Goal: Task Accomplishment & Management: Use online tool/utility

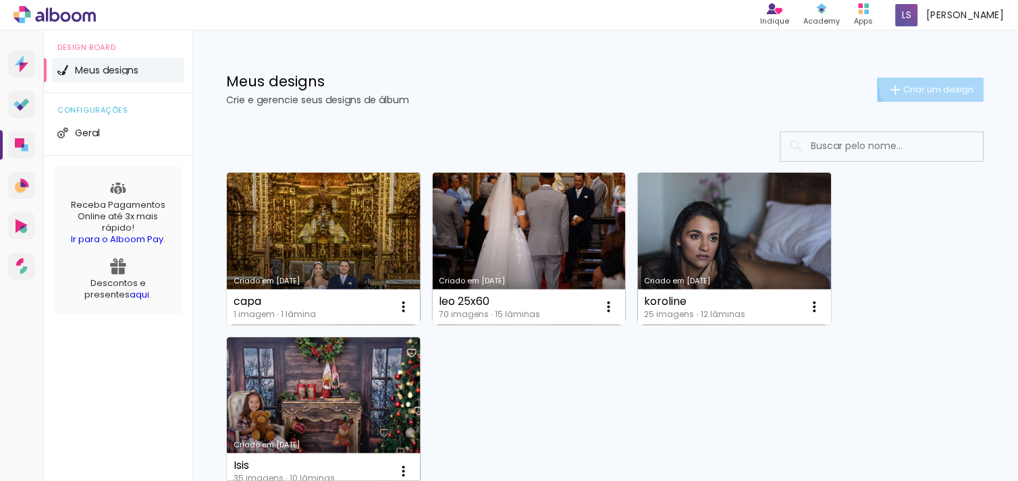
click at [922, 80] on paper-button "Criar um design" at bounding box center [930, 90] width 107 height 24
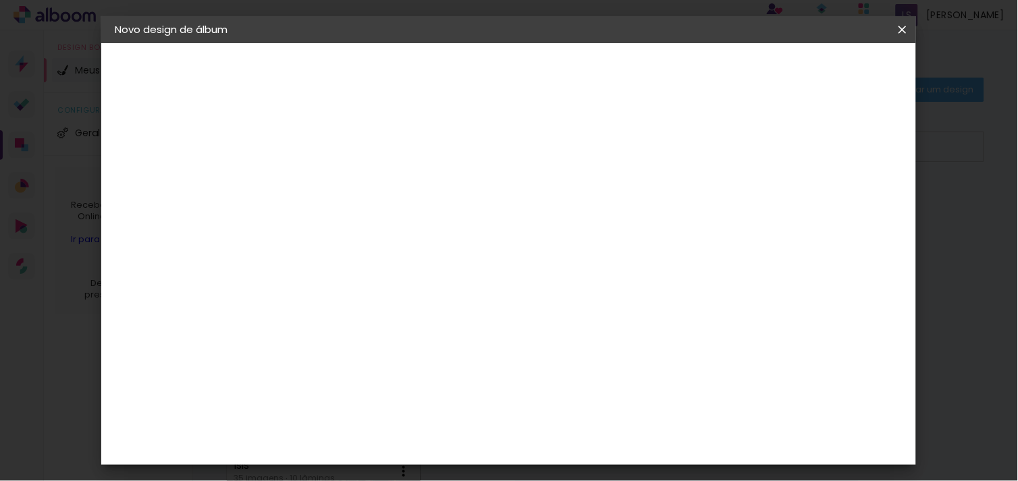
click at [335, 184] on input at bounding box center [335, 181] width 0 height 21
type input "emyli"
type paper-input "emyli"
click at [0, 0] on slot "Avançar" at bounding box center [0, 0] width 0 height 0
click at [589, 199] on paper-item "Tamanho Livre" at bounding box center [524, 205] width 130 height 30
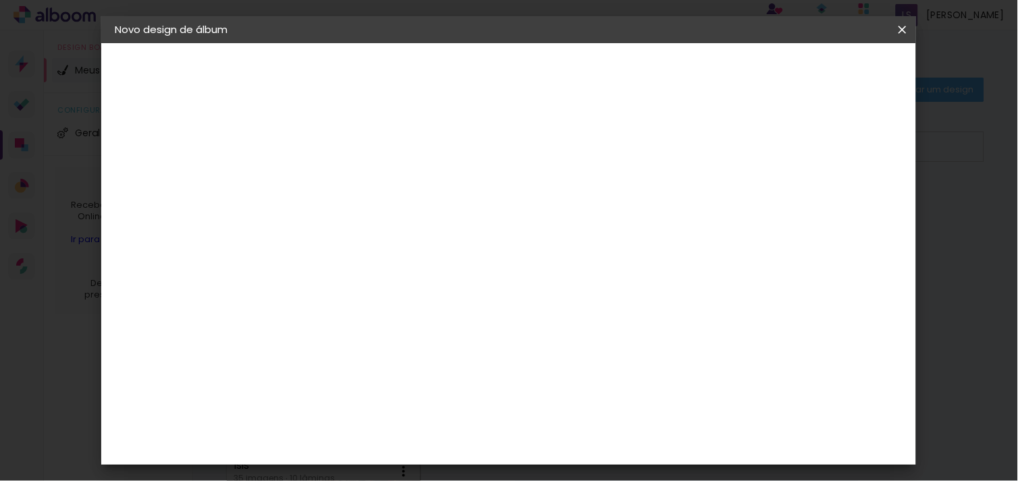
click at [0, 0] on slot "Avançar" at bounding box center [0, 0] width 0 height 0
click at [302, 369] on input "30" at bounding box center [292, 368] width 35 height 20
type input "20"
type paper-input "20"
click at [830, 78] on paper-button "Iniciar design" at bounding box center [786, 71] width 88 height 23
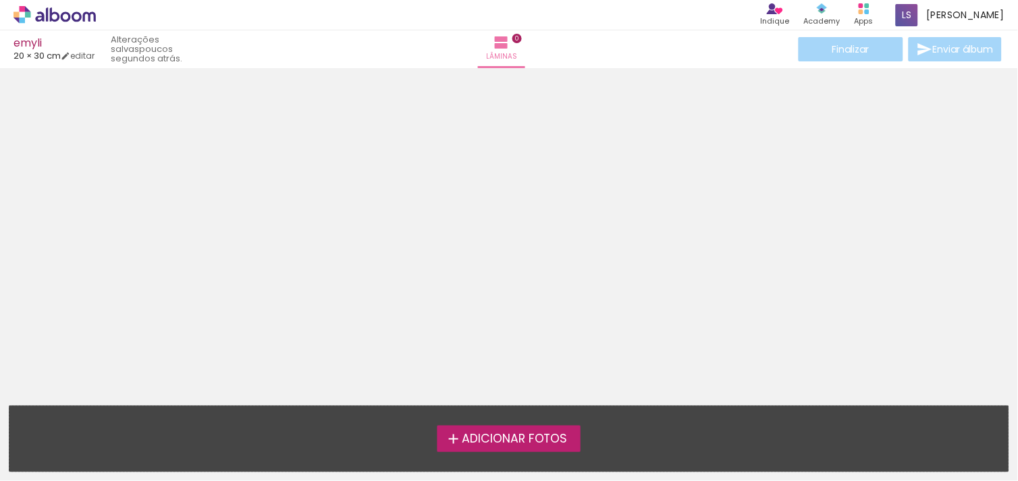
click at [530, 429] on label "Adicionar Fotos" at bounding box center [509, 439] width 144 height 26
click at [0, 0] on input "file" at bounding box center [0, 0] width 0 height 0
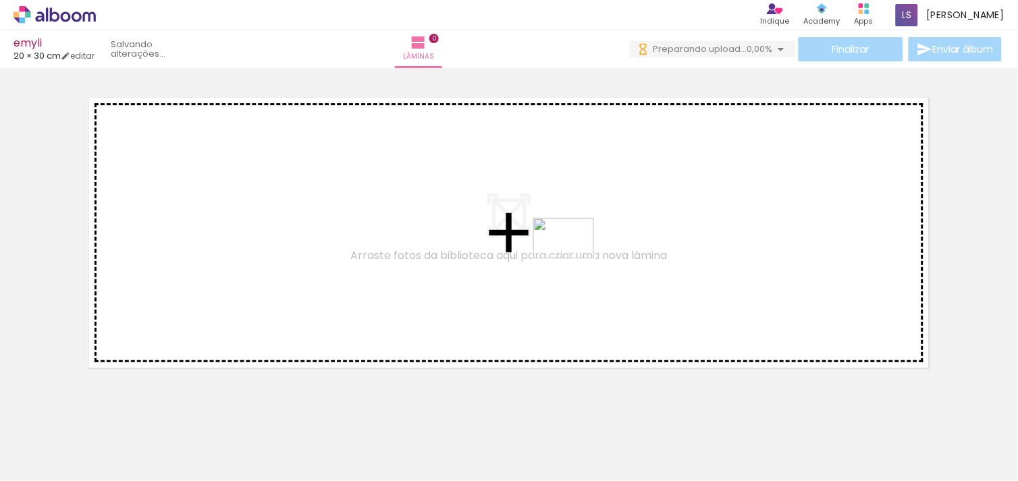
drag, startPoint x: 746, startPoint y: 449, endPoint x: 344, endPoint y: 250, distance: 448.9
click at [344, 250] on quentale-workspace at bounding box center [509, 240] width 1018 height 481
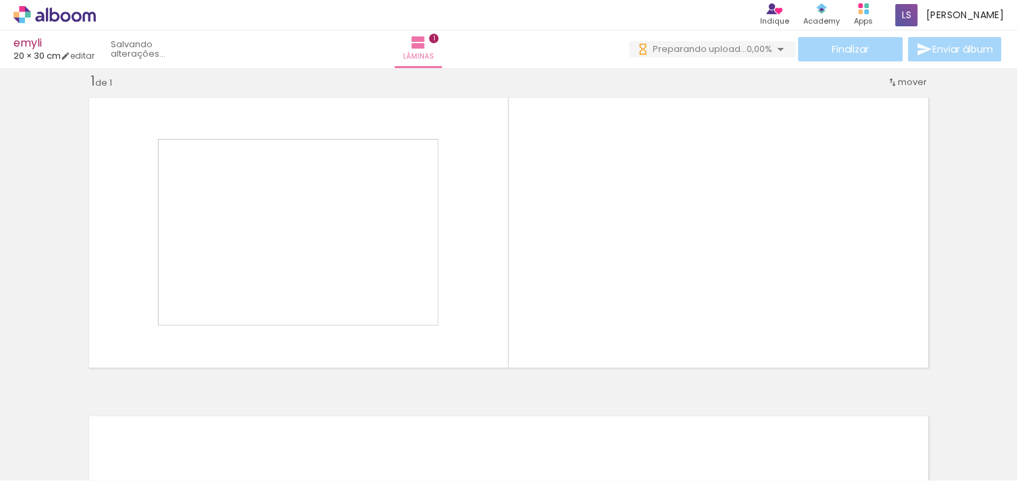
scroll to position [17, 0]
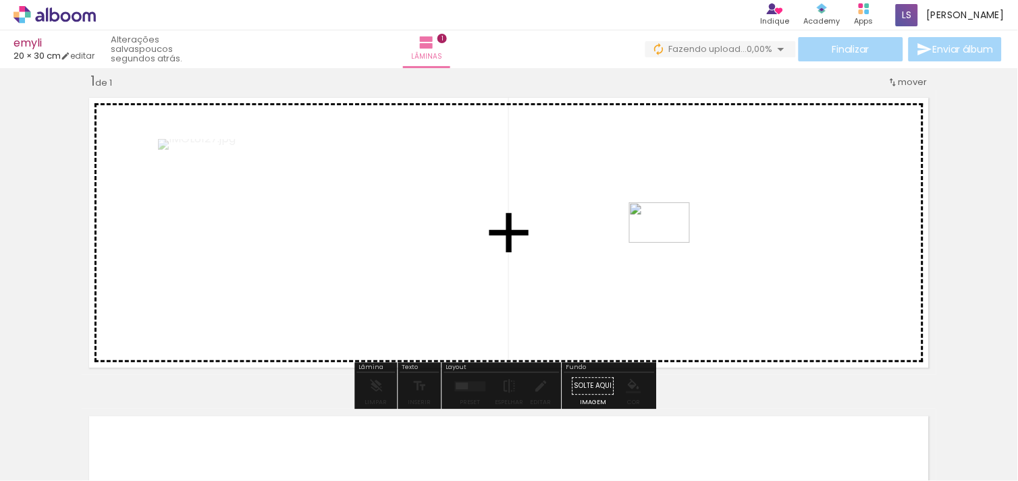
drag, startPoint x: 807, startPoint y: 443, endPoint x: 670, endPoint y: 242, distance: 243.4
click at [670, 242] on quentale-workspace at bounding box center [509, 240] width 1018 height 481
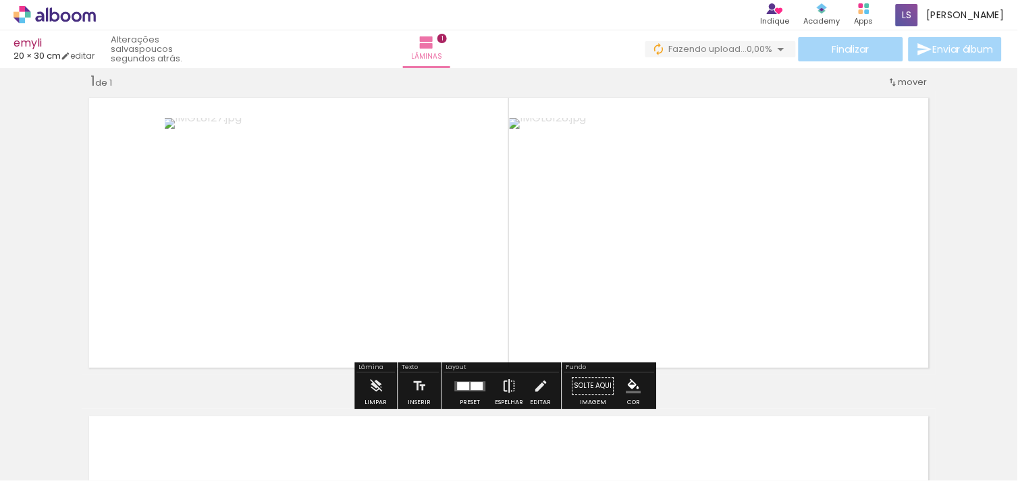
click at [494, 380] on paper-button "Espelhar" at bounding box center [509, 390] width 35 height 34
click at [502, 383] on iron-icon at bounding box center [509, 386] width 15 height 27
click at [475, 382] on div at bounding box center [477, 386] width 12 height 8
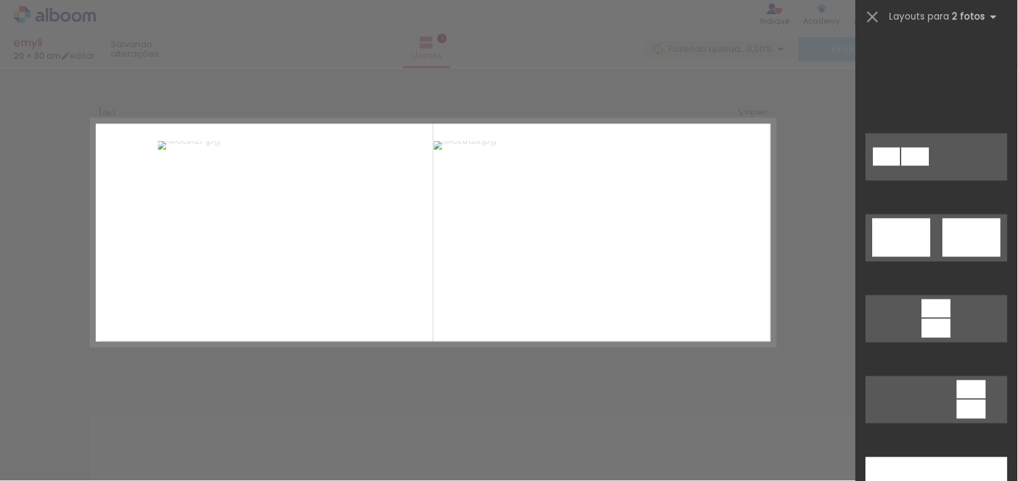
scroll to position [787, 0]
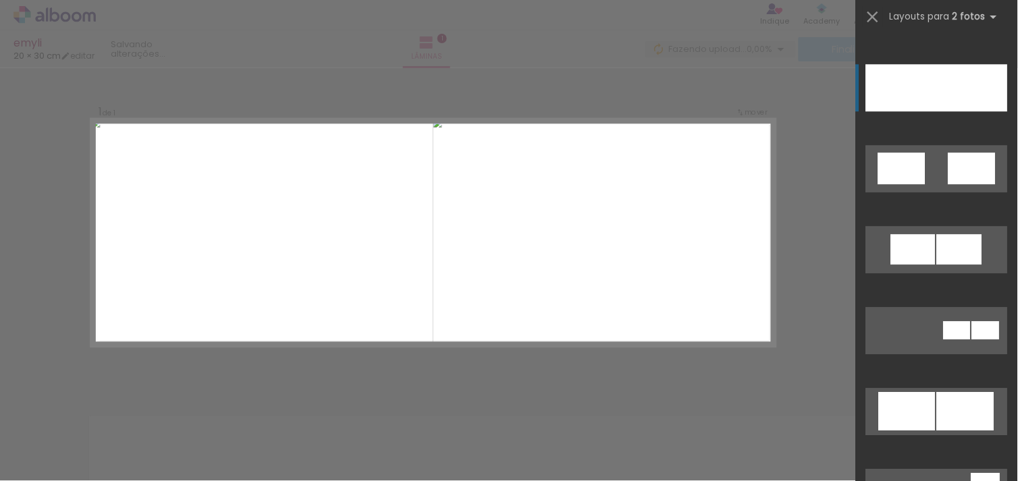
click at [938, 78] on div at bounding box center [972, 87] width 71 height 47
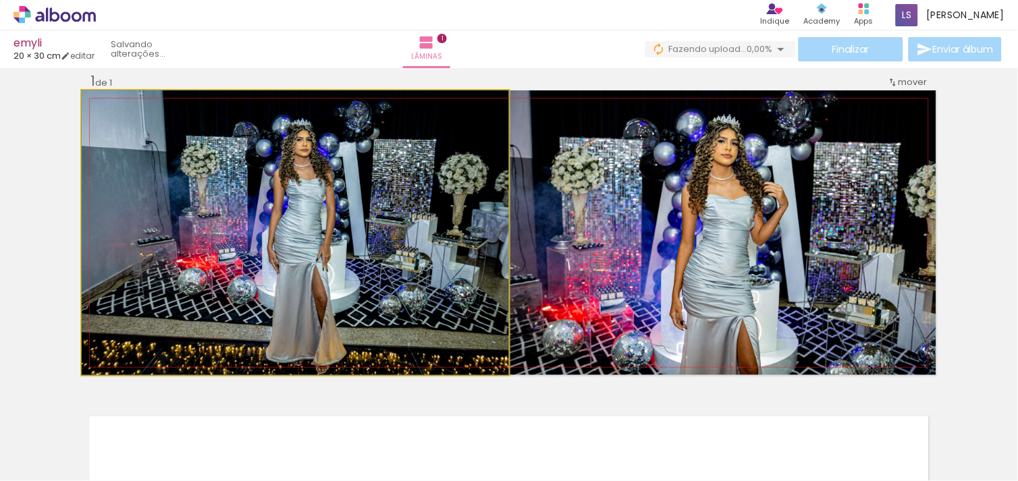
drag, startPoint x: 459, startPoint y: 288, endPoint x: 458, endPoint y: 271, distance: 16.9
drag, startPoint x: 458, startPoint y: 271, endPoint x: 455, endPoint y: 231, distance: 39.9
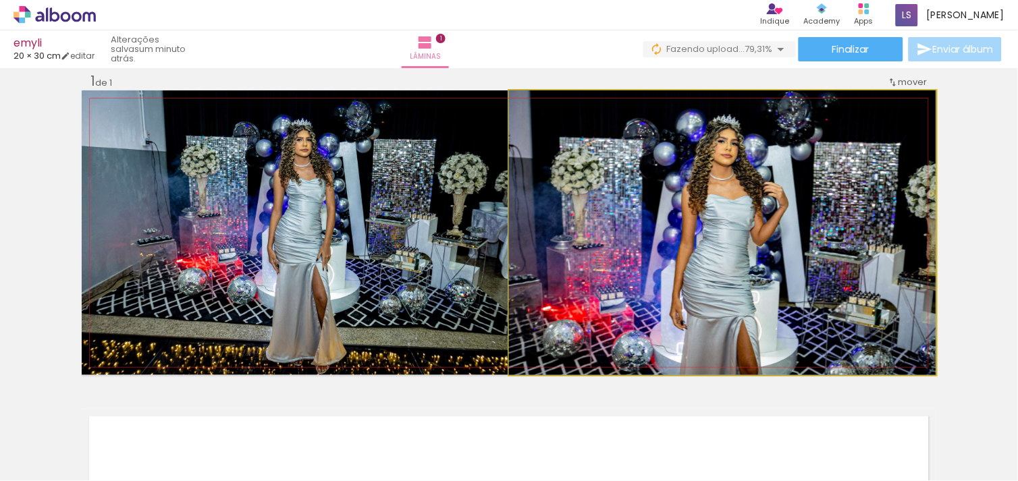
drag, startPoint x: 826, startPoint y: 237, endPoint x: 823, endPoint y: 227, distance: 9.8
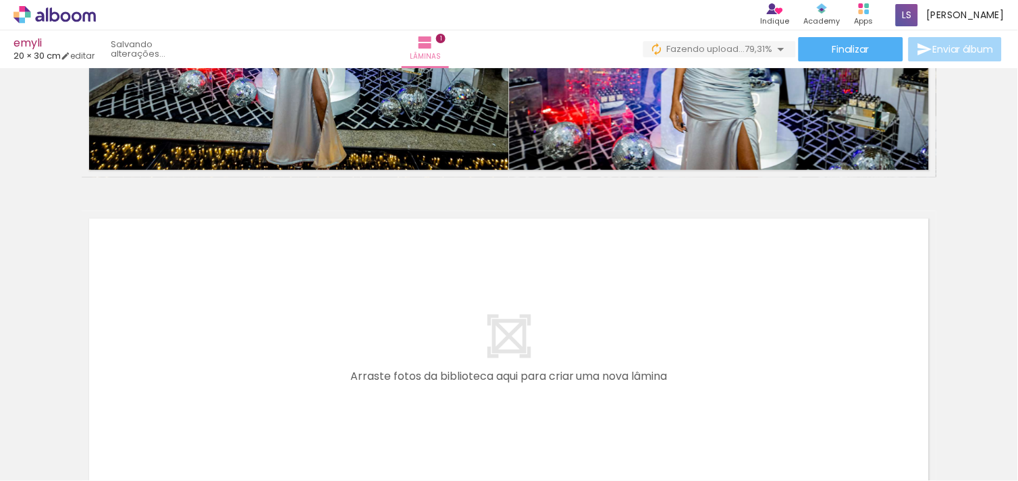
scroll to position [234, 0]
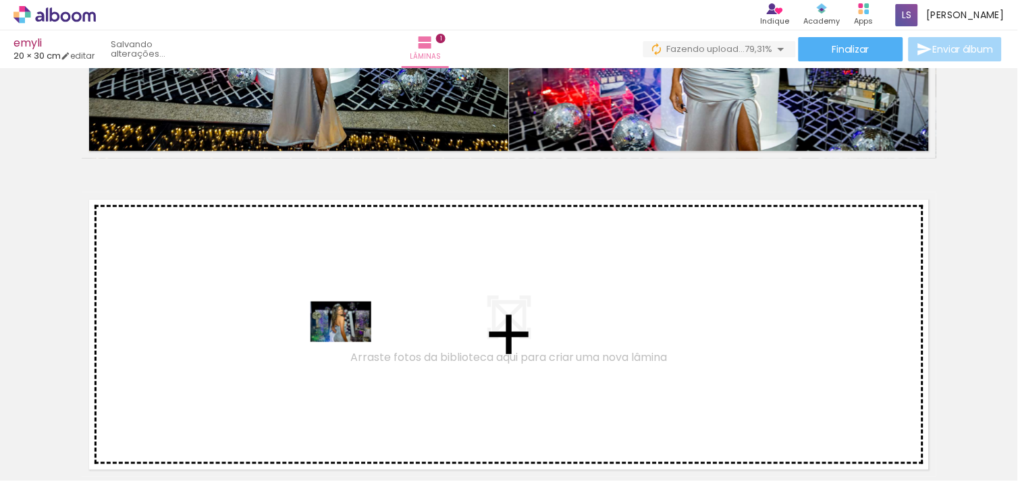
drag, startPoint x: 907, startPoint y: 440, endPoint x: 244, endPoint y: 335, distance: 671.8
click at [244, 335] on quentale-workspace at bounding box center [509, 240] width 1018 height 481
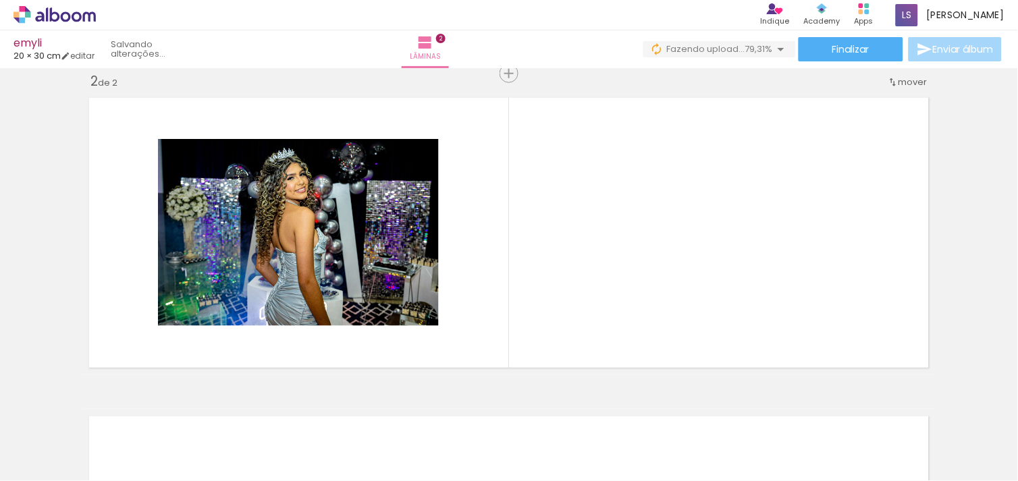
scroll to position [0, 0]
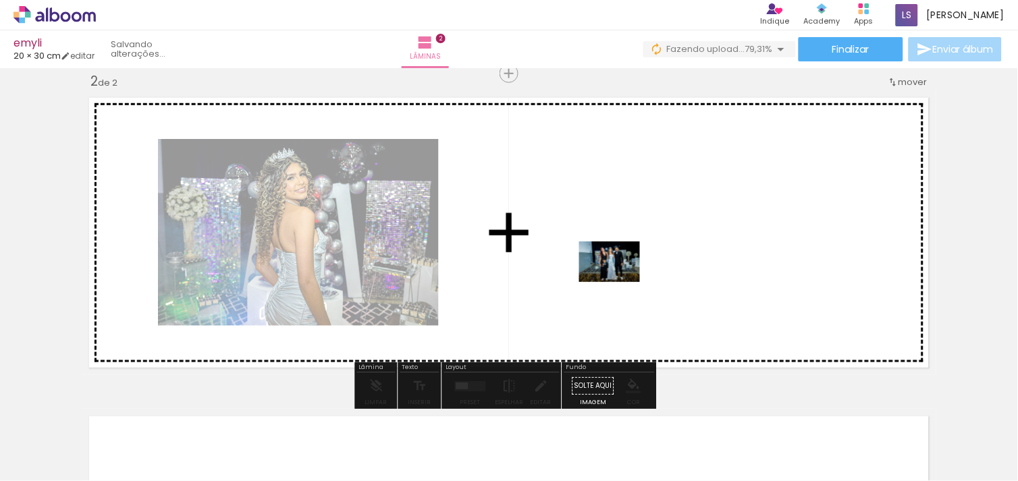
drag, startPoint x: 293, startPoint y: 439, endPoint x: 620, endPoint y: 282, distance: 362.6
click at [620, 282] on quentale-workspace at bounding box center [509, 240] width 1018 height 481
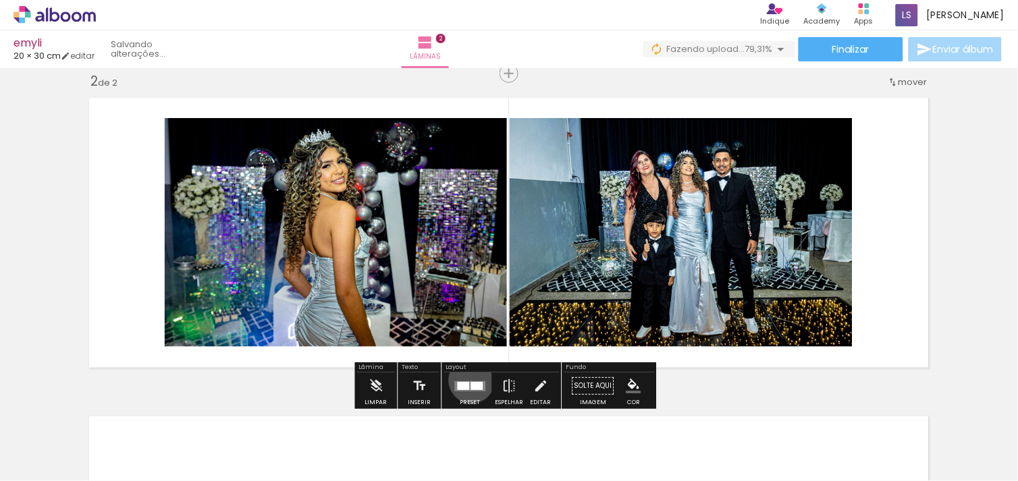
click at [468, 381] on quentale-layouter at bounding box center [470, 386] width 31 height 10
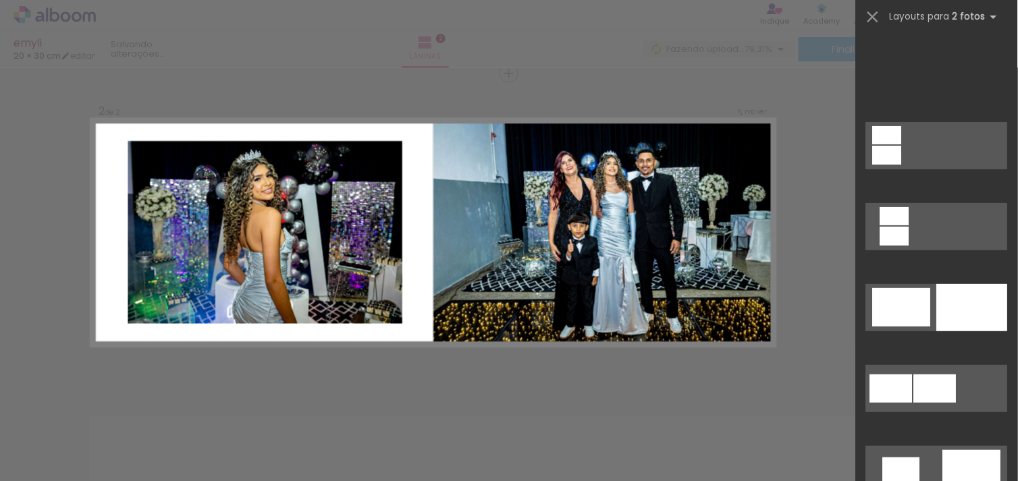
scroll to position [787, 0]
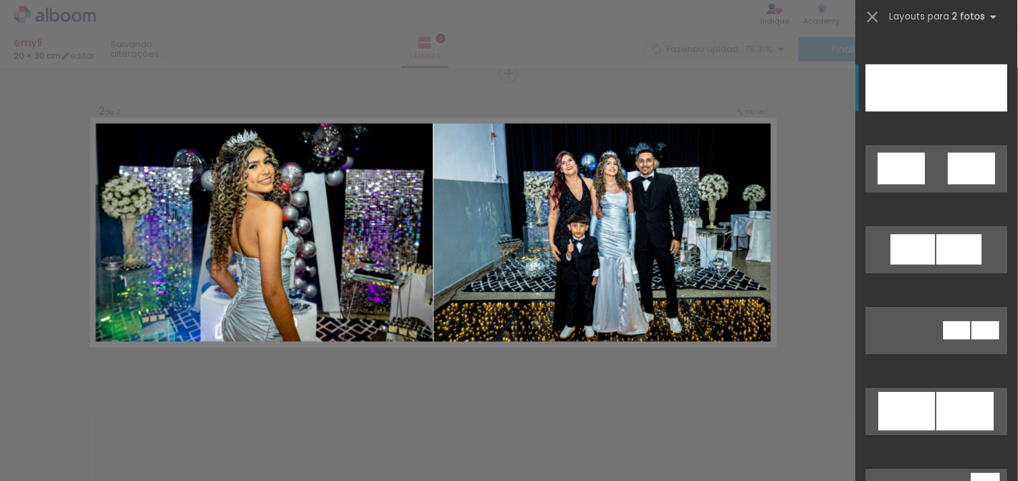
click at [942, 68] on div at bounding box center [972, 87] width 71 height 47
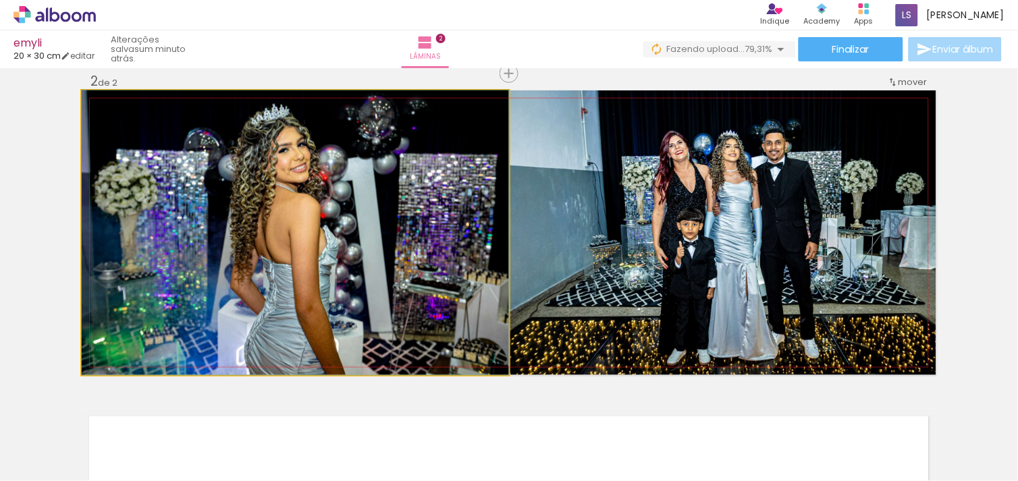
drag, startPoint x: 434, startPoint y: 230, endPoint x: 432, endPoint y: 247, distance: 17.0
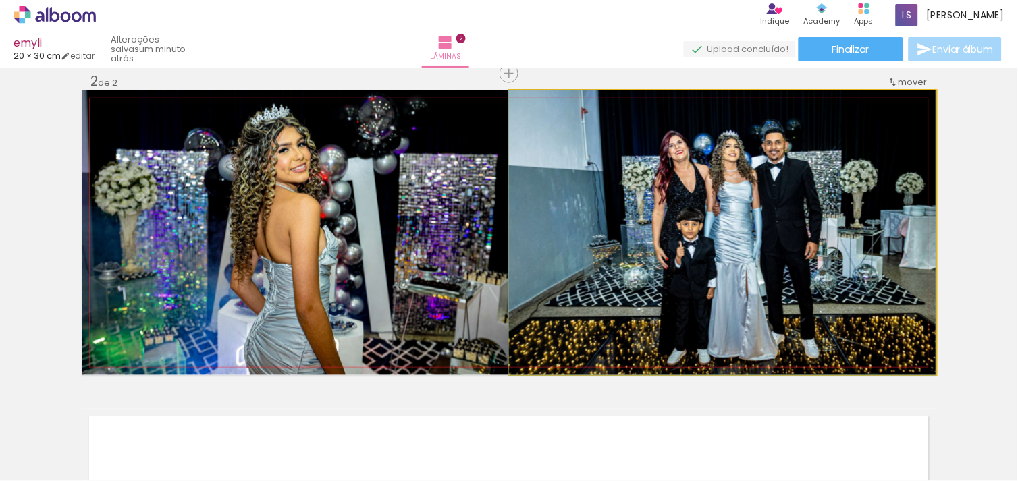
drag, startPoint x: 717, startPoint y: 213, endPoint x: 703, endPoint y: 213, distance: 14.2
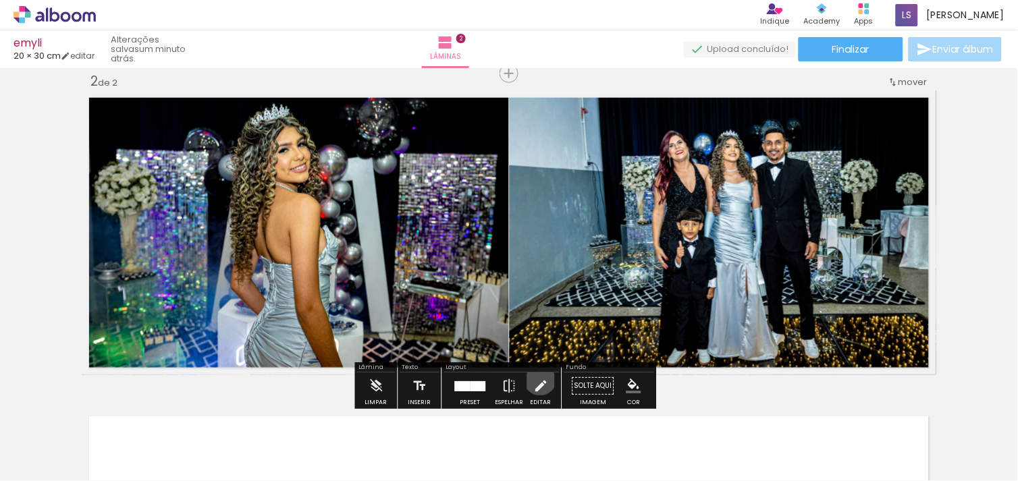
click at [537, 379] on iron-icon at bounding box center [540, 386] width 15 height 27
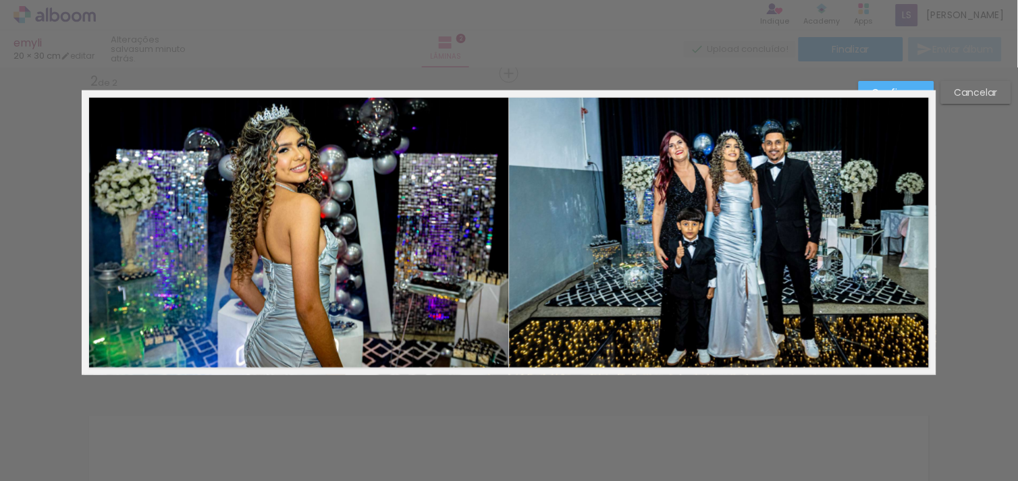
click at [744, 271] on quentale-photo at bounding box center [722, 232] width 427 height 285
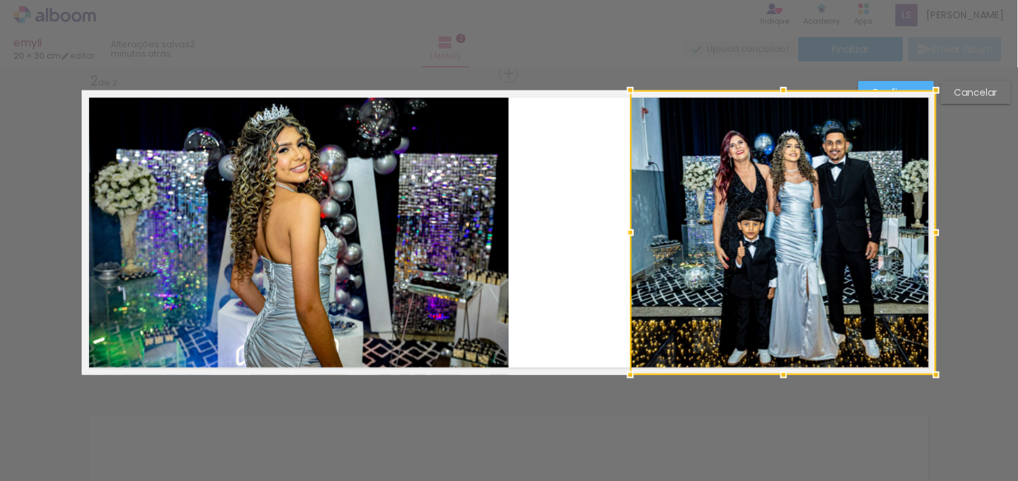
drag, startPoint x: 504, startPoint y: 232, endPoint x: 626, endPoint y: 240, distance: 121.8
click at [626, 240] on div at bounding box center [630, 232] width 27 height 27
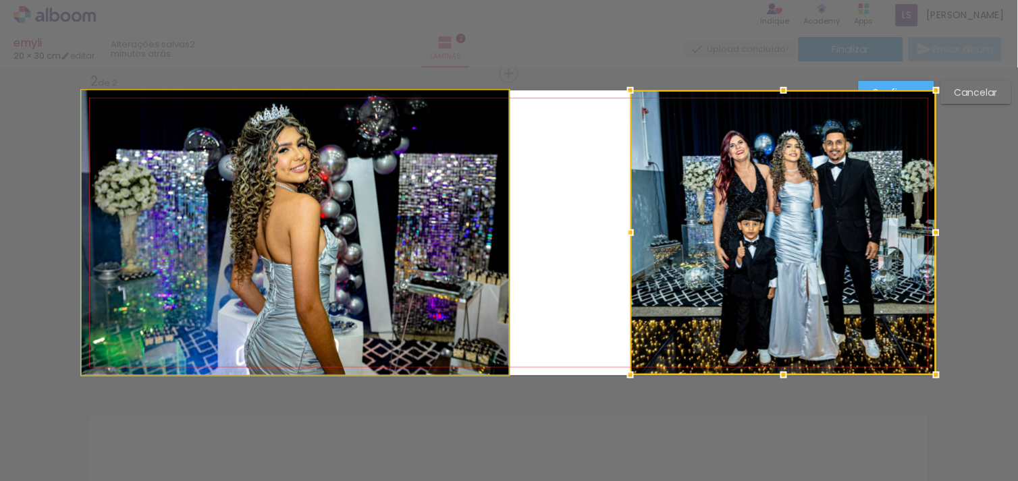
click at [477, 225] on quentale-photo at bounding box center [295, 232] width 427 height 285
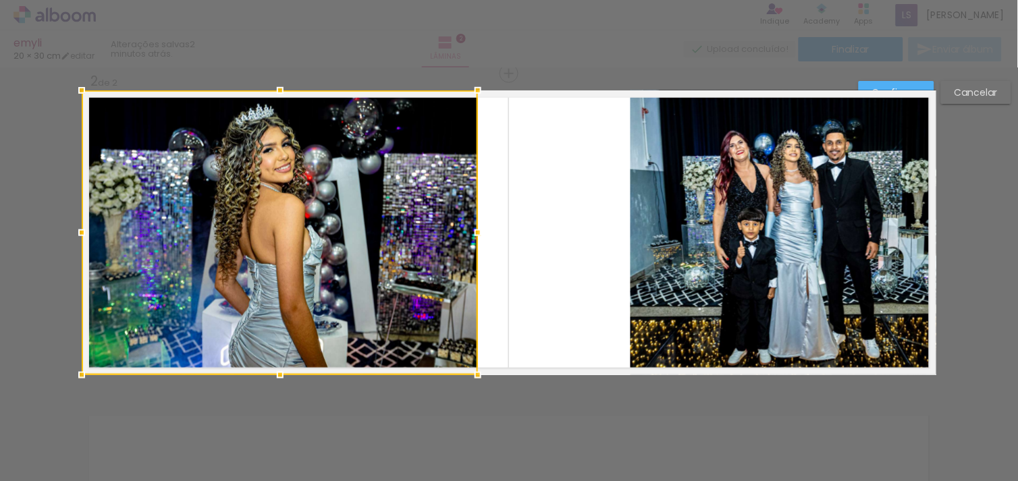
drag, startPoint x: 504, startPoint y: 234, endPoint x: 474, endPoint y: 228, distance: 30.8
click at [474, 228] on div at bounding box center [477, 232] width 27 height 27
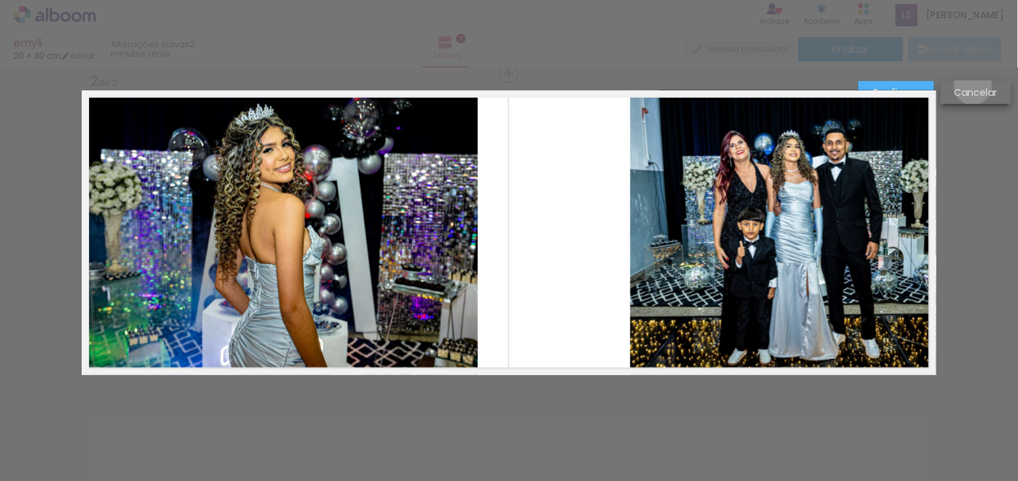
click at [0, 0] on slot "Cancelar" at bounding box center [0, 0] width 0 height 0
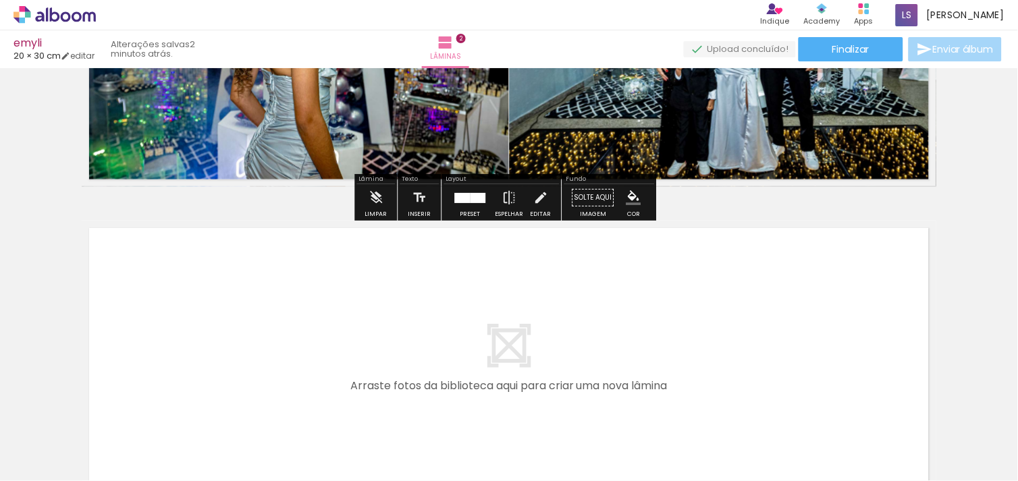
scroll to position [563, 0]
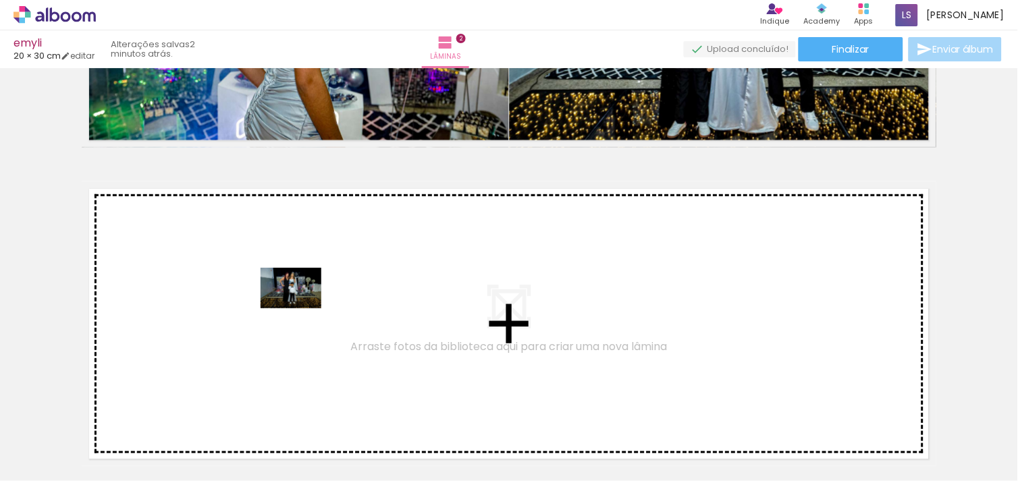
drag, startPoint x: 146, startPoint y: 448, endPoint x: 301, endPoint y: 308, distance: 208.9
click at [301, 308] on quentale-workspace at bounding box center [509, 240] width 1018 height 481
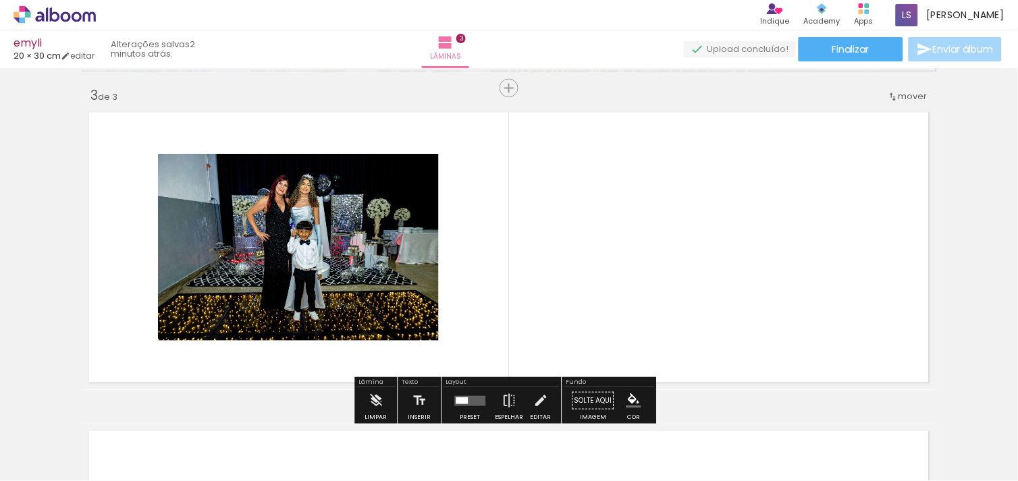
scroll to position [653, 0]
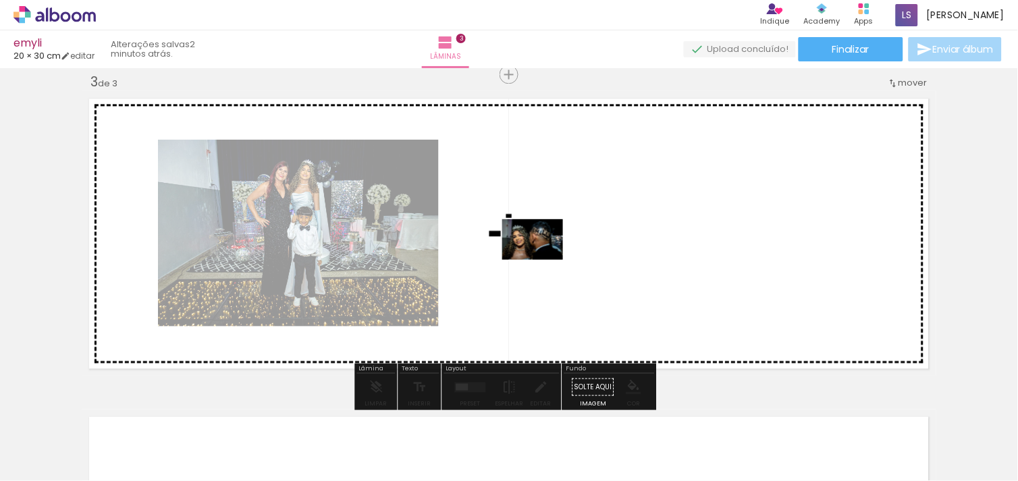
drag, startPoint x: 339, startPoint y: 431, endPoint x: 551, endPoint y: 254, distance: 276.1
click at [551, 254] on quentale-workspace at bounding box center [509, 240] width 1018 height 481
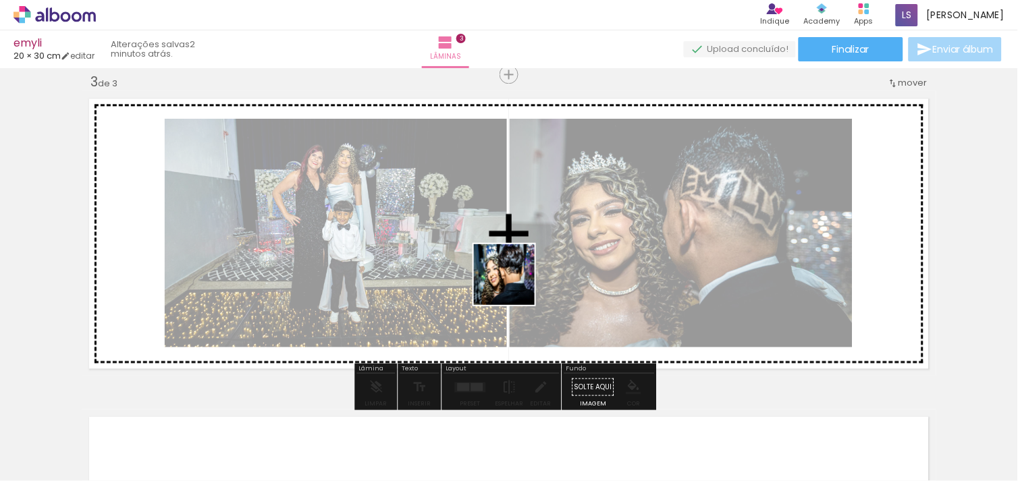
drag, startPoint x: 440, startPoint y: 429, endPoint x: 522, endPoint y: 273, distance: 176.0
click at [522, 273] on quentale-workspace at bounding box center [509, 240] width 1018 height 481
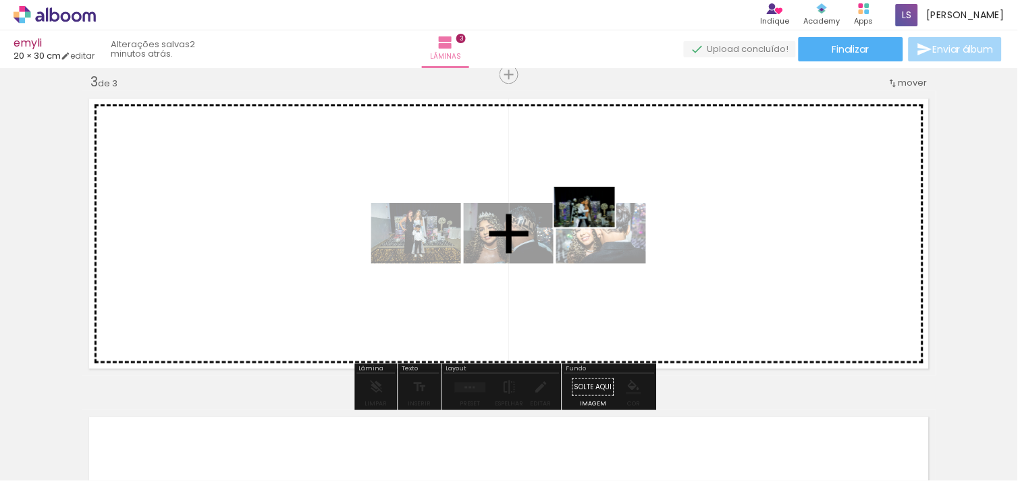
drag, startPoint x: 211, startPoint y: 443, endPoint x: 595, endPoint y: 227, distance: 440.3
click at [595, 227] on quentale-workspace at bounding box center [509, 240] width 1018 height 481
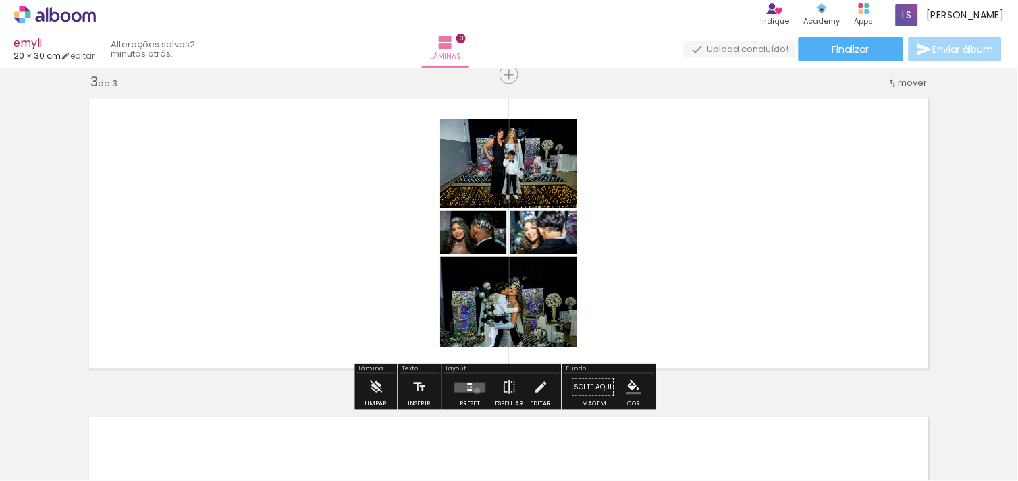
click at [474, 390] on quentale-layouter at bounding box center [470, 387] width 31 height 10
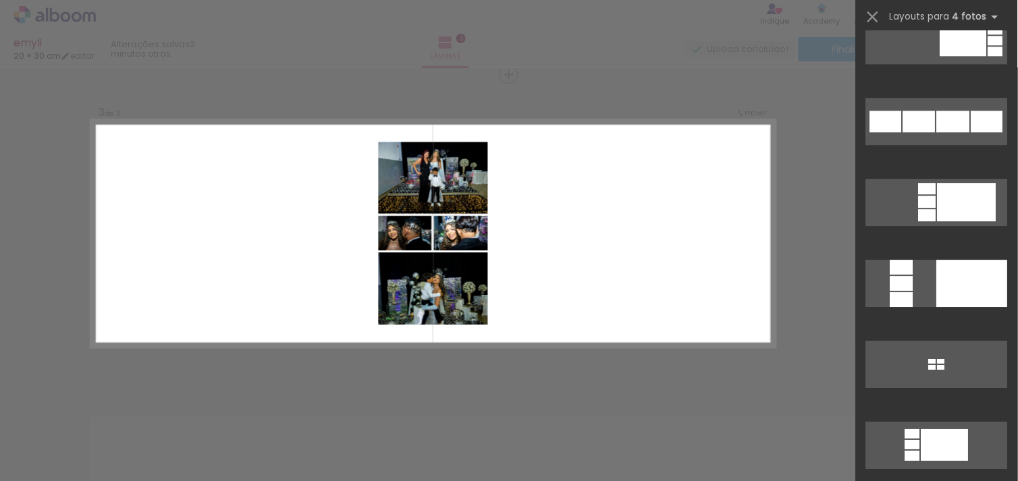
scroll to position [2362, 0]
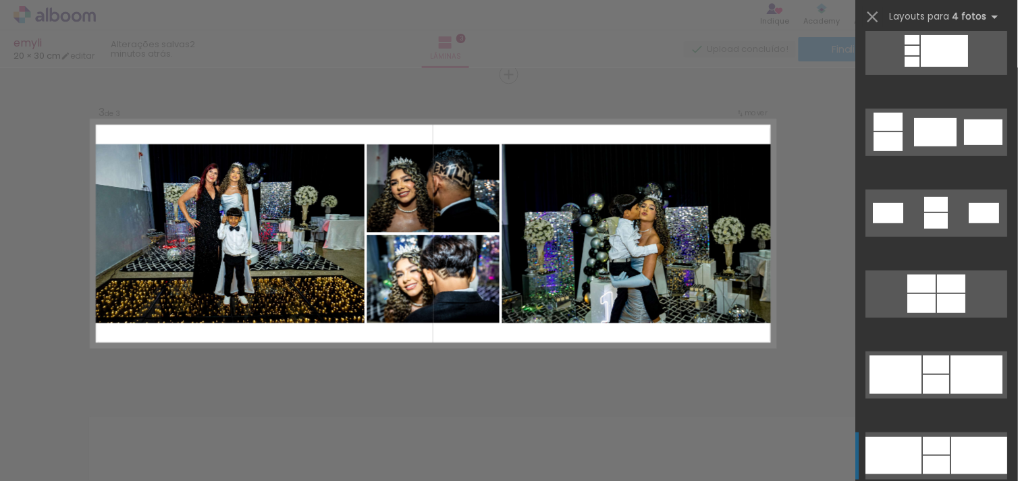
click at [942, 449] on div at bounding box center [936, 446] width 27 height 18
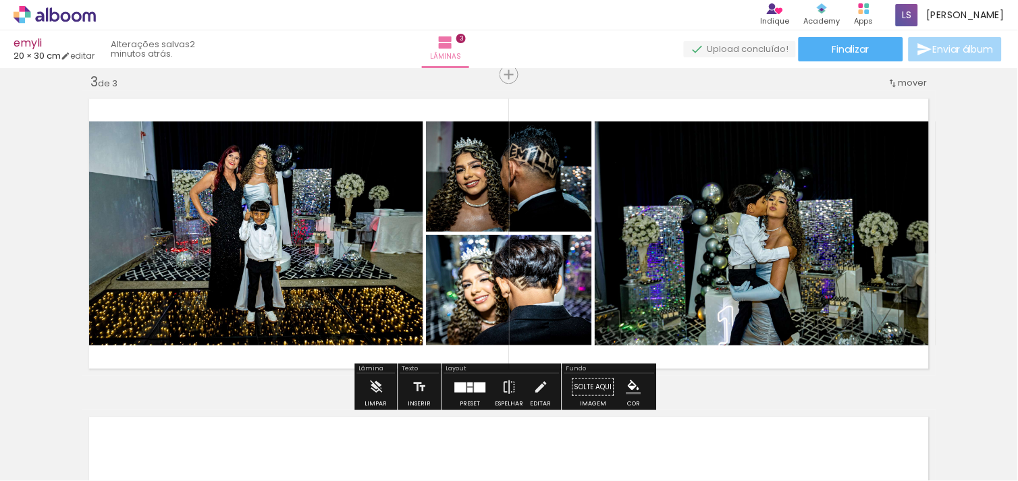
click at [474, 388] on div at bounding box center [479, 387] width 11 height 10
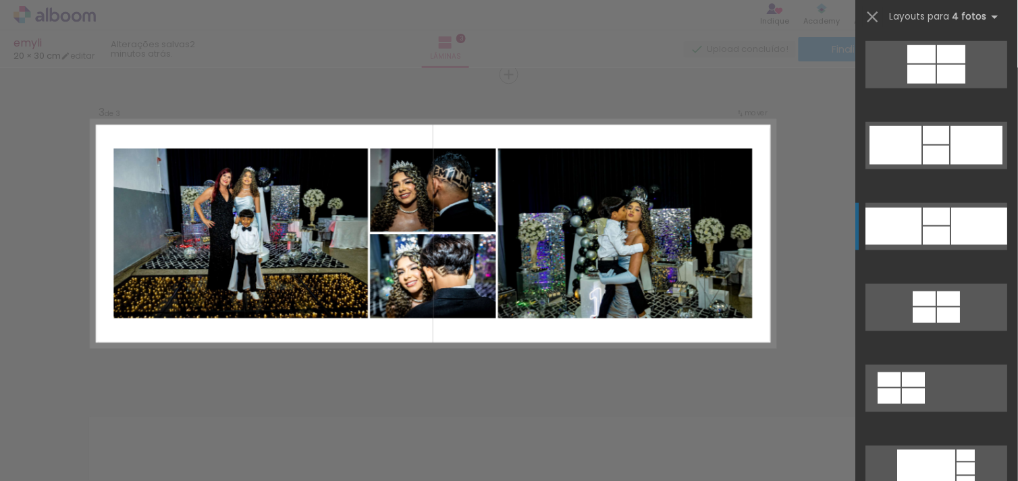
scroll to position [2985, 0]
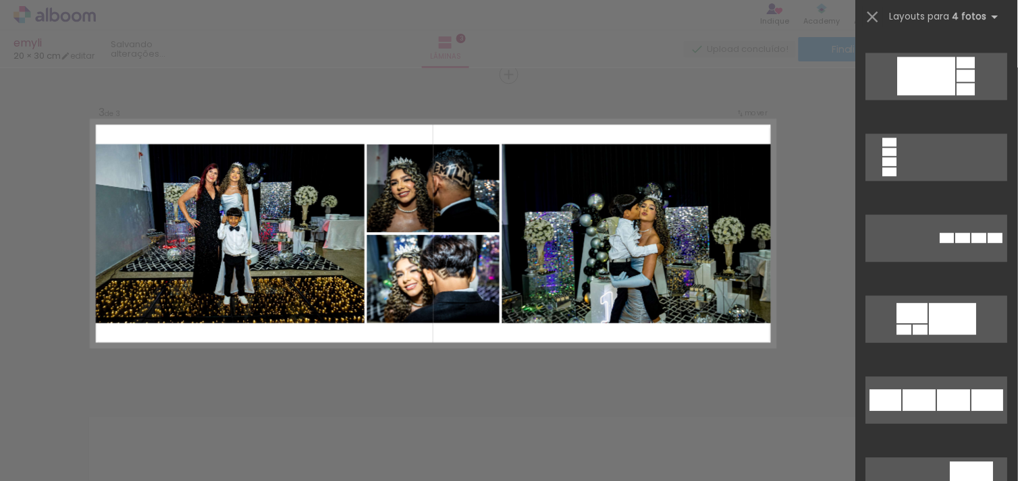
click at [0, 0] on slot at bounding box center [0, 0] width 0 height 0
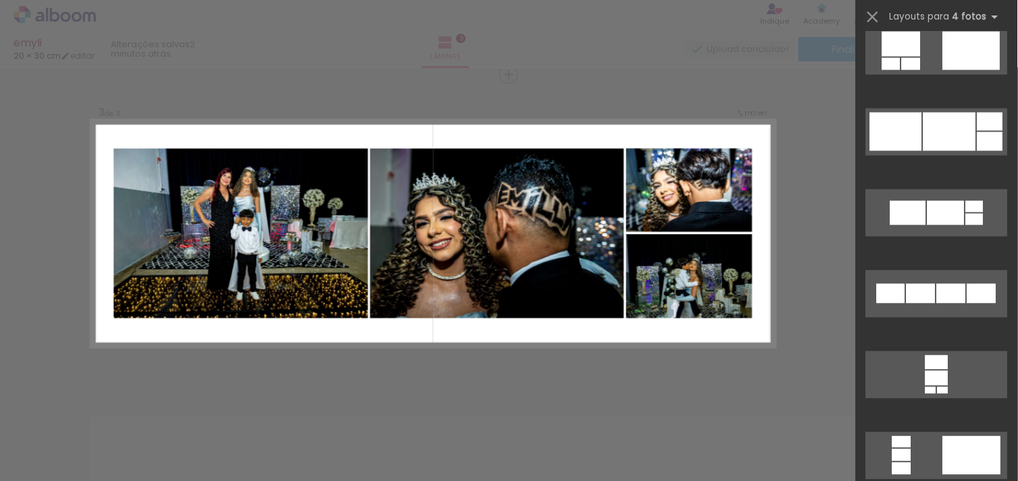
scroll to position [5510, 0]
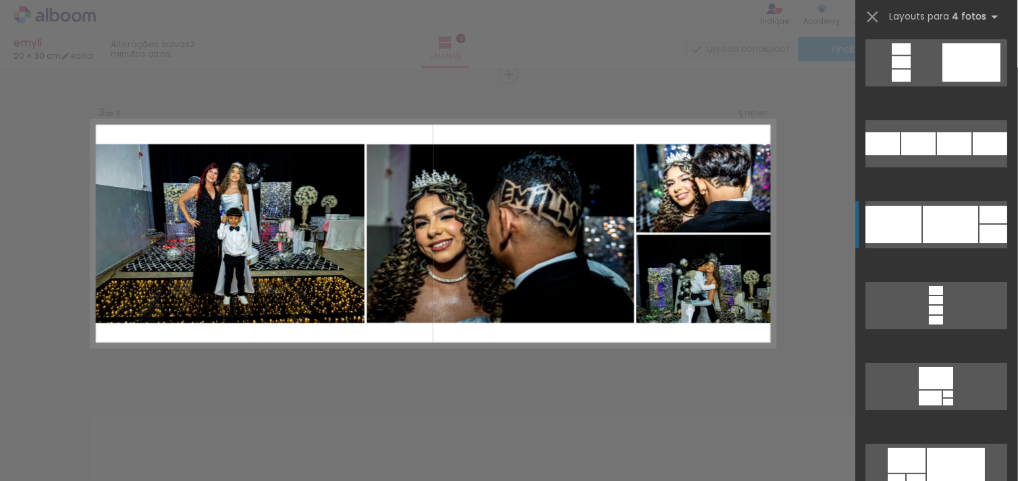
click at [950, 226] on div at bounding box center [950, 224] width 55 height 37
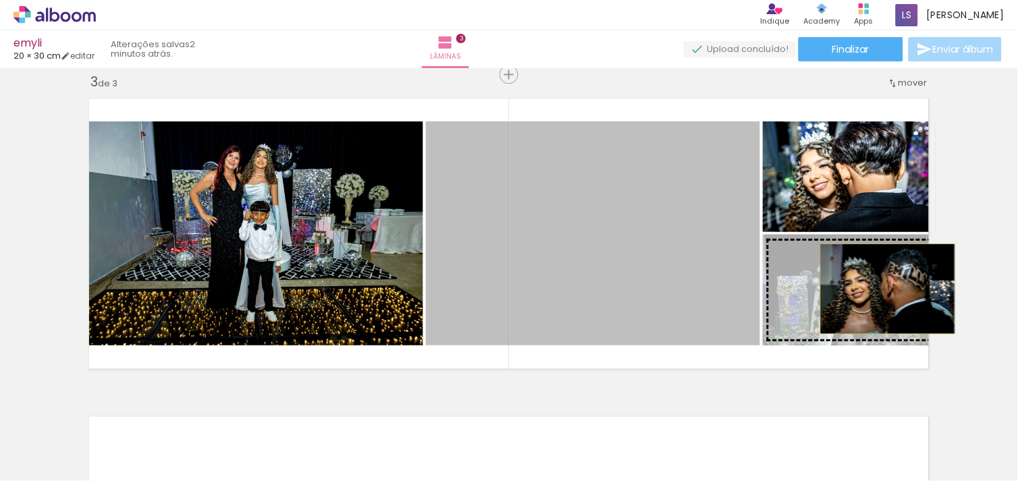
drag, startPoint x: 659, startPoint y: 250, endPoint x: 886, endPoint y: 289, distance: 230.0
click at [0, 0] on slot at bounding box center [0, 0] width 0 height 0
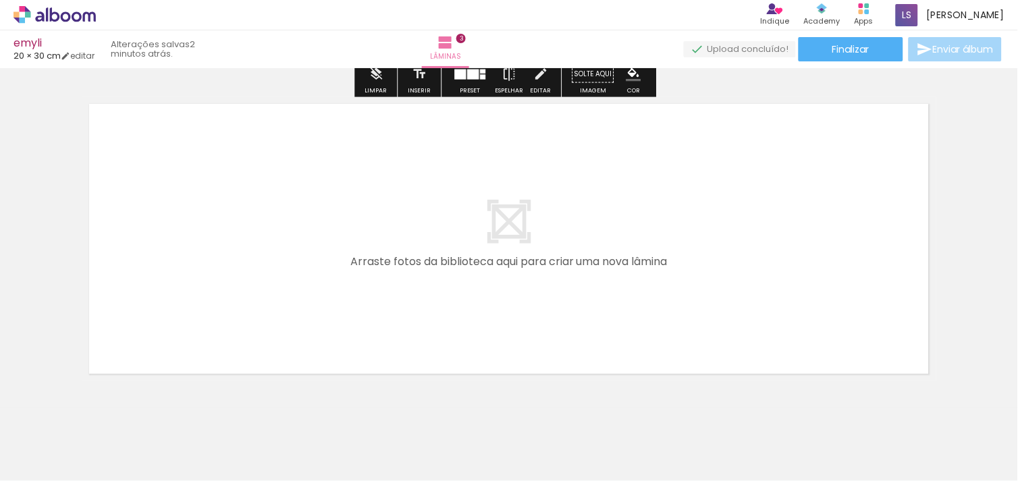
scroll to position [975, 0]
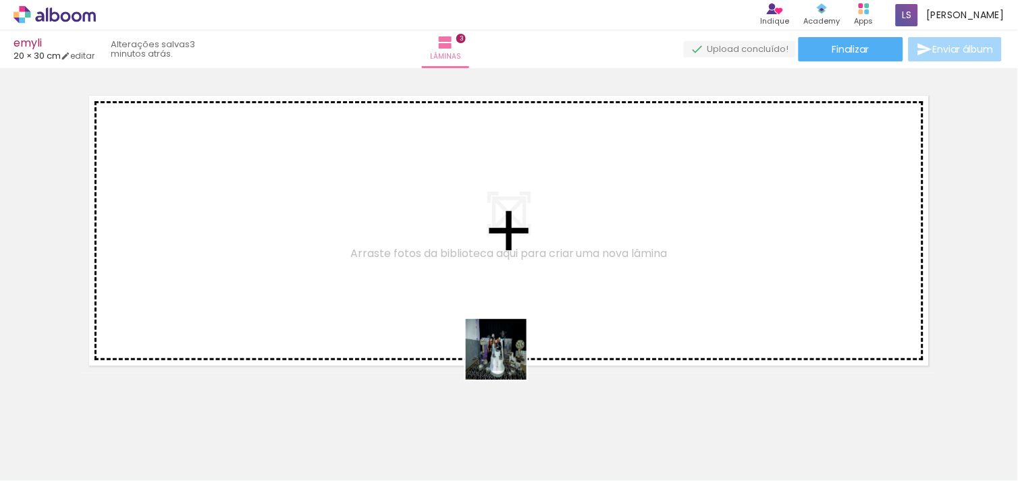
drag, startPoint x: 522, startPoint y: 412, endPoint x: 505, endPoint y: 344, distance: 70.2
click at [505, 344] on quentale-workspace at bounding box center [509, 240] width 1018 height 481
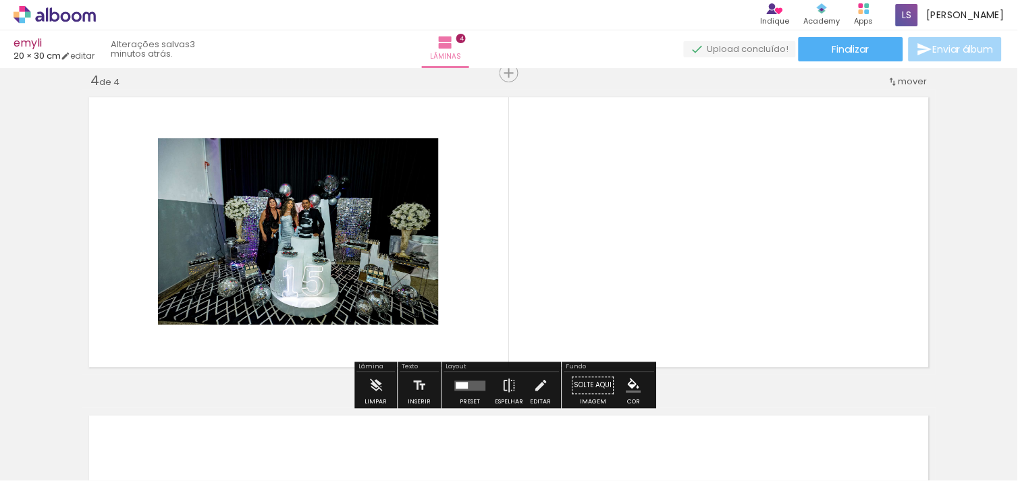
scroll to position [973, 0]
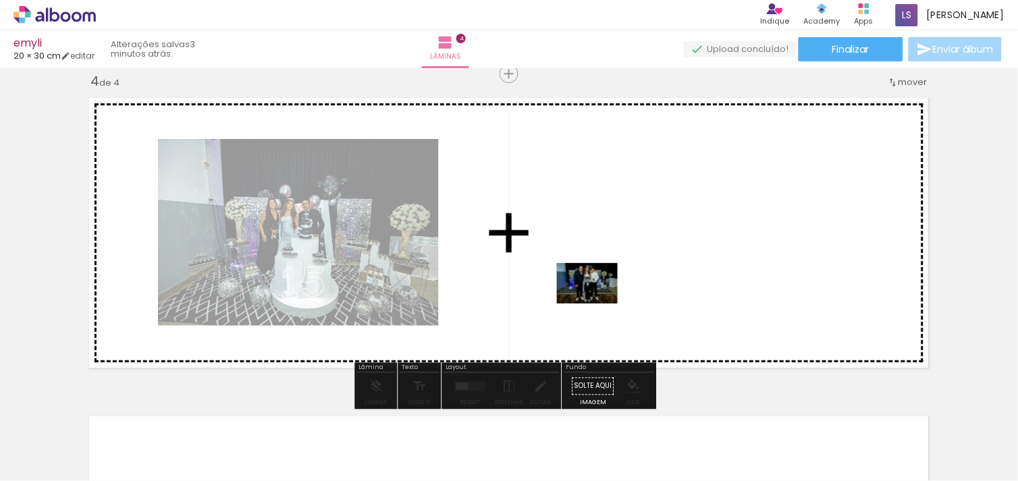
drag, startPoint x: 588, startPoint y: 437, endPoint x: 597, endPoint y: 304, distance: 134.0
click at [597, 304] on quentale-workspace at bounding box center [509, 240] width 1018 height 481
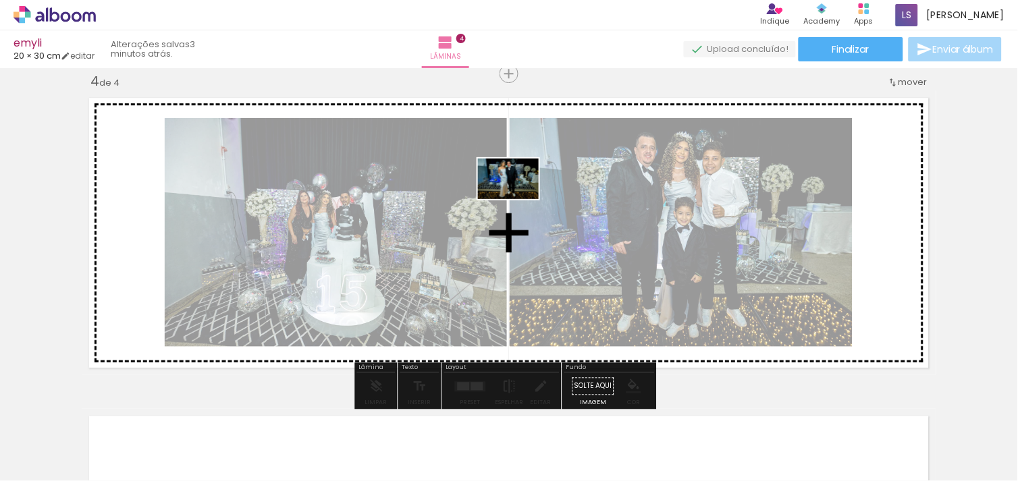
drag, startPoint x: 665, startPoint y: 450, endPoint x: 509, endPoint y: 192, distance: 301.3
click at [509, 192] on quentale-workspace at bounding box center [509, 240] width 1018 height 481
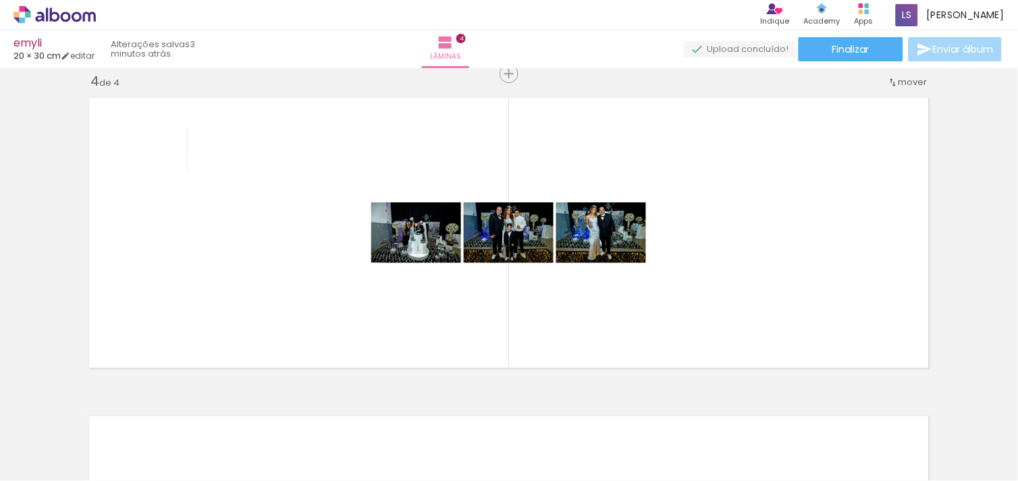
scroll to position [0, 0]
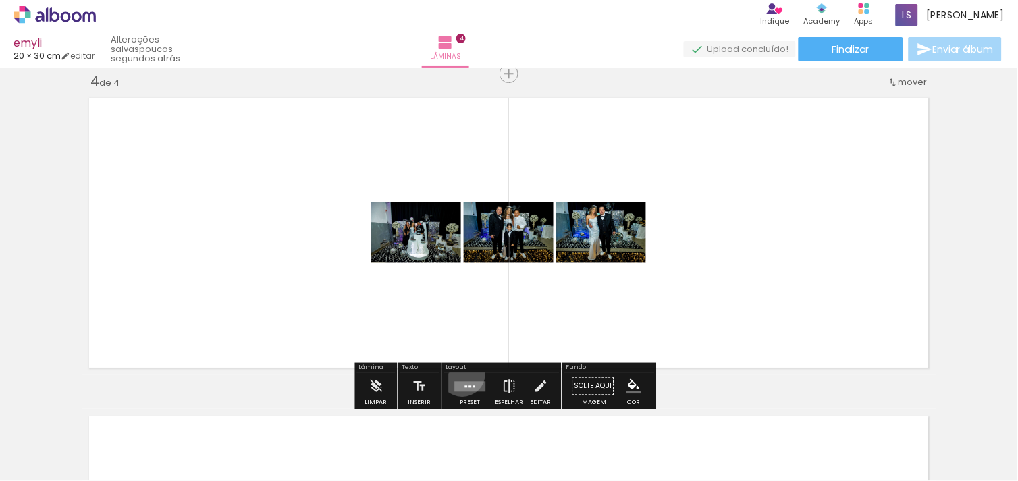
click at [459, 373] on div at bounding box center [470, 386] width 36 height 27
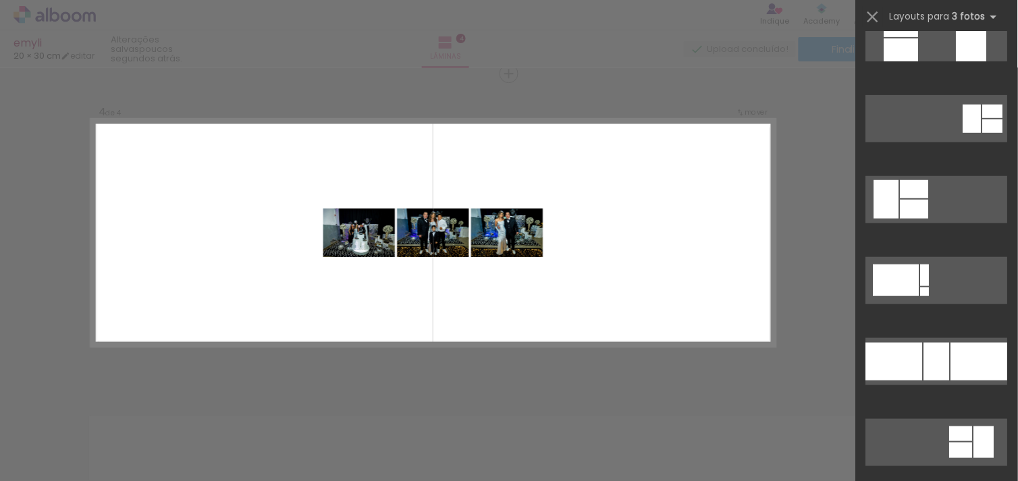
scroll to position [4330, 0]
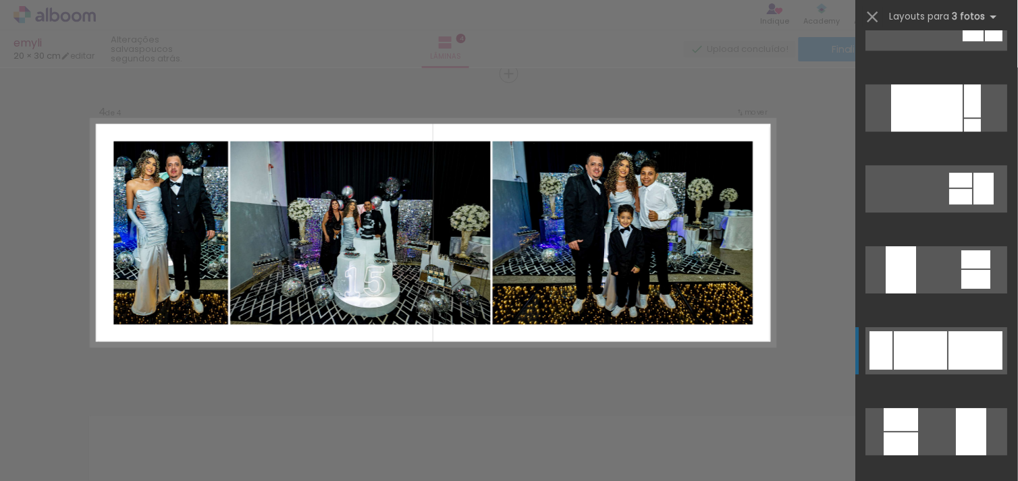
click at [908, 360] on div at bounding box center [920, 350] width 53 height 38
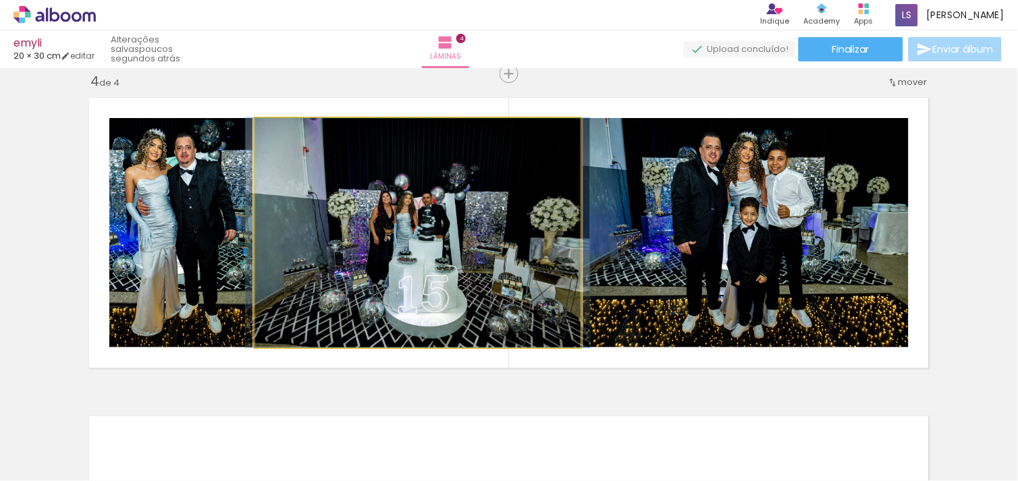
click at [392, 214] on quentale-photo at bounding box center [417, 232] width 325 height 229
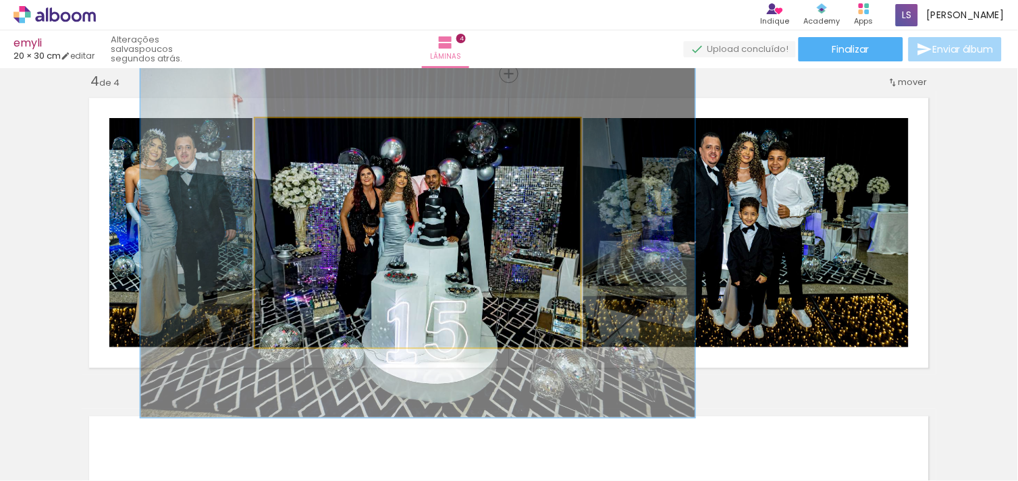
drag, startPoint x: 282, startPoint y: 133, endPoint x: 313, endPoint y: 135, distance: 30.4
type paper-slider "165"
click at [313, 135] on div at bounding box center [315, 132] width 12 height 12
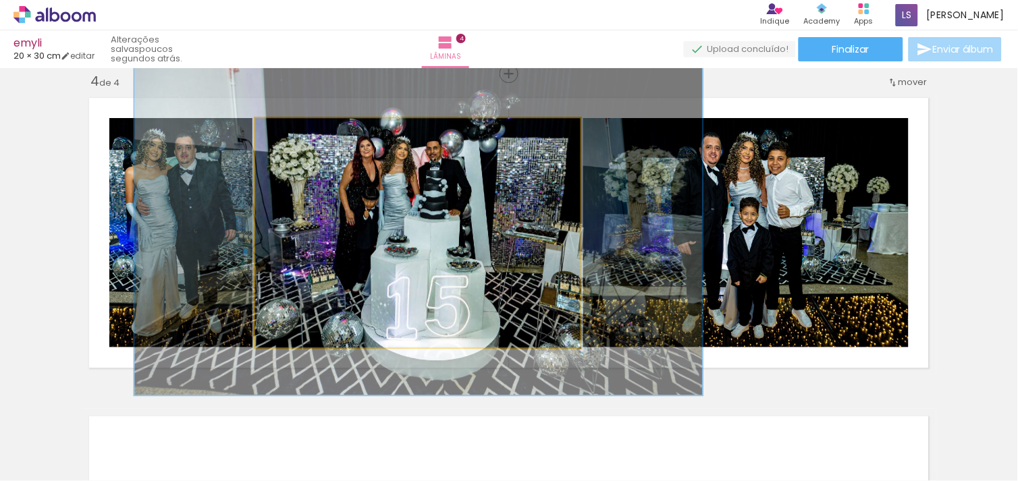
drag, startPoint x: 413, startPoint y: 255, endPoint x: 414, endPoint y: 228, distance: 27.0
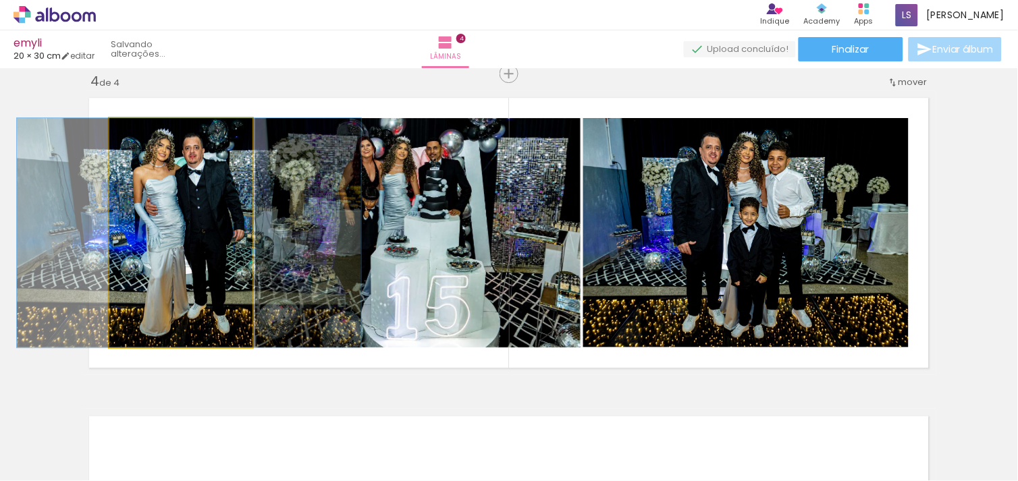
drag, startPoint x: 130, startPoint y: 299, endPoint x: 138, endPoint y: 299, distance: 8.1
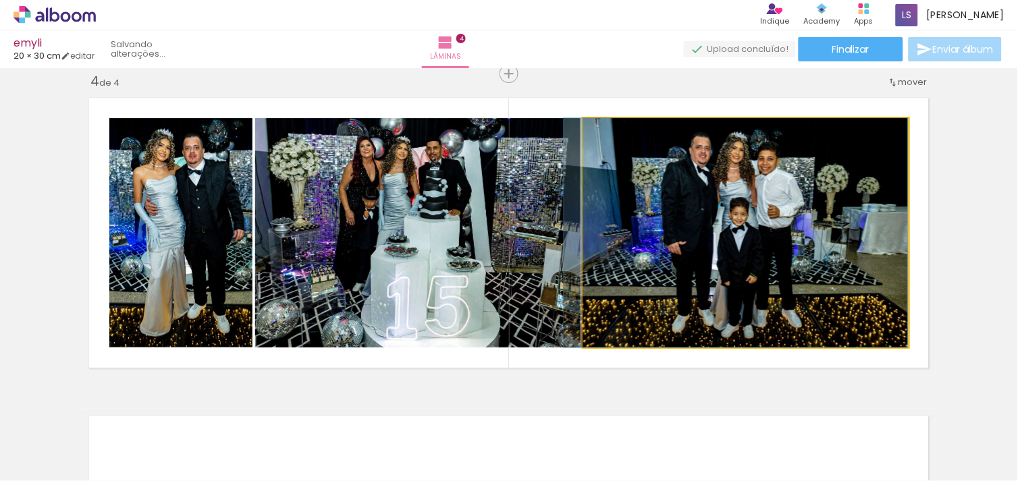
drag, startPoint x: 693, startPoint y: 268, endPoint x: 682, endPoint y: 269, distance: 10.8
drag, startPoint x: 682, startPoint y: 269, endPoint x: 650, endPoint y: 273, distance: 32.0
click at [650, 273] on quentale-photo at bounding box center [745, 232] width 325 height 229
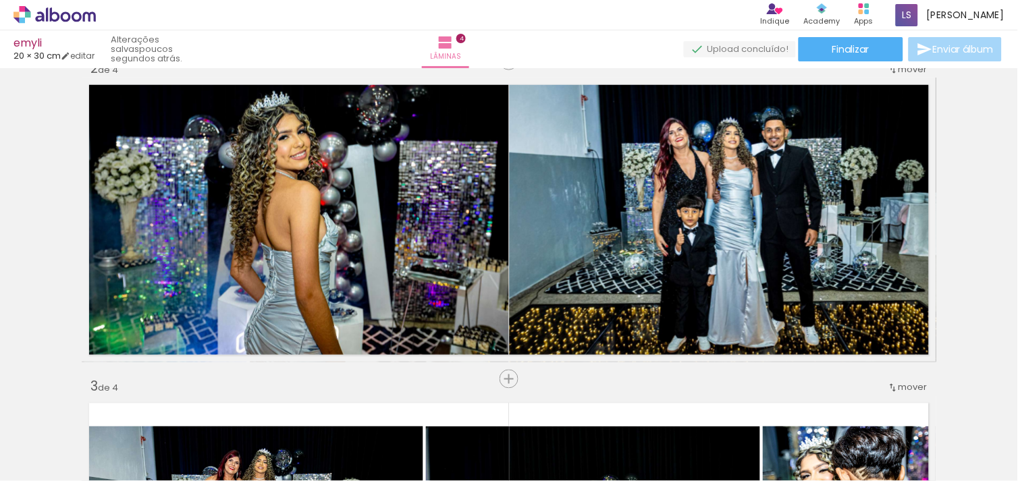
scroll to position [345, 0]
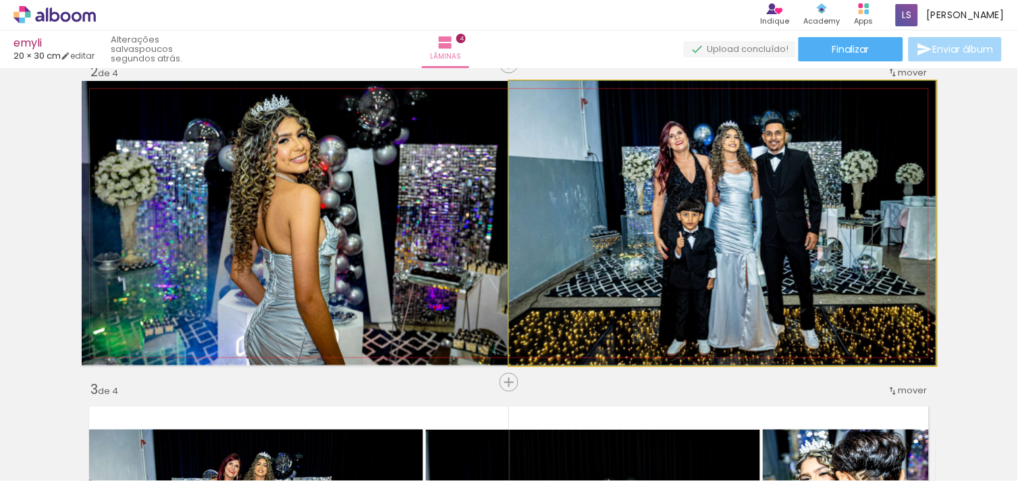
click at [674, 281] on quentale-photo at bounding box center [722, 223] width 427 height 285
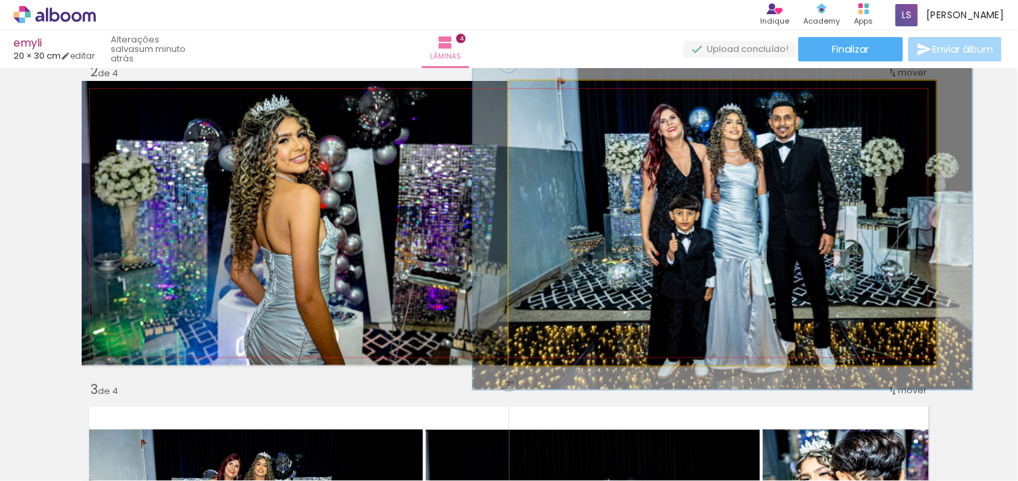
drag, startPoint x: 533, startPoint y: 95, endPoint x: 541, endPoint y: 95, distance: 8.1
click at [543, 95] on div at bounding box center [549, 95] width 12 height 12
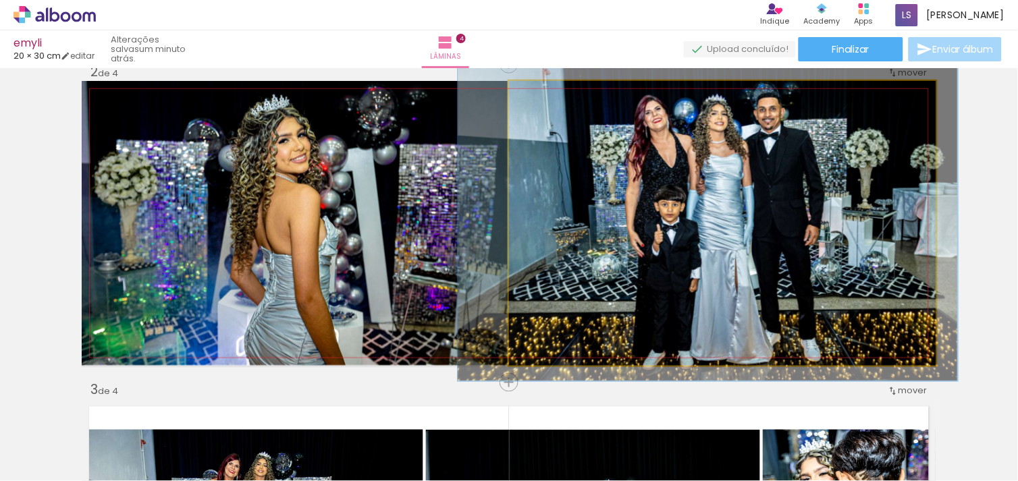
drag, startPoint x: 707, startPoint y: 228, endPoint x: 692, endPoint y: 219, distance: 17.2
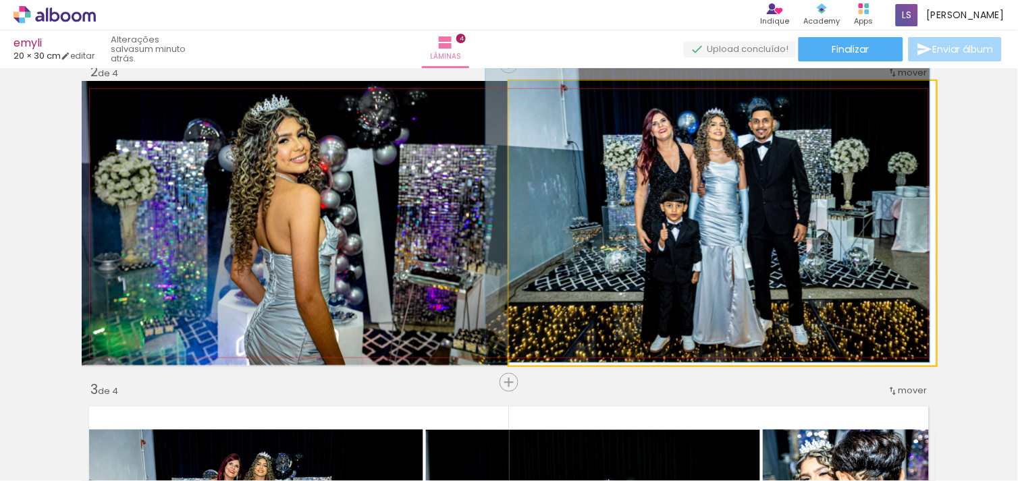
type paper-slider "104"
click at [532, 96] on div at bounding box center [543, 95] width 22 height 22
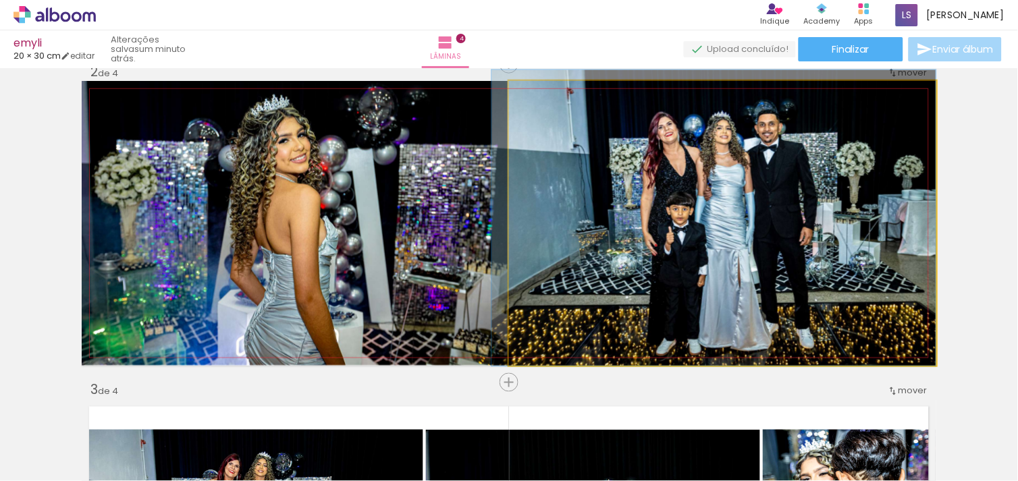
drag, startPoint x: 769, startPoint y: 205, endPoint x: 753, endPoint y: 208, distance: 16.5
drag, startPoint x: 750, startPoint y: 208, endPoint x: 746, endPoint y: 196, distance: 12.2
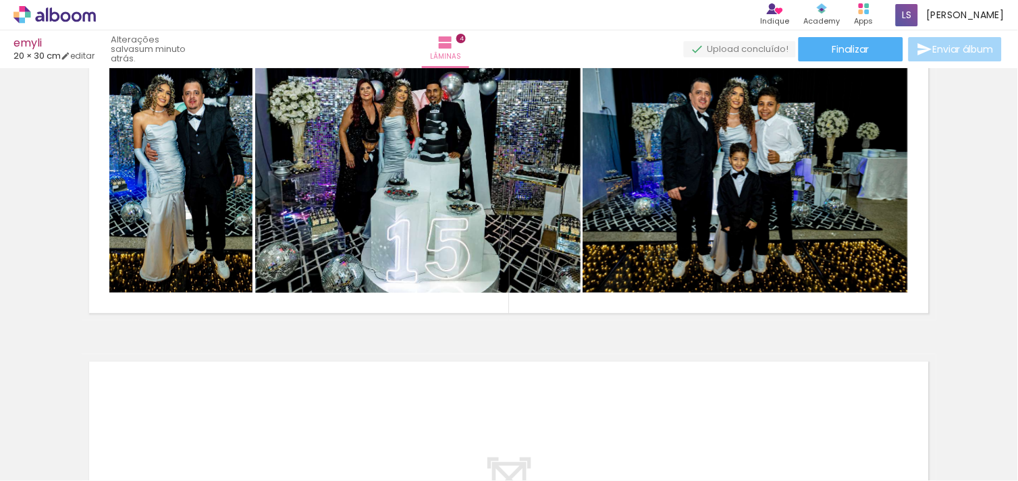
scroll to position [1035, 0]
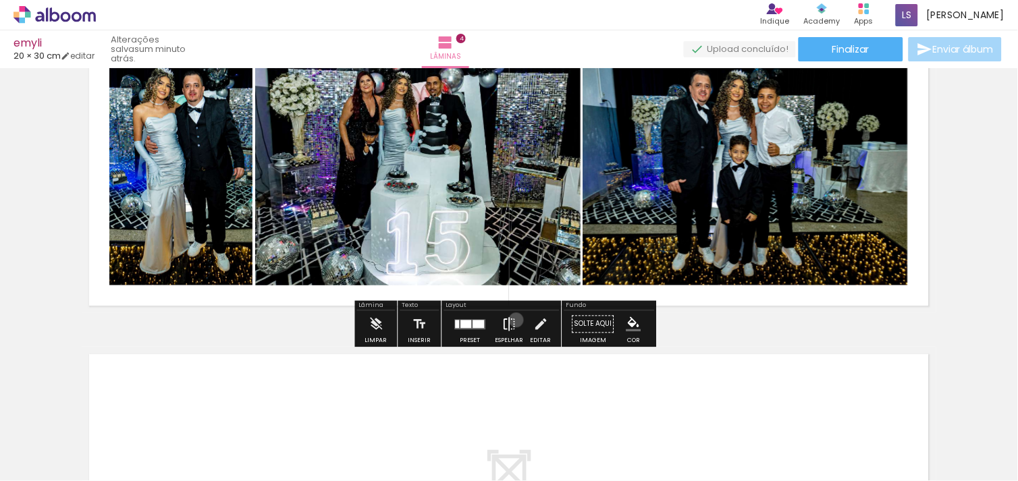
click at [513, 320] on iron-icon at bounding box center [509, 323] width 15 height 27
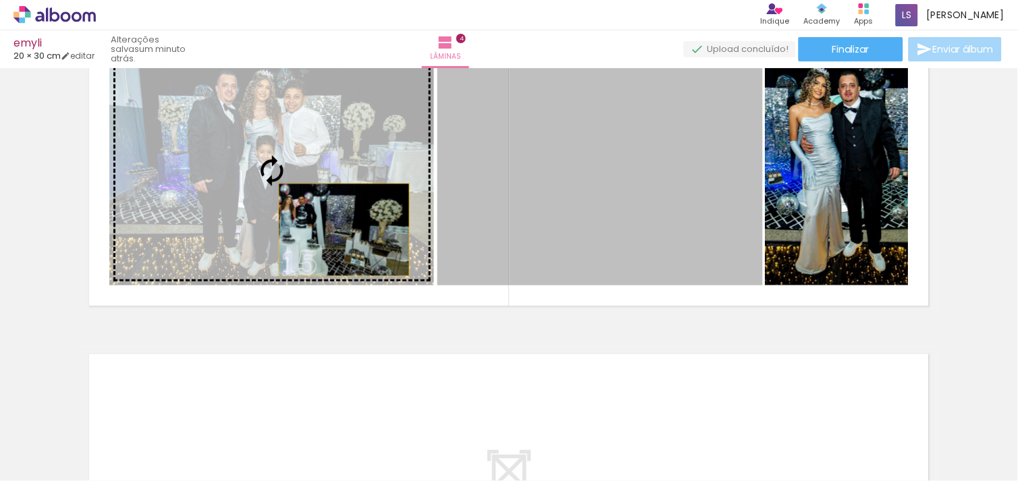
drag, startPoint x: 675, startPoint y: 214, endPoint x: 294, endPoint y: 196, distance: 381.8
click at [0, 0] on slot at bounding box center [0, 0] width 0 height 0
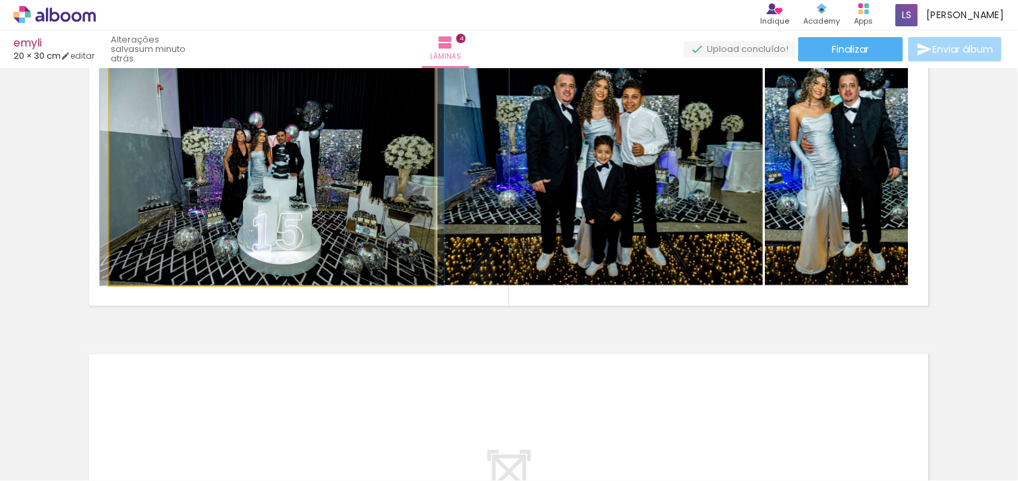
click at [294, 196] on quentale-photo at bounding box center [271, 170] width 325 height 229
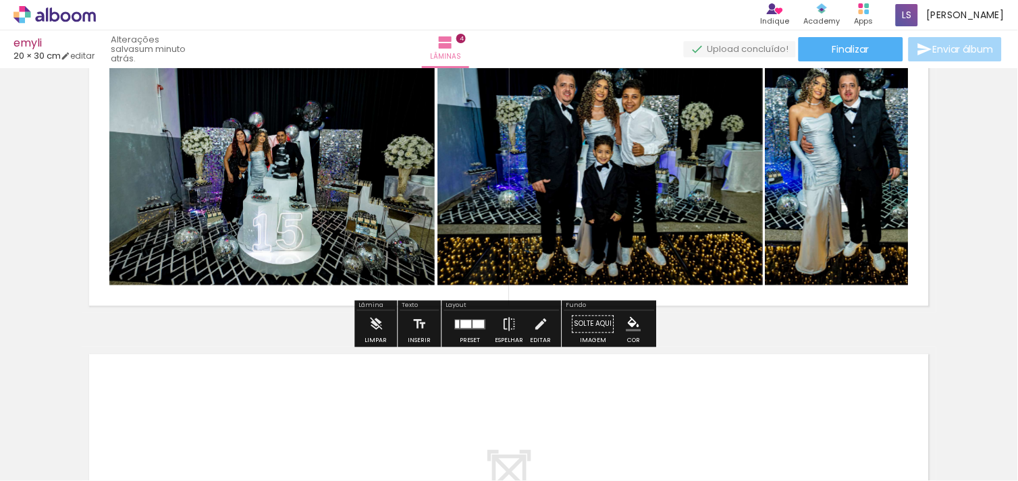
scroll to position [1027, 0]
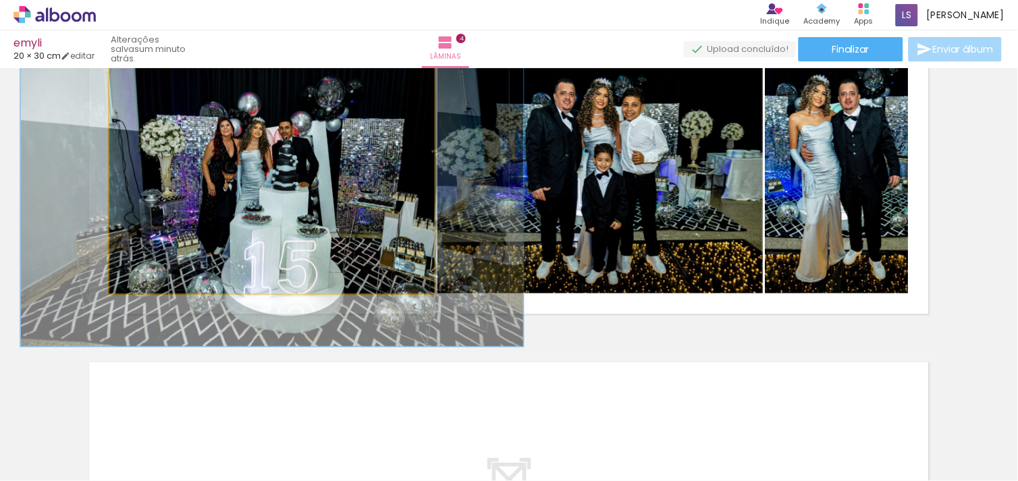
drag, startPoint x: 138, startPoint y: 76, endPoint x: 160, endPoint y: 76, distance: 21.6
click at [160, 76] on div at bounding box center [163, 78] width 22 height 22
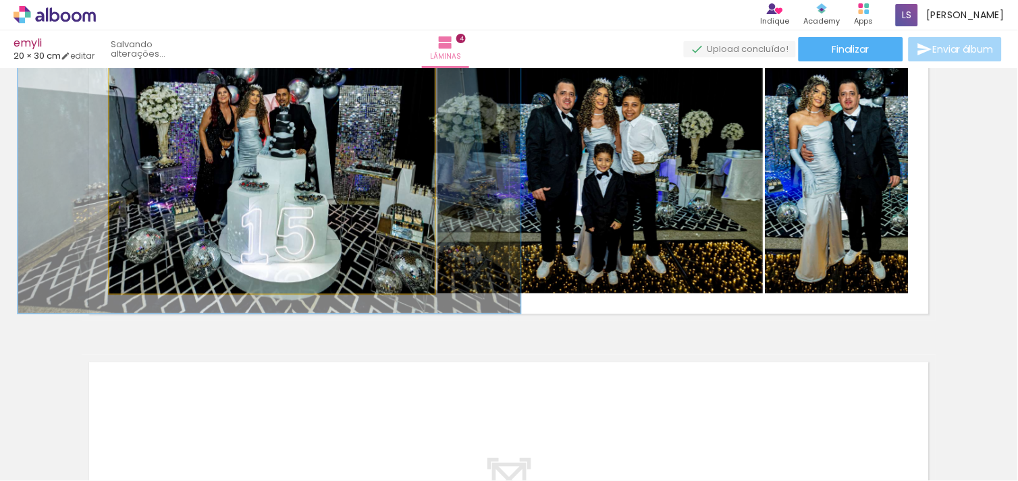
drag, startPoint x: 287, startPoint y: 171, endPoint x: 284, endPoint y: 138, distance: 33.2
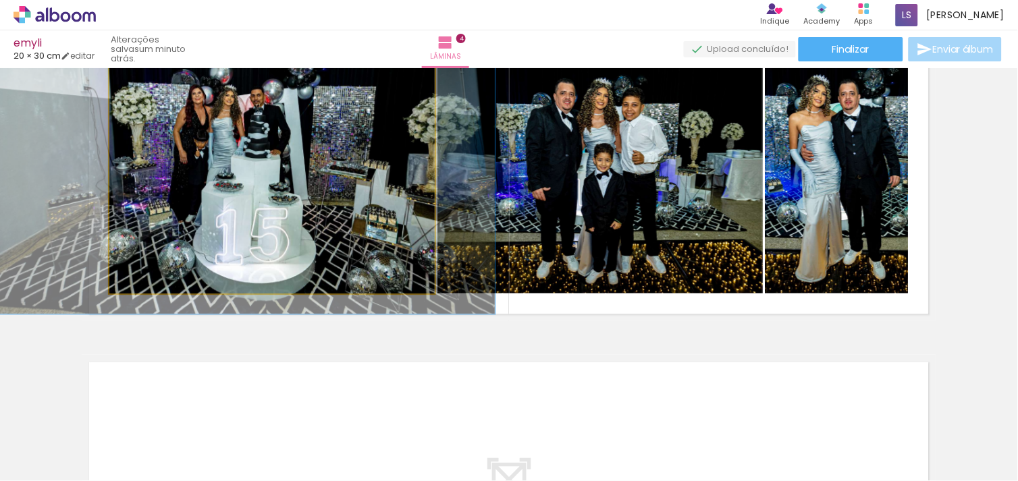
drag, startPoint x: 284, startPoint y: 138, endPoint x: 259, endPoint y: 139, distance: 25.7
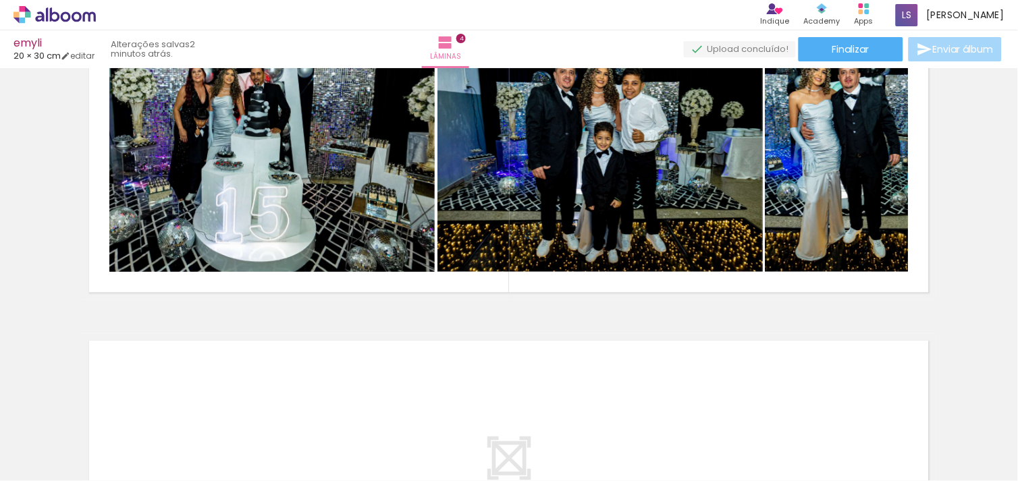
scroll to position [1008, 0]
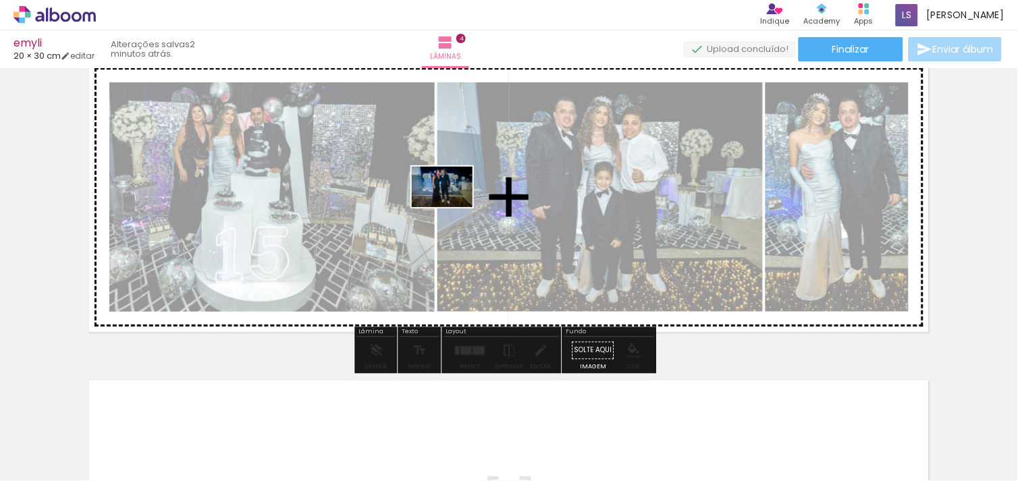
drag, startPoint x: 968, startPoint y: 436, endPoint x: 445, endPoint y: 204, distance: 571.7
click at [445, 204] on quentale-workspace at bounding box center [509, 240] width 1018 height 481
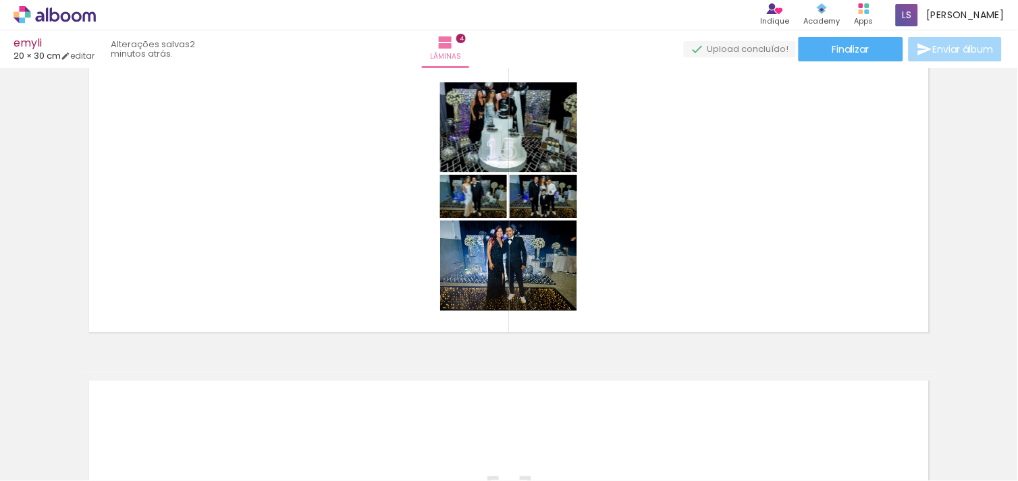
scroll to position [0, 300]
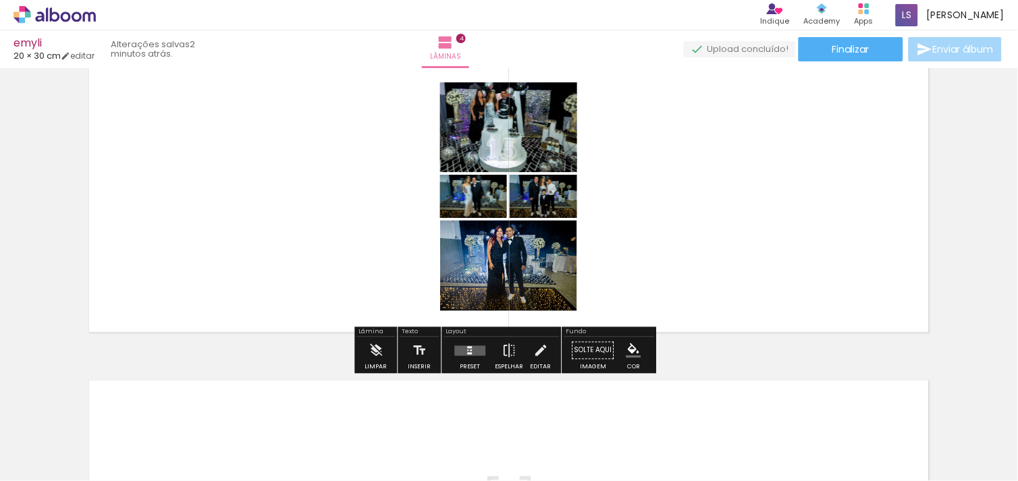
click at [462, 348] on quentale-layouter at bounding box center [470, 351] width 31 height 10
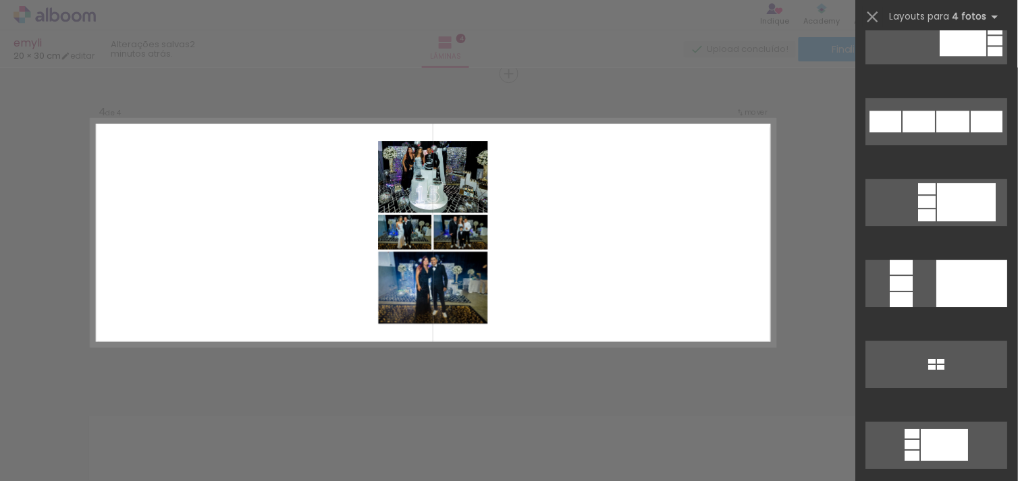
scroll to position [2362, 0]
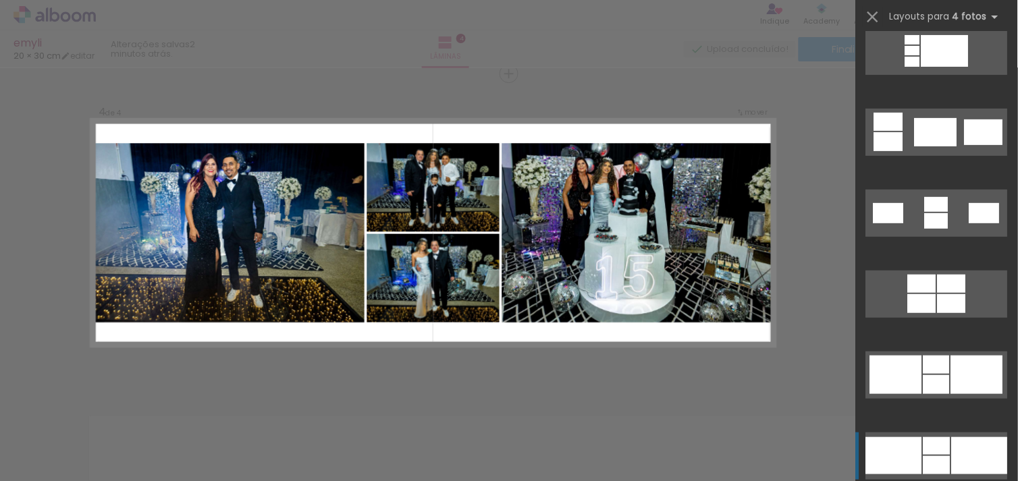
click at [941, 437] on div at bounding box center [936, 446] width 27 height 18
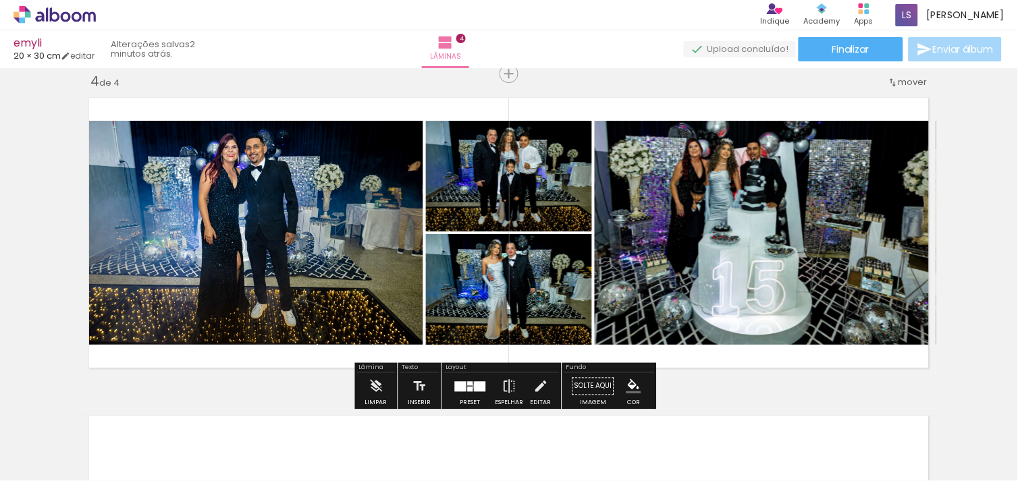
click at [474, 386] on div at bounding box center [479, 386] width 11 height 10
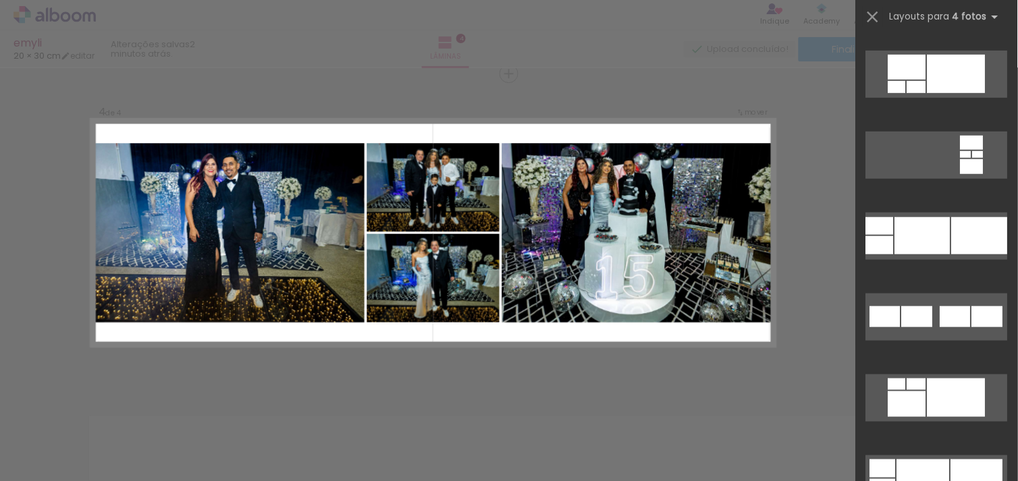
scroll to position [6297, 0]
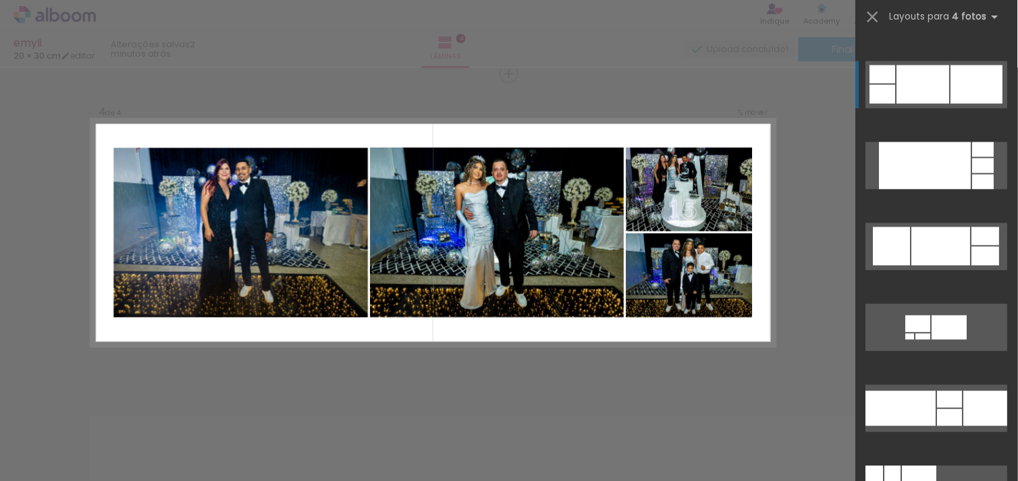
click at [931, 73] on div at bounding box center [923, 84] width 53 height 38
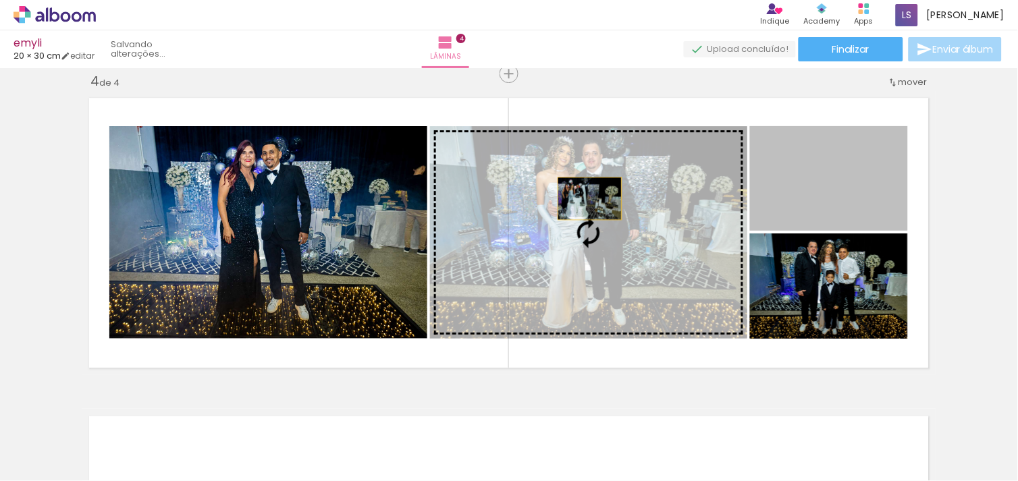
drag, startPoint x: 844, startPoint y: 176, endPoint x: 577, endPoint y: 199, distance: 267.6
click at [0, 0] on slot at bounding box center [0, 0] width 0 height 0
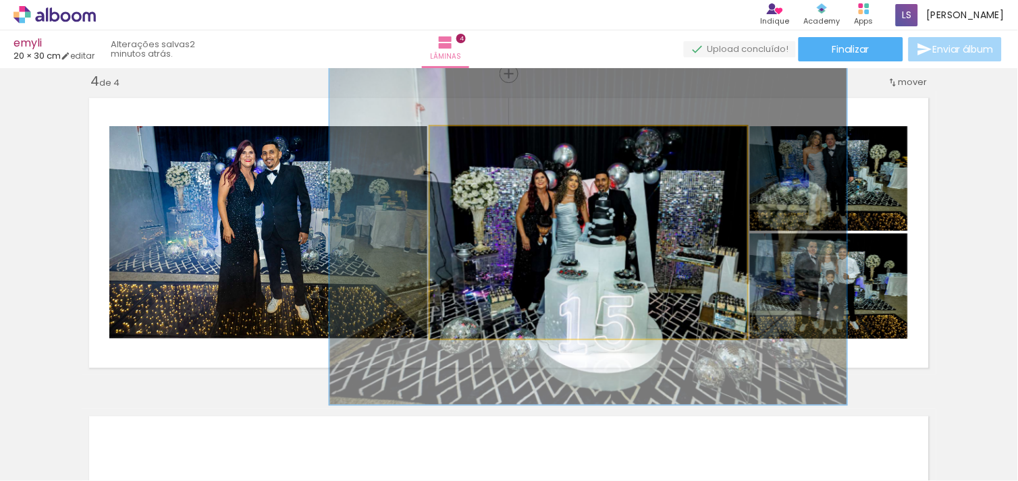
drag, startPoint x: 453, startPoint y: 138, endPoint x: 482, endPoint y: 137, distance: 29.1
type paper-slider "162"
click at [485, 137] on div at bounding box center [491, 140] width 12 height 12
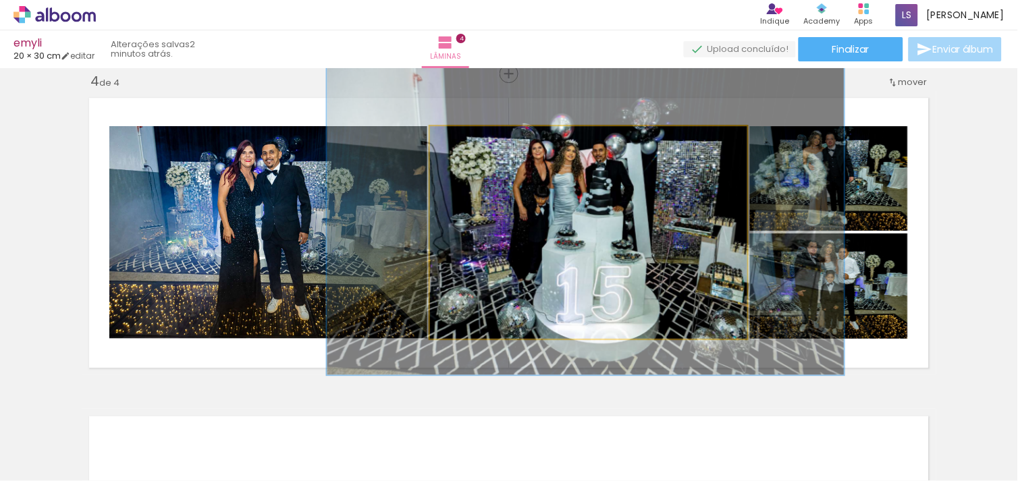
drag, startPoint x: 606, startPoint y: 237, endPoint x: 603, endPoint y: 207, distance: 29.8
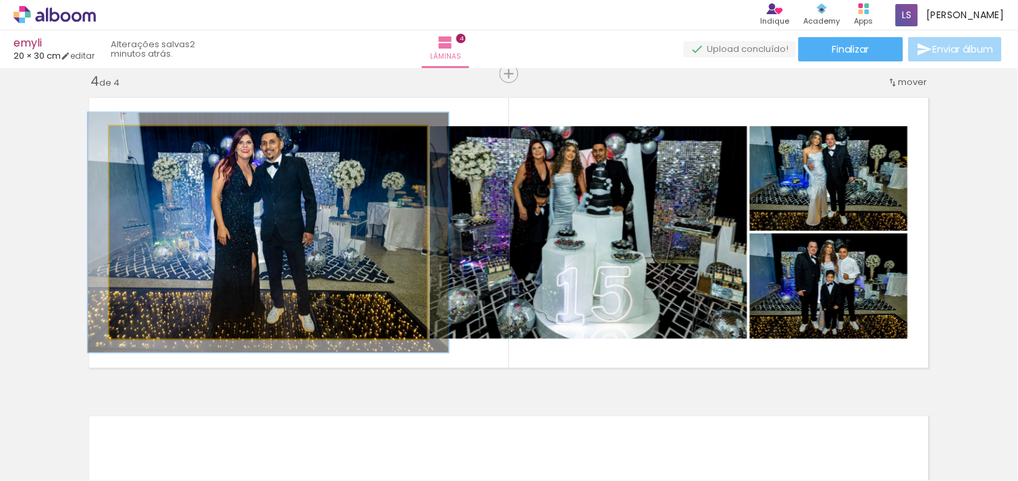
click at [141, 140] on div at bounding box center [147, 140] width 12 height 12
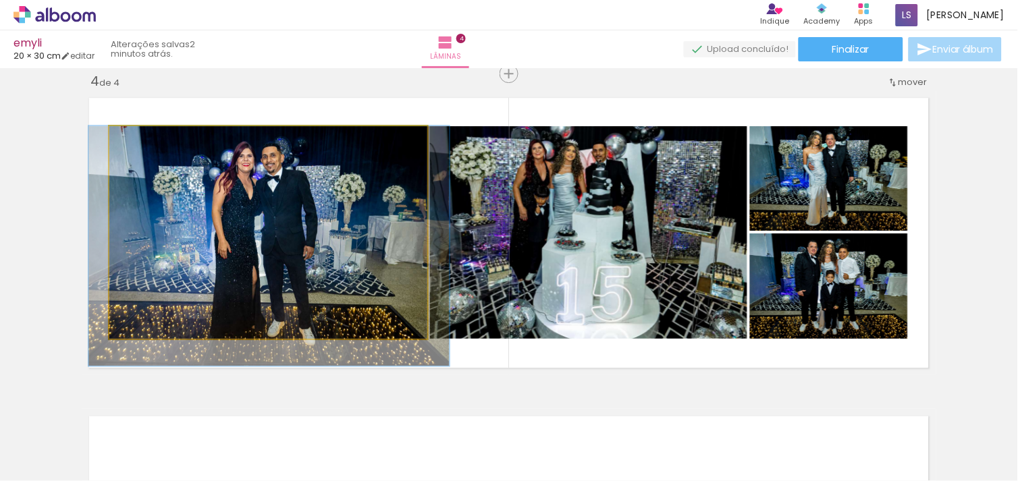
drag, startPoint x: 244, startPoint y: 202, endPoint x: 245, endPoint y: 217, distance: 14.9
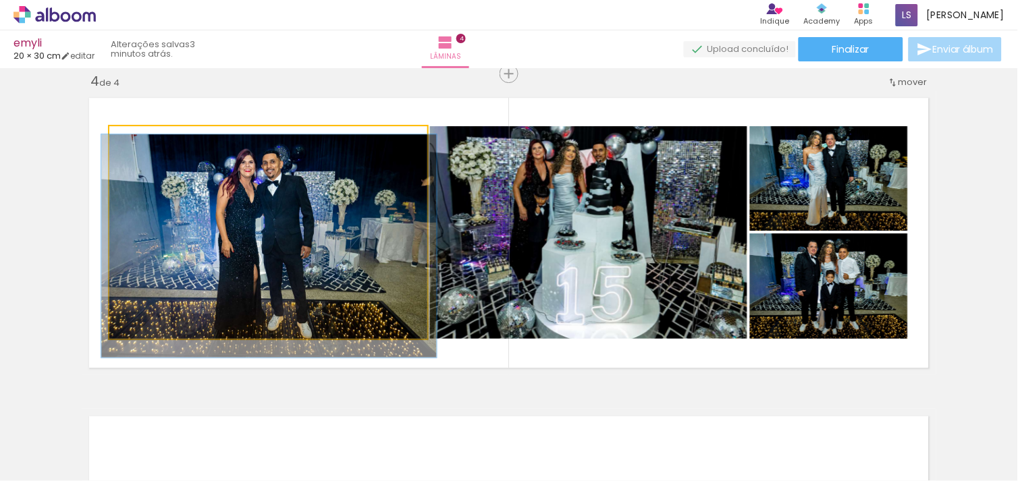
type paper-slider "105"
click at [138, 143] on div at bounding box center [144, 140] width 12 height 12
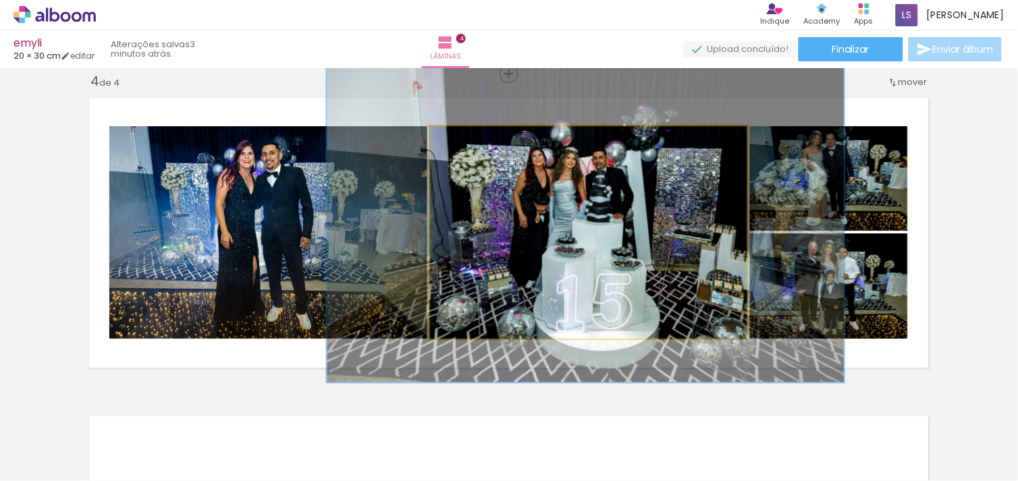
drag, startPoint x: 687, startPoint y: 244, endPoint x: 687, endPoint y: 252, distance: 7.4
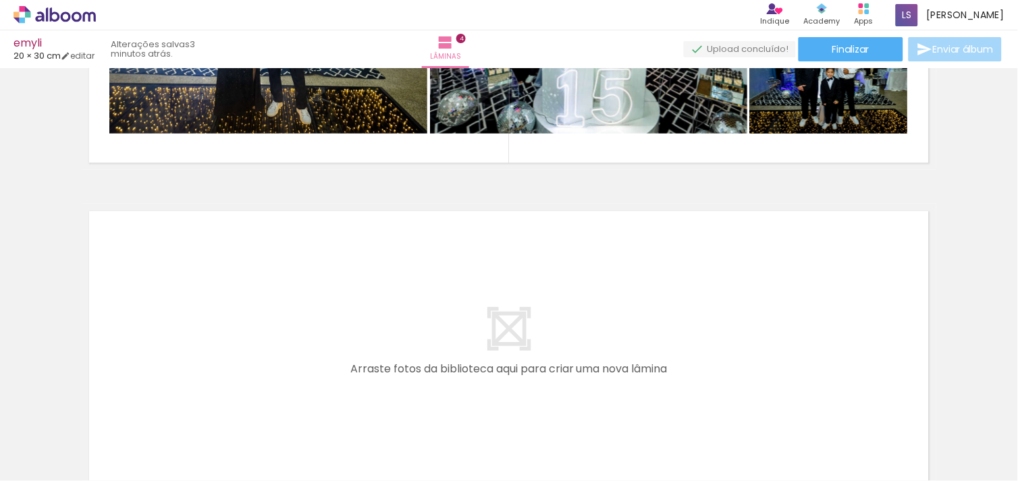
scroll to position [1205, 0]
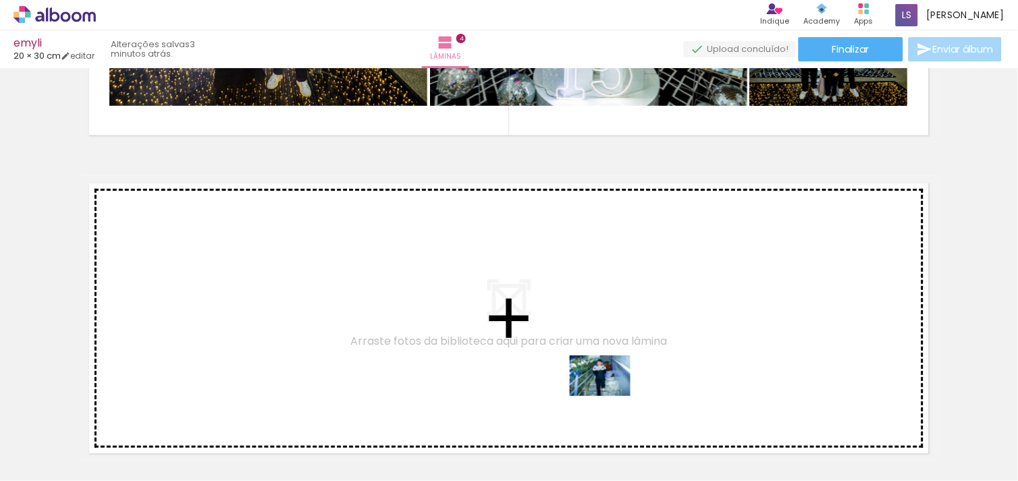
drag, startPoint x: 740, startPoint y: 443, endPoint x: 427, endPoint y: 311, distance: 339.4
click at [427, 311] on quentale-workspace at bounding box center [509, 240] width 1018 height 481
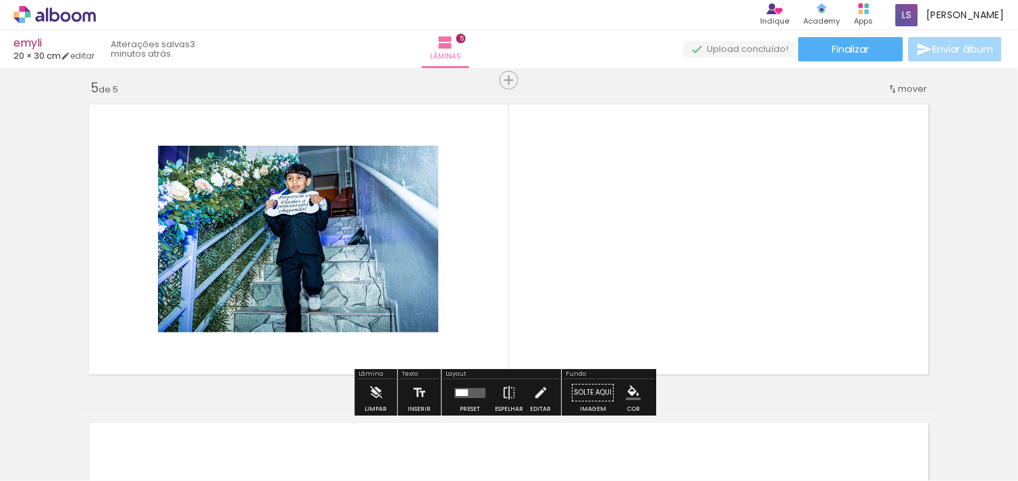
scroll to position [1291, 0]
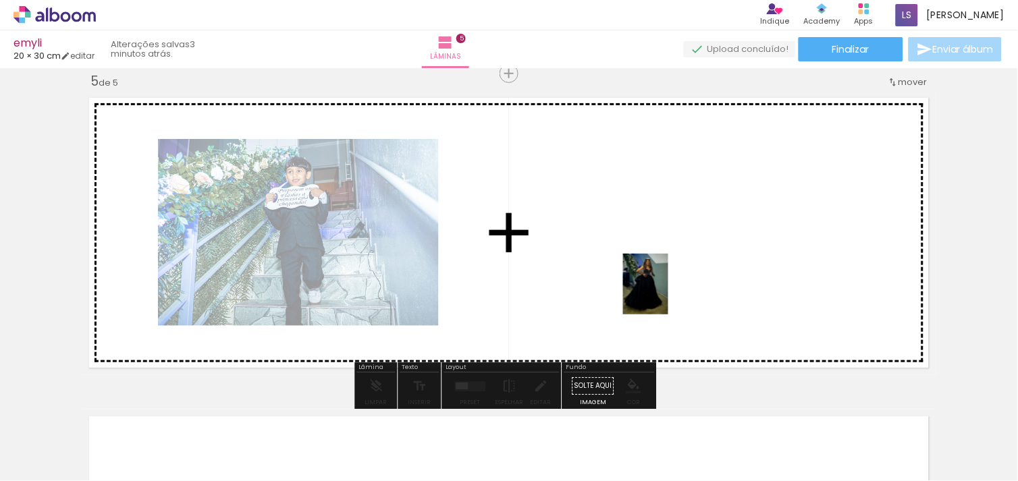
drag, startPoint x: 822, startPoint y: 426, endPoint x: 582, endPoint y: 264, distance: 289.8
click at [582, 264] on quentale-workspace at bounding box center [509, 240] width 1018 height 481
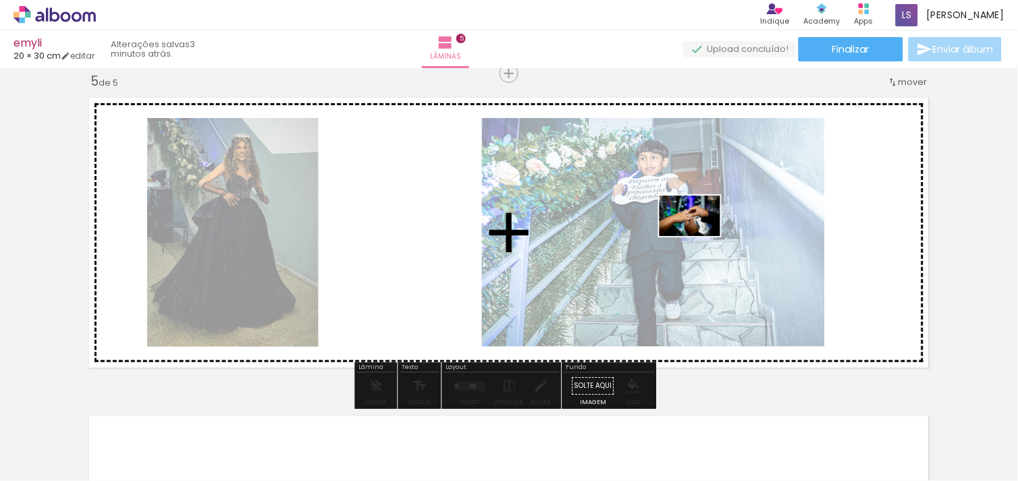
drag, startPoint x: 921, startPoint y: 450, endPoint x: 700, endPoint y: 236, distance: 307.4
click at [700, 236] on quentale-workspace at bounding box center [509, 240] width 1018 height 481
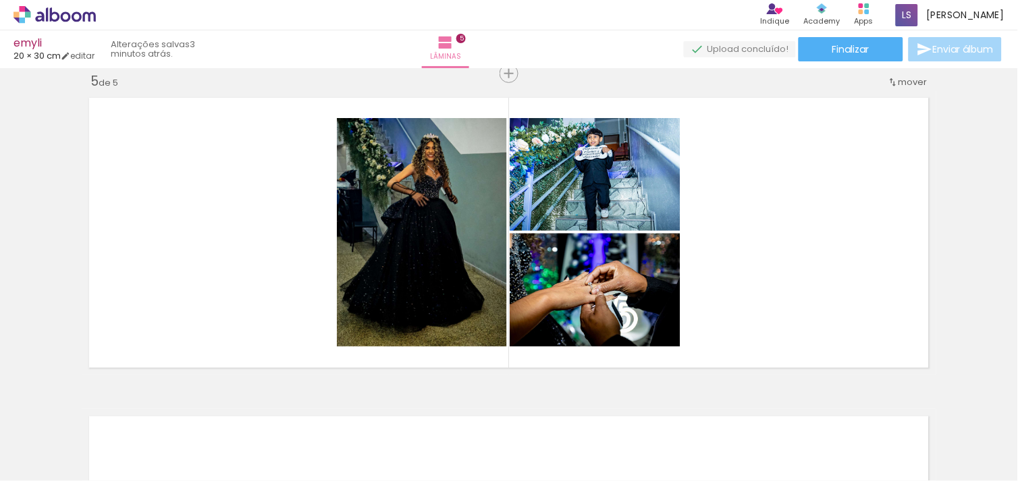
scroll to position [0, 710]
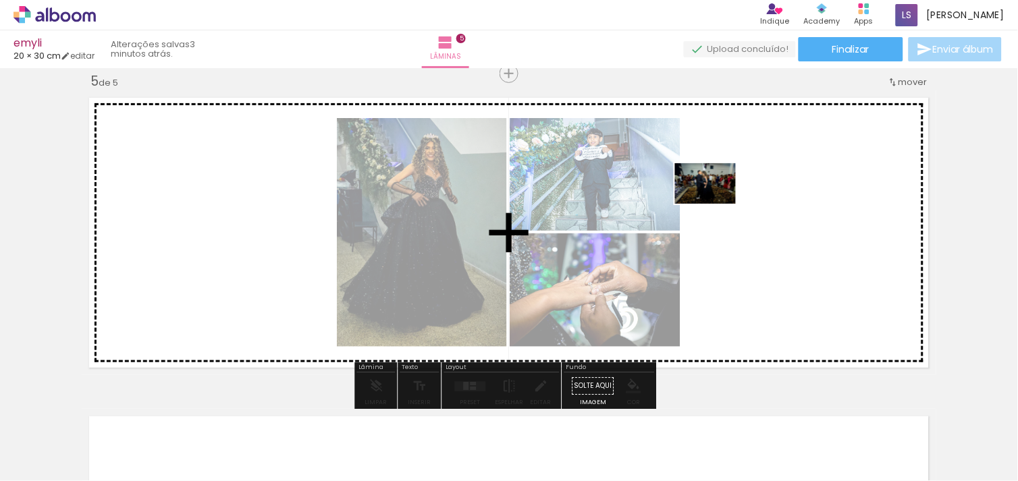
drag, startPoint x: 566, startPoint y: 435, endPoint x: 715, endPoint y: 204, distance: 275.8
click at [715, 204] on quentale-workspace at bounding box center [509, 240] width 1018 height 481
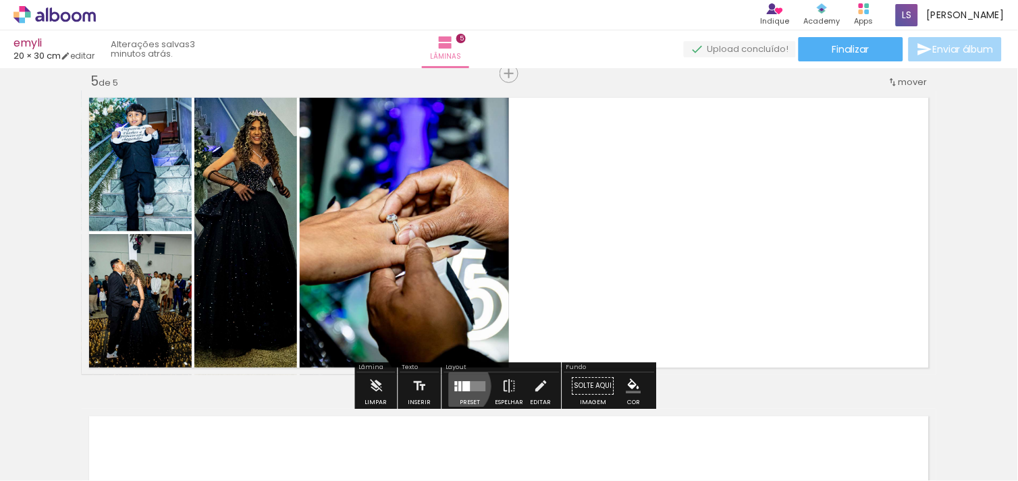
click at [459, 386] on div at bounding box center [460, 386] width 3 height 10
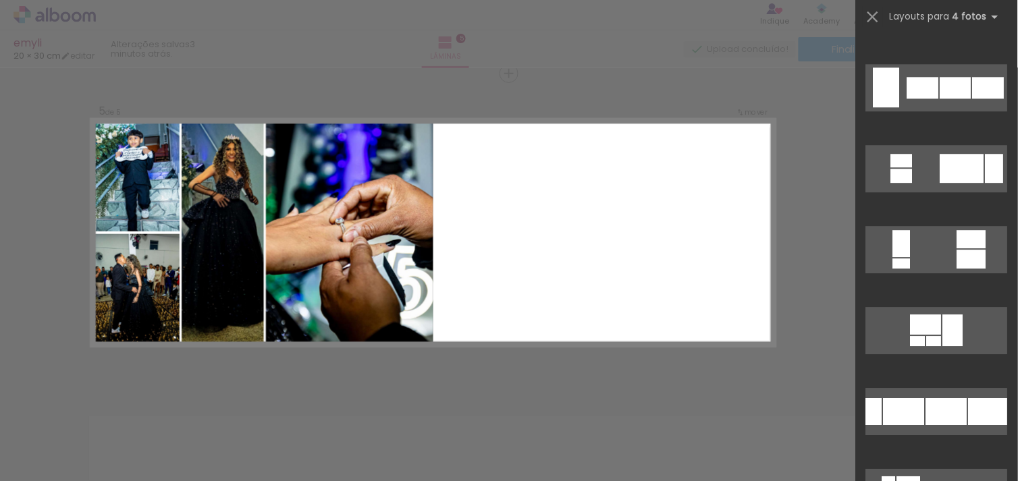
scroll to position [1181, 0]
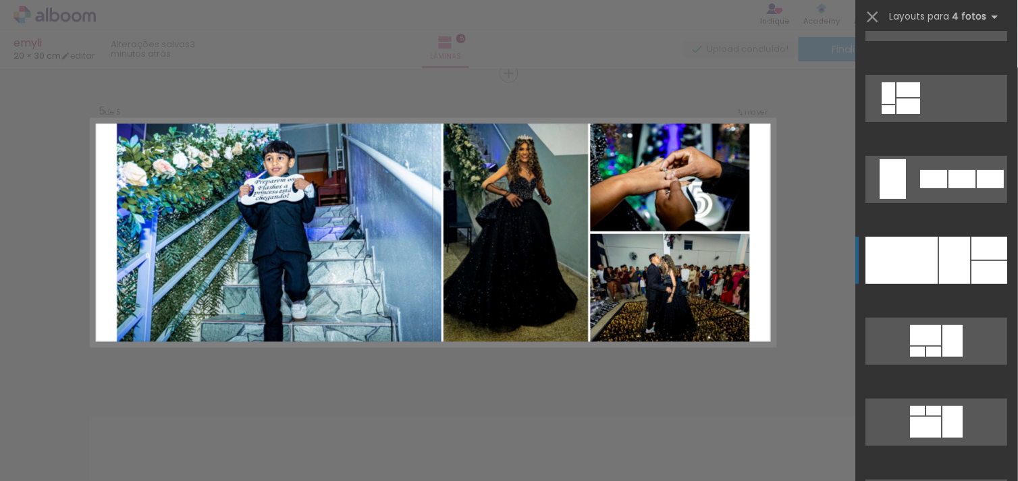
click at [959, 277] on div at bounding box center [955, 260] width 31 height 47
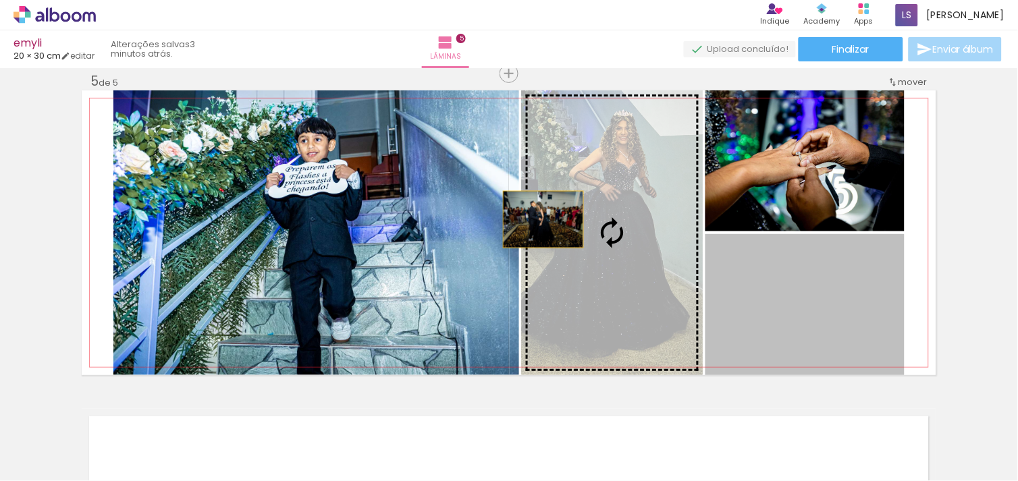
drag, startPoint x: 788, startPoint y: 325, endPoint x: 310, endPoint y: 167, distance: 502.6
click at [0, 0] on slot at bounding box center [0, 0] width 0 height 0
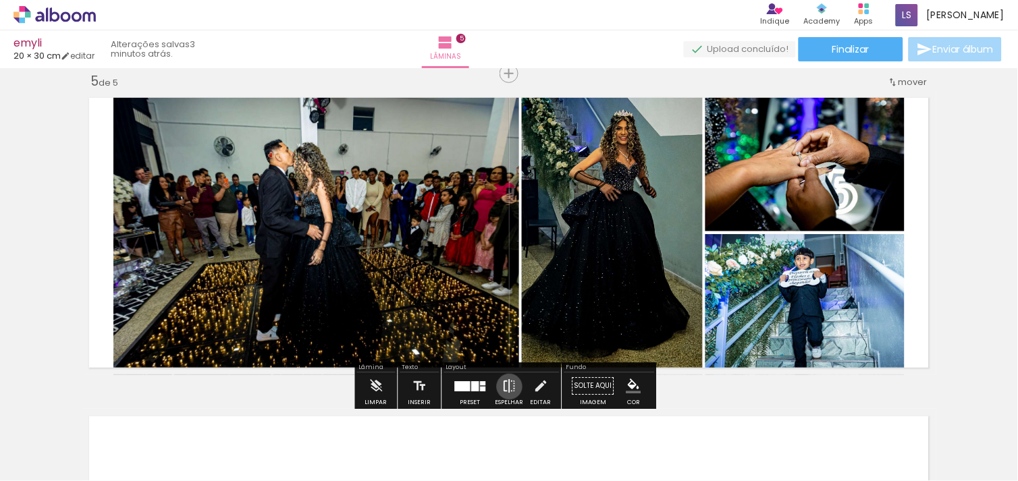
click at [506, 387] on iron-icon at bounding box center [509, 386] width 15 height 27
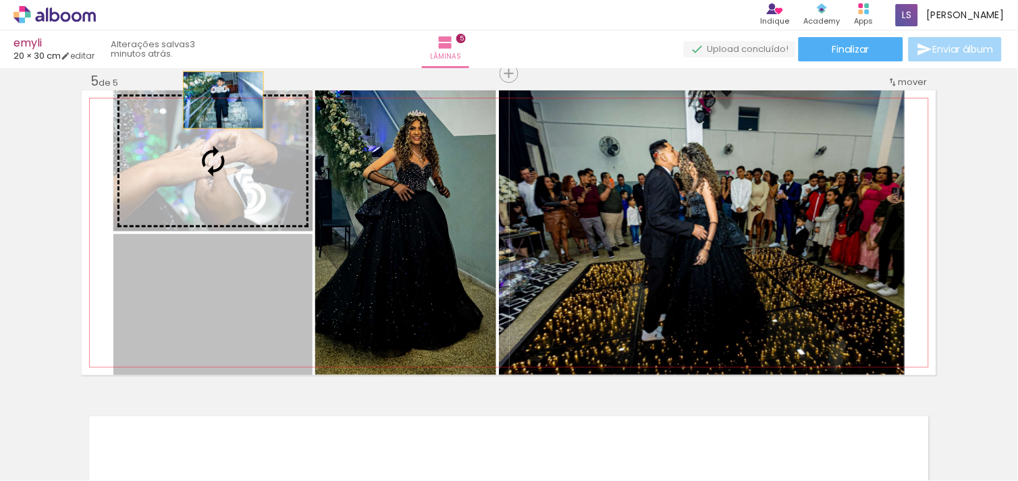
drag, startPoint x: 227, startPoint y: 325, endPoint x: 218, endPoint y: 100, distance: 225.6
click at [0, 0] on slot at bounding box center [0, 0] width 0 height 0
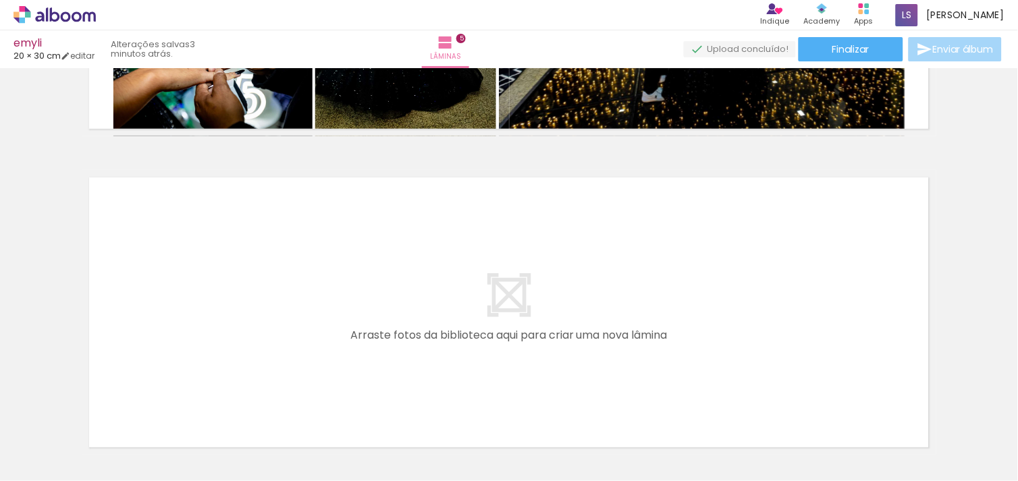
scroll to position [1587, 0]
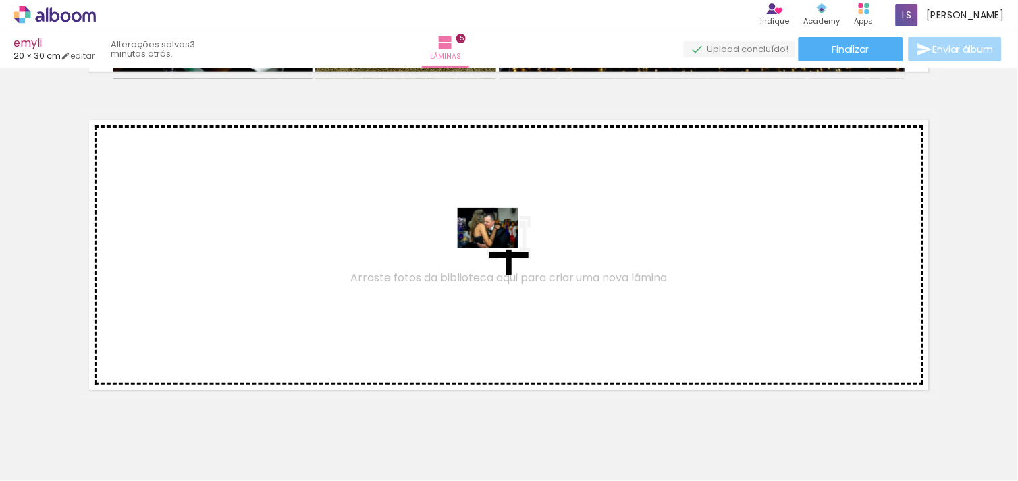
drag, startPoint x: 633, startPoint y: 424, endPoint x: 497, endPoint y: 244, distance: 226.0
click at [497, 244] on quentale-workspace at bounding box center [509, 240] width 1018 height 481
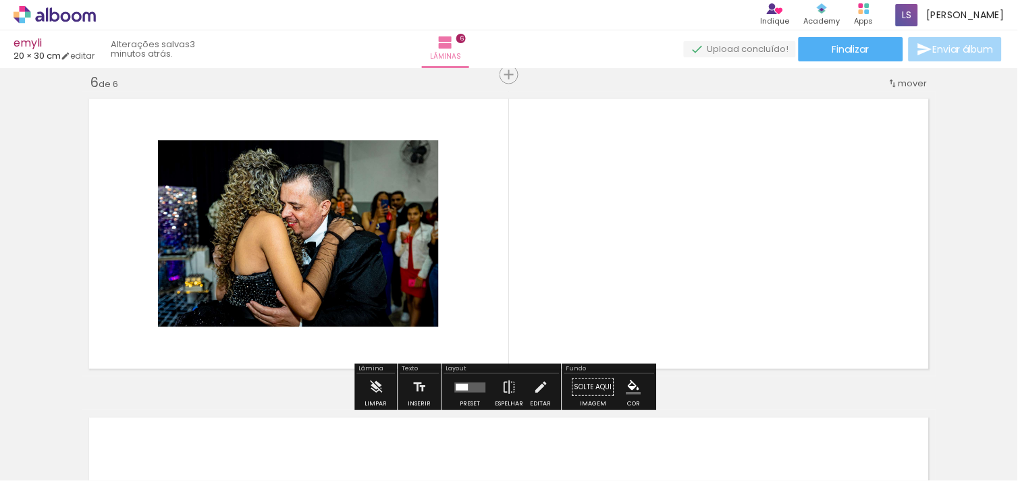
scroll to position [1610, 0]
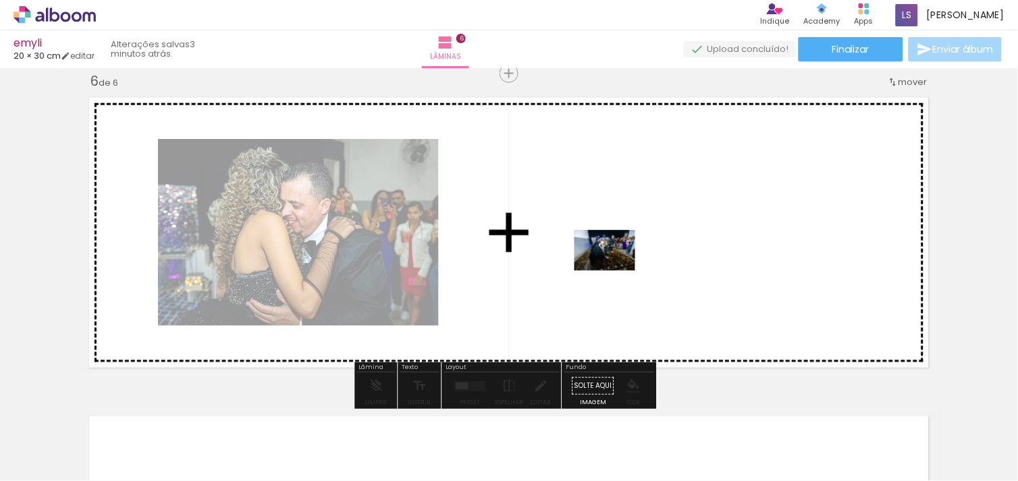
drag, startPoint x: 694, startPoint y: 424, endPoint x: 615, endPoint y: 271, distance: 172.4
click at [615, 271] on quentale-workspace at bounding box center [509, 240] width 1018 height 481
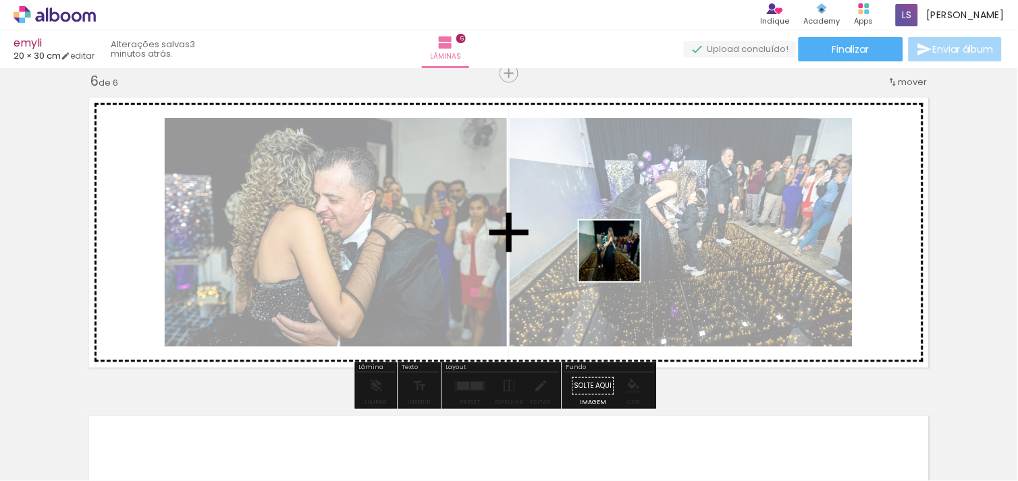
drag, startPoint x: 687, startPoint y: 329, endPoint x: 598, endPoint y: 243, distance: 124.1
click at [598, 243] on quentale-workspace at bounding box center [509, 240] width 1018 height 481
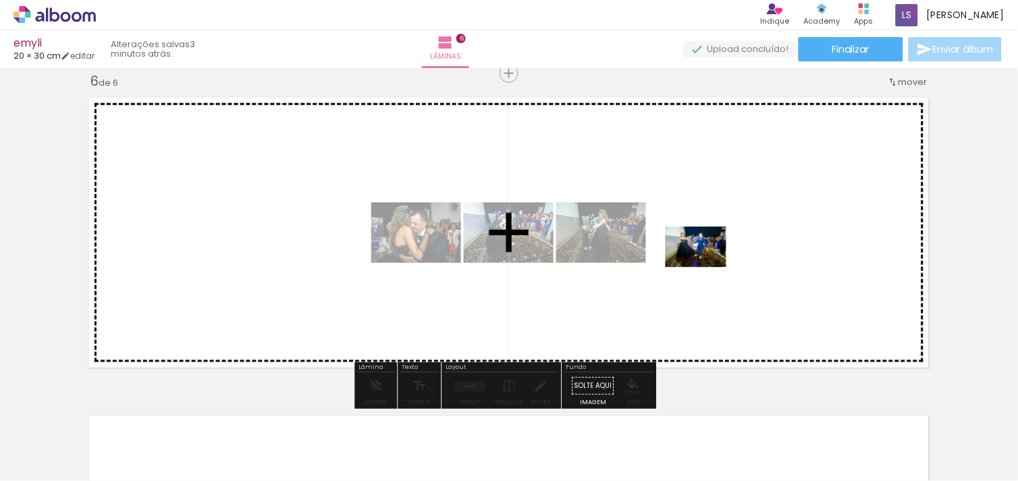
drag, startPoint x: 856, startPoint y: 436, endPoint x: 706, endPoint y: 267, distance: 225.7
click at [706, 267] on quentale-workspace at bounding box center [509, 240] width 1018 height 481
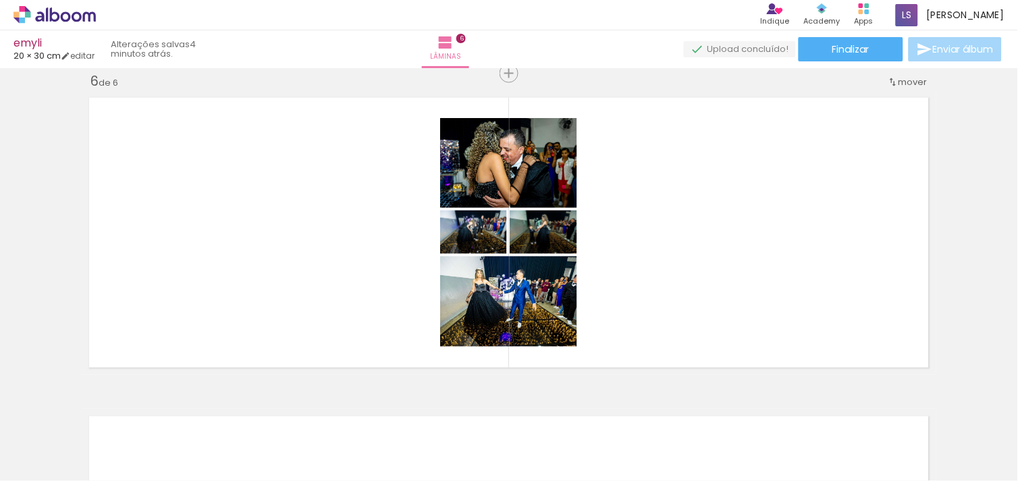
scroll to position [0, 1210]
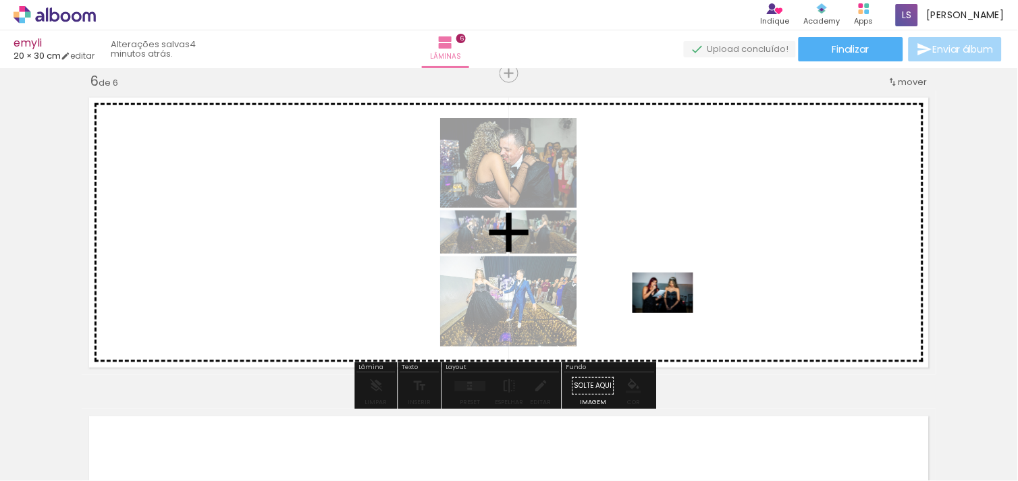
drag, startPoint x: 518, startPoint y: 450, endPoint x: 673, endPoint y: 313, distance: 206.6
click at [673, 313] on quentale-workspace at bounding box center [509, 240] width 1018 height 481
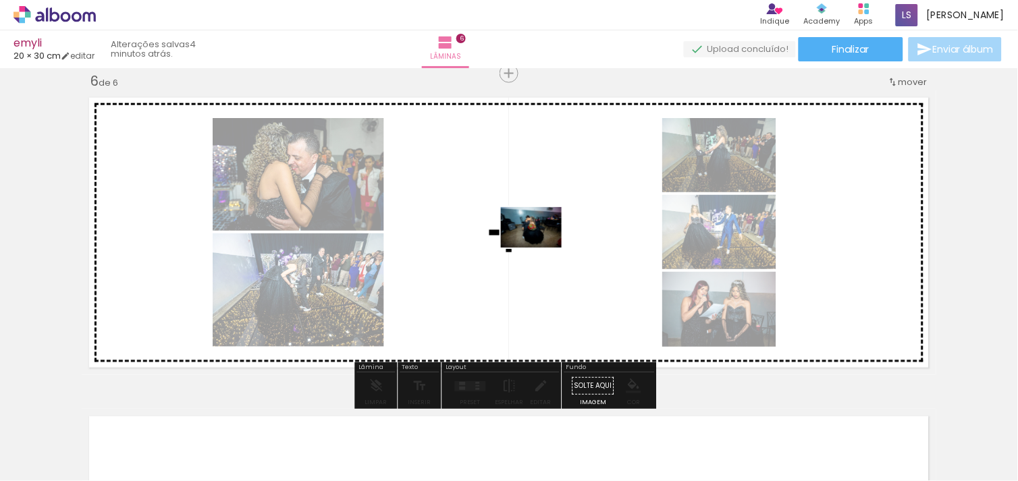
drag, startPoint x: 601, startPoint y: 451, endPoint x: 541, endPoint y: 248, distance: 211.7
click at [541, 248] on quentale-workspace at bounding box center [509, 240] width 1018 height 481
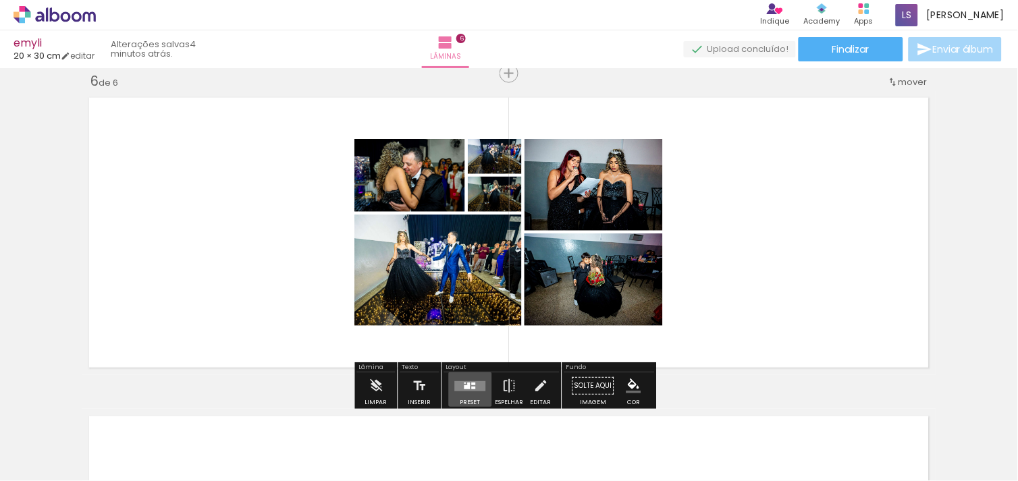
click at [468, 381] on quentale-layouter at bounding box center [470, 386] width 31 height 10
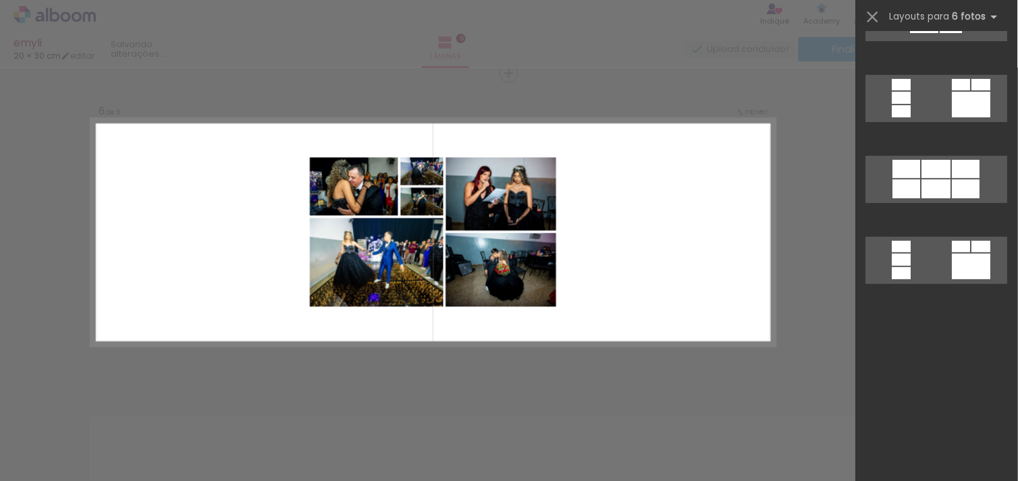
scroll to position [0, 0]
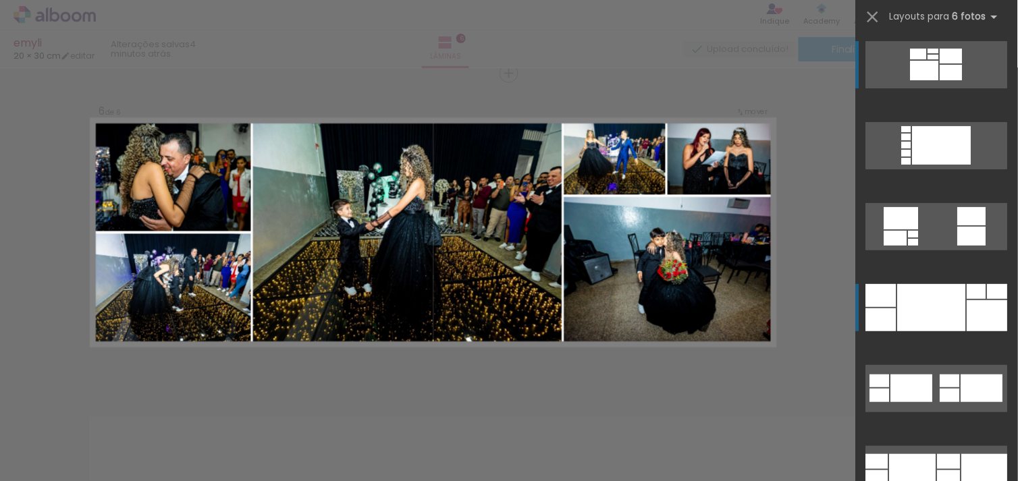
click at [944, 319] on div at bounding box center [932, 307] width 68 height 47
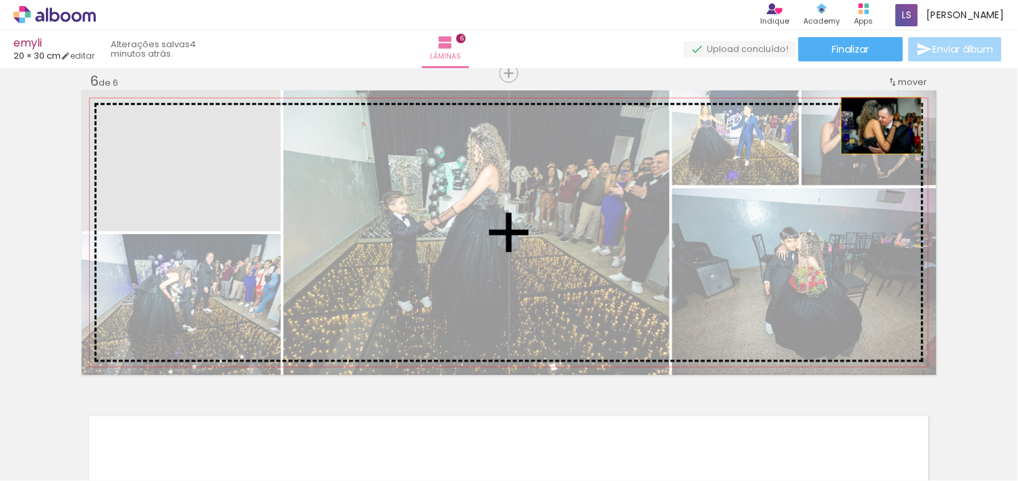
drag, startPoint x: 153, startPoint y: 154, endPoint x: 873, endPoint y: 127, distance: 721.4
click at [0, 0] on slot at bounding box center [0, 0] width 0 height 0
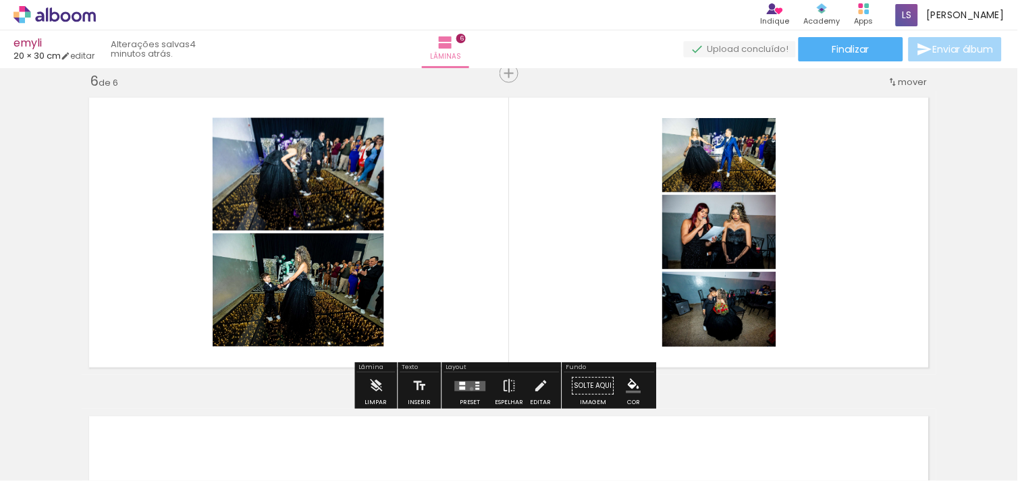
click at [468, 389] on quentale-layouter at bounding box center [470, 386] width 31 height 10
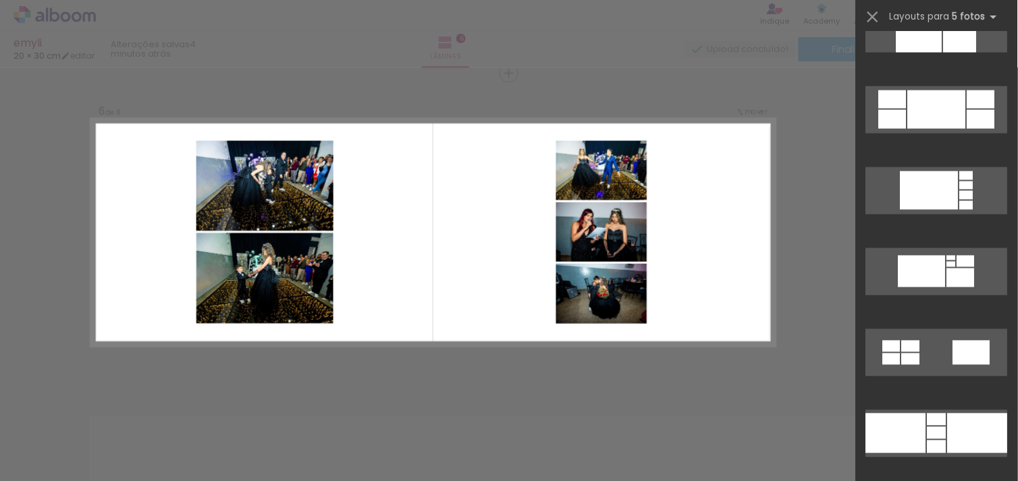
scroll to position [1968, 0]
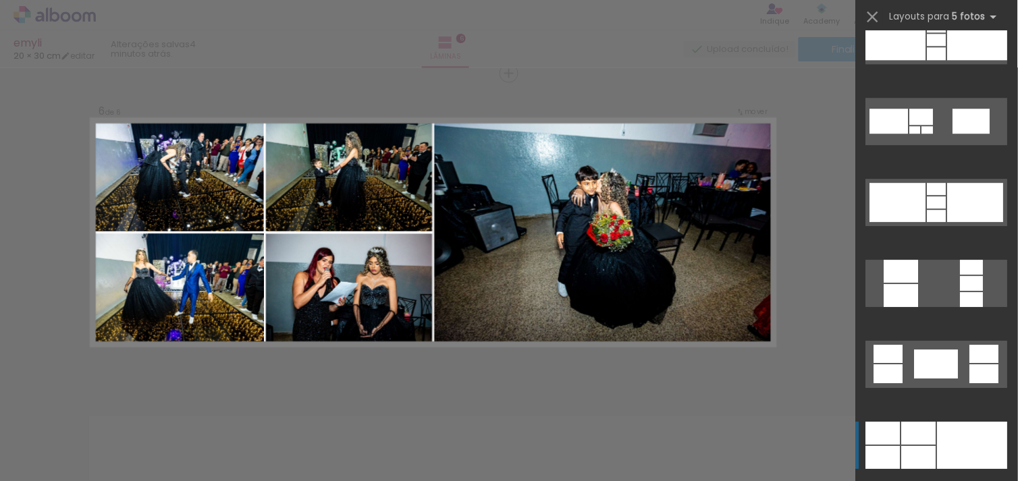
click at [947, 456] on div at bounding box center [973, 445] width 70 height 47
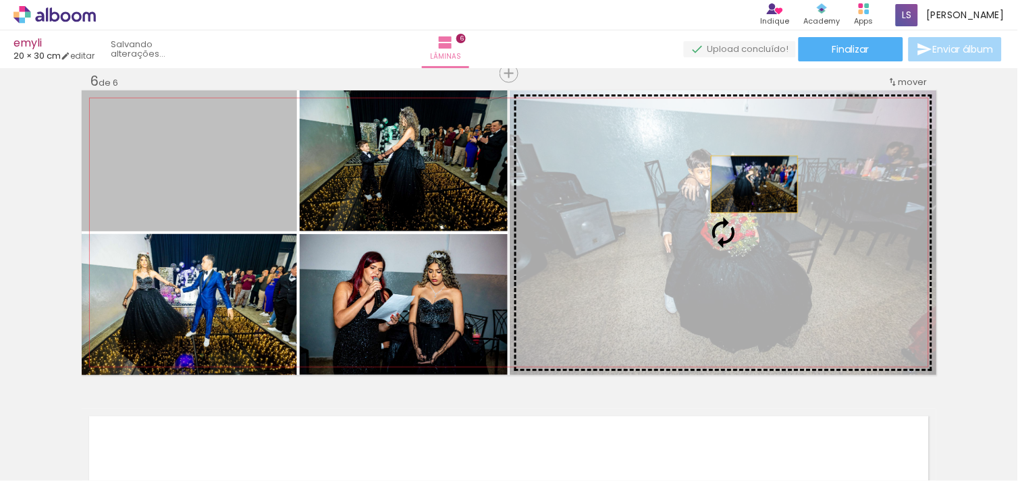
drag, startPoint x: 213, startPoint y: 192, endPoint x: 749, endPoint y: 184, distance: 536.0
click at [0, 0] on slot at bounding box center [0, 0] width 0 height 0
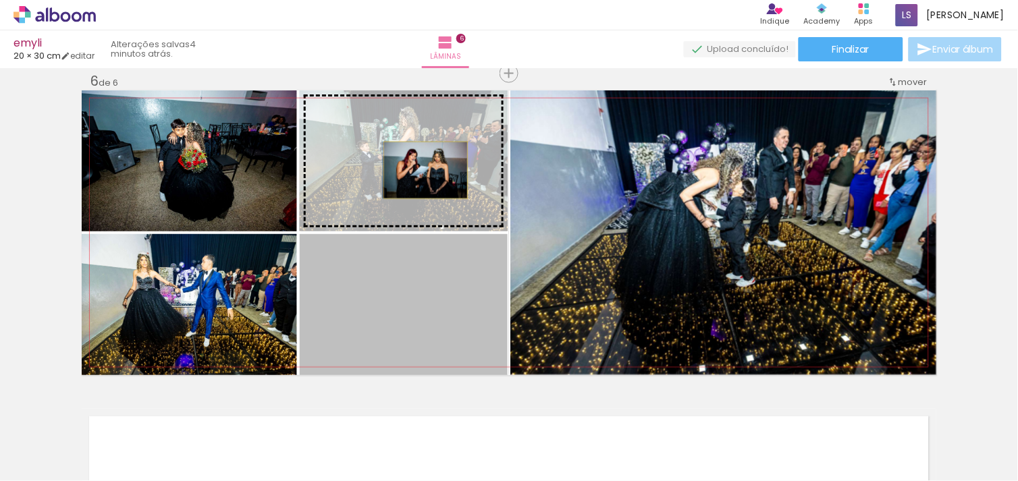
drag, startPoint x: 459, startPoint y: 307, endPoint x: 420, endPoint y: 170, distance: 142.3
click at [0, 0] on slot at bounding box center [0, 0] width 0 height 0
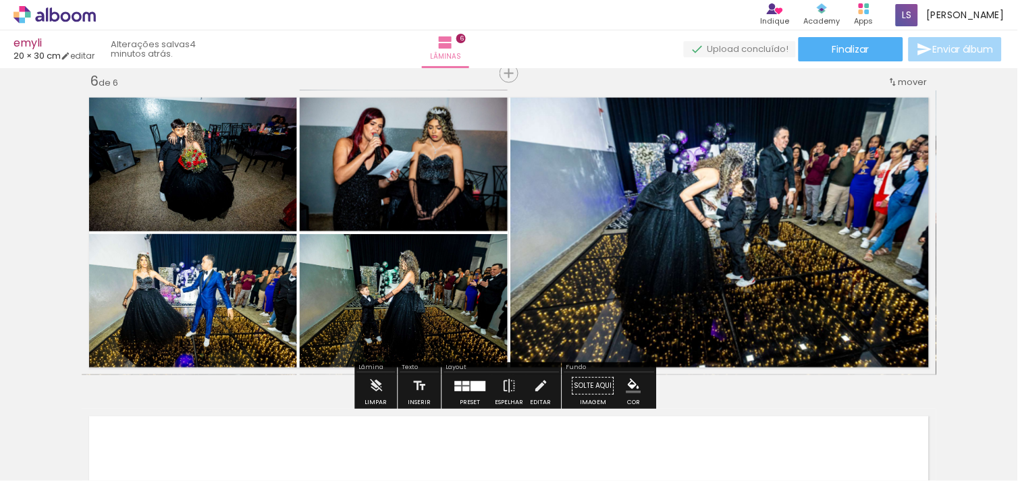
scroll to position [0, 1210]
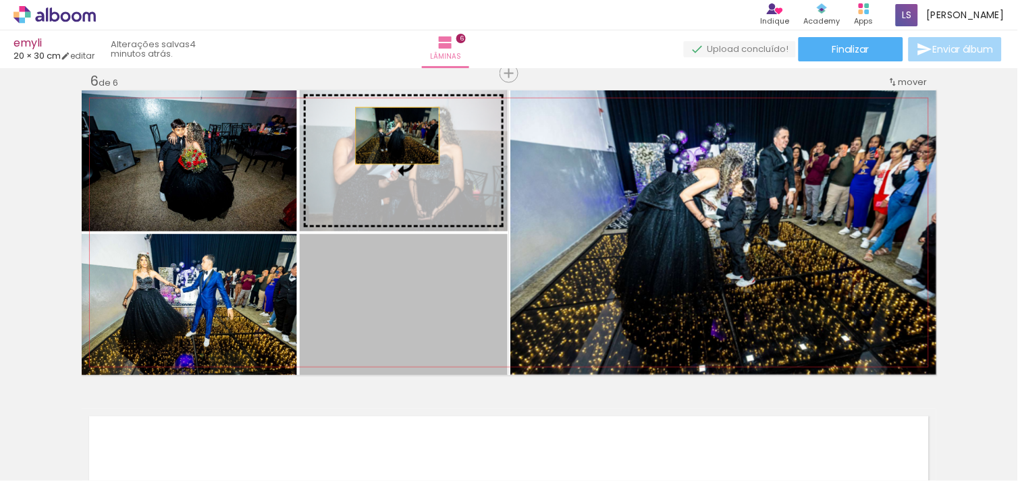
drag, startPoint x: 394, startPoint y: 354, endPoint x: 393, endPoint y: 127, distance: 226.8
click at [0, 0] on slot at bounding box center [0, 0] width 0 height 0
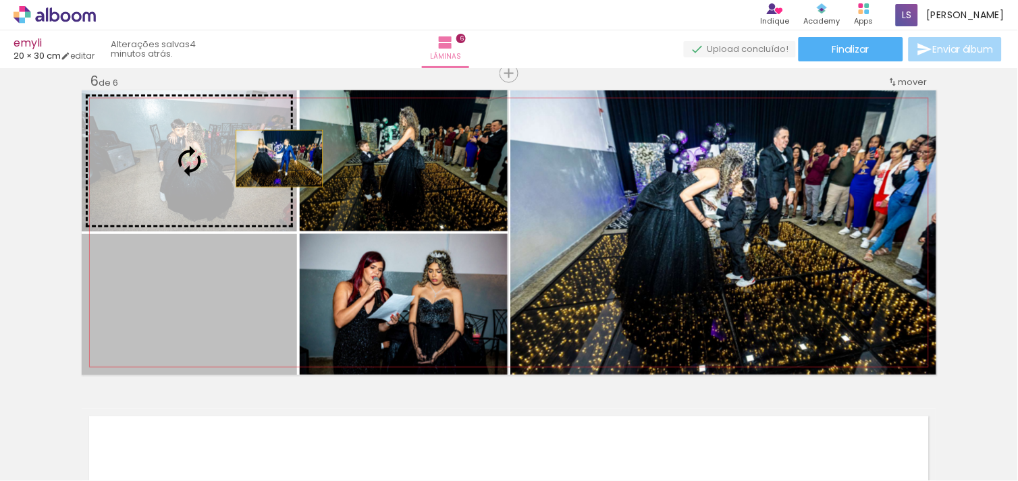
drag, startPoint x: 269, startPoint y: 271, endPoint x: 275, endPoint y: 149, distance: 122.3
click at [0, 0] on slot at bounding box center [0, 0] width 0 height 0
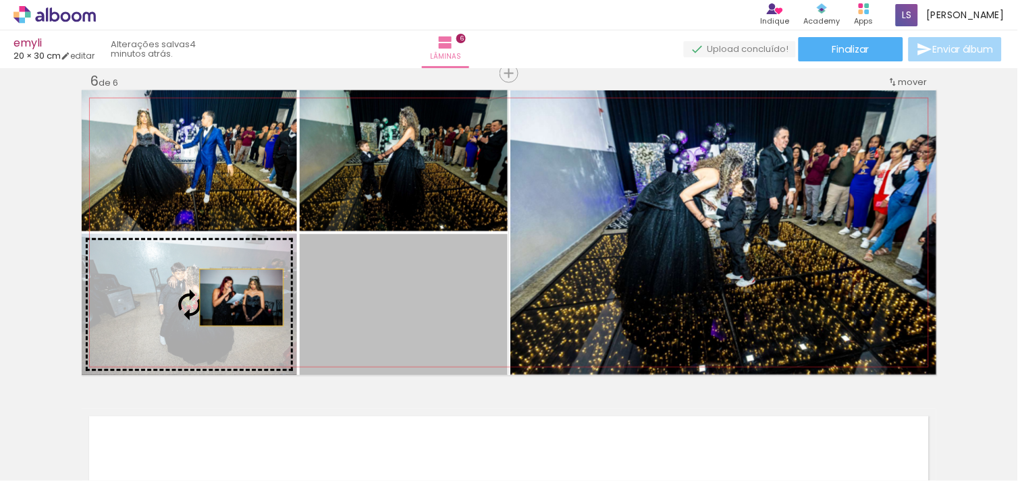
drag, startPoint x: 428, startPoint y: 311, endPoint x: 225, endPoint y: 297, distance: 203.0
click at [0, 0] on slot at bounding box center [0, 0] width 0 height 0
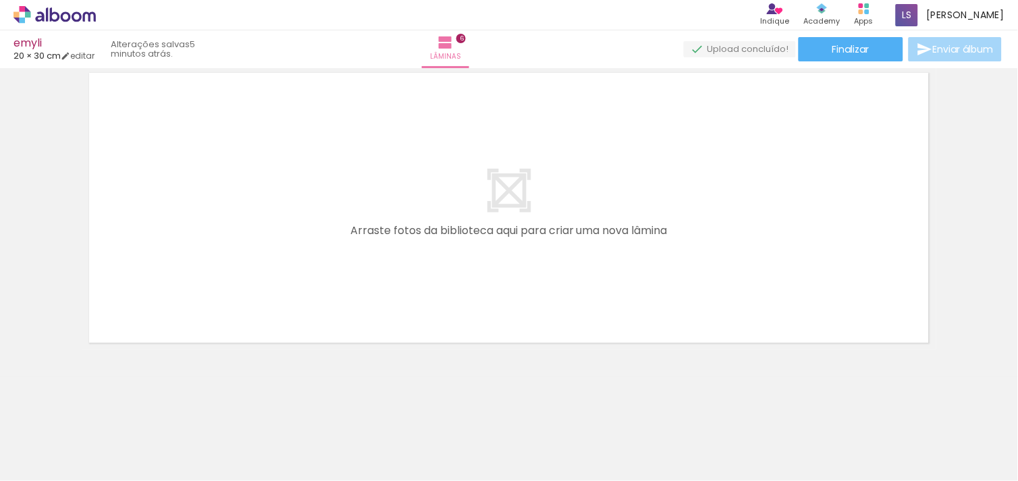
scroll to position [1592, 0]
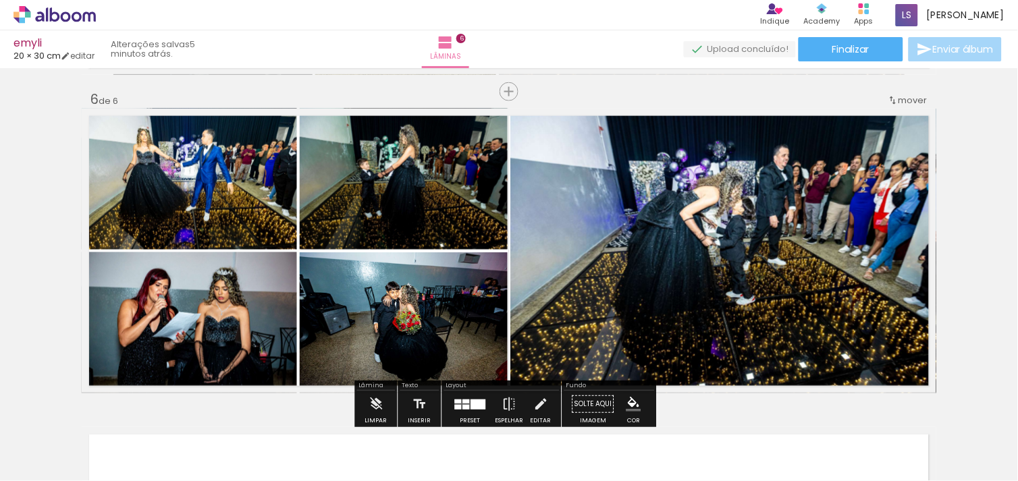
drag, startPoint x: 136, startPoint y: 434, endPoint x: 398, endPoint y: 225, distance: 334.8
click at [398, 225] on quentale-workspace at bounding box center [509, 240] width 1018 height 481
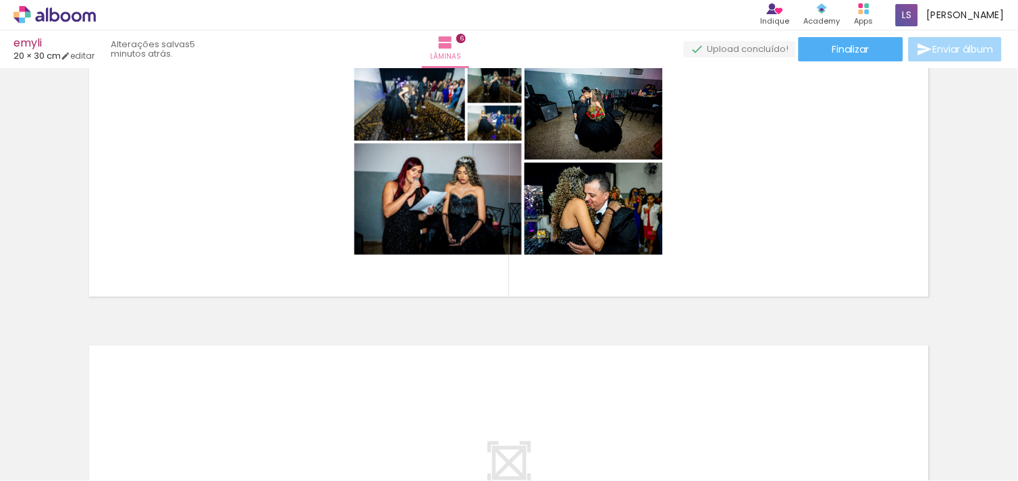
scroll to position [1689, 0]
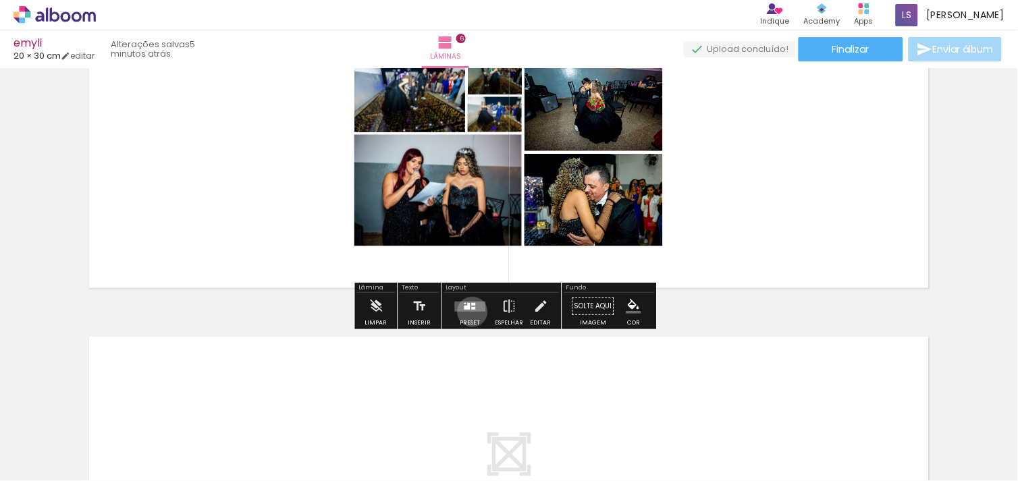
click at [469, 312] on div at bounding box center [470, 306] width 36 height 27
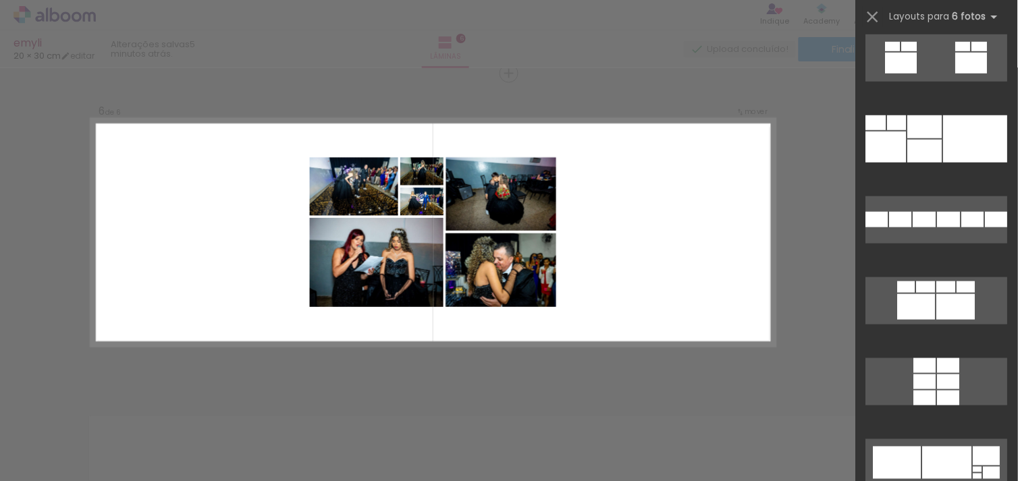
scroll to position [8662, 0]
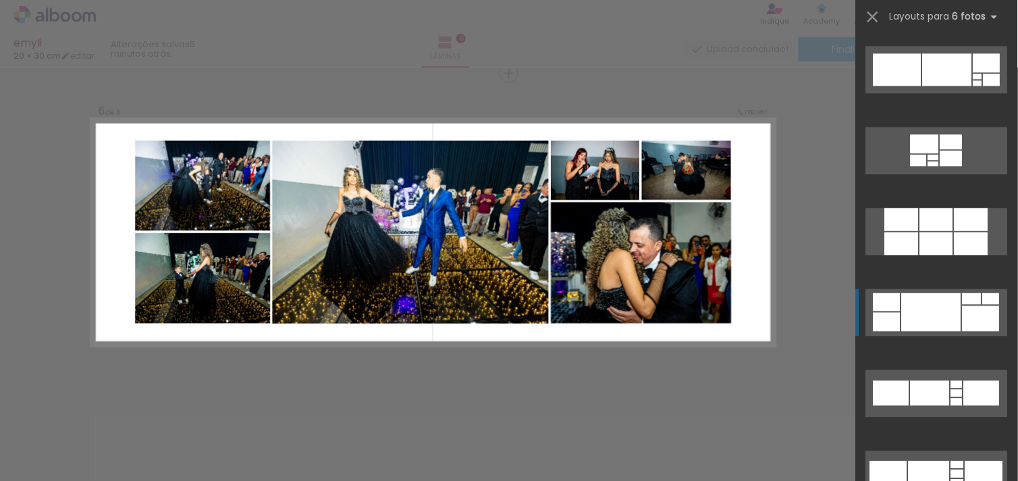
click at [932, 315] on div at bounding box center [931, 312] width 59 height 38
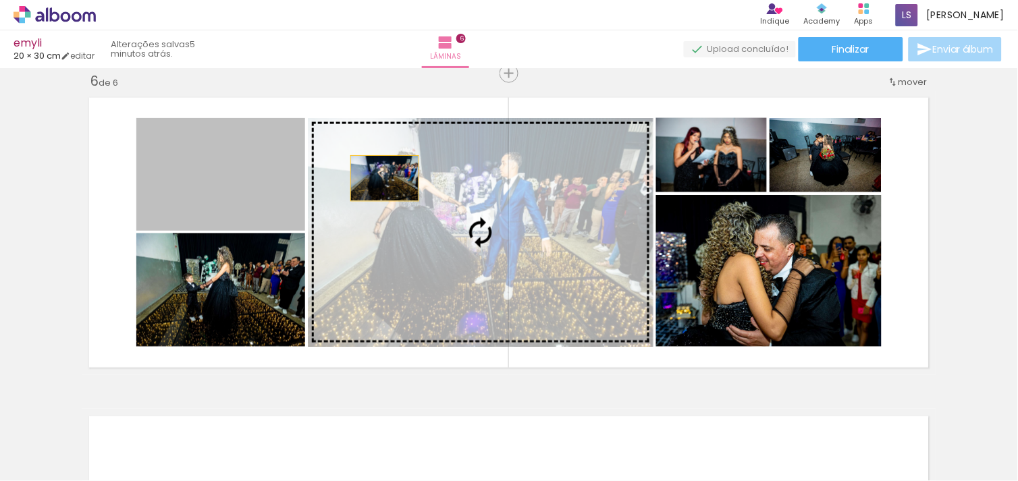
drag, startPoint x: 257, startPoint y: 166, endPoint x: 399, endPoint y: 194, distance: 144.4
click at [0, 0] on slot at bounding box center [0, 0] width 0 height 0
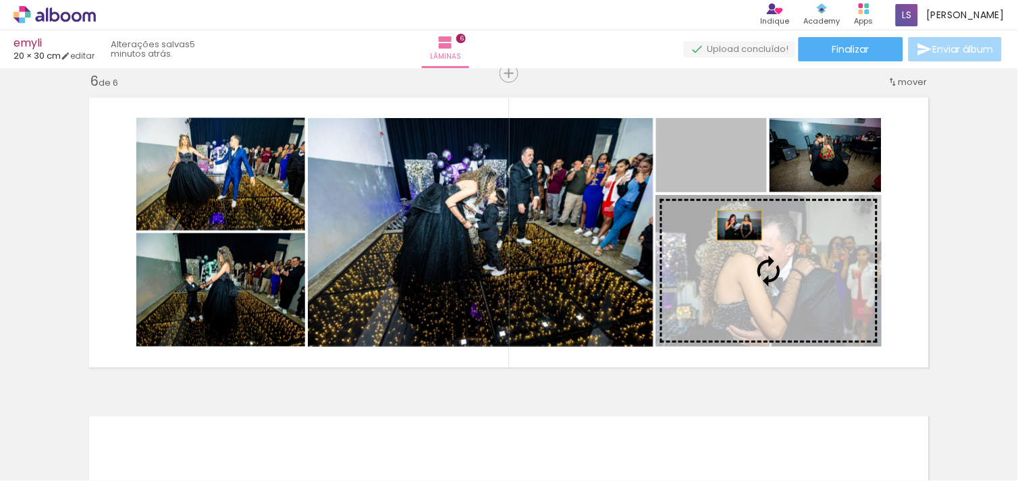
drag, startPoint x: 716, startPoint y: 165, endPoint x: 732, endPoint y: 241, distance: 77.3
click at [0, 0] on slot at bounding box center [0, 0] width 0 height 0
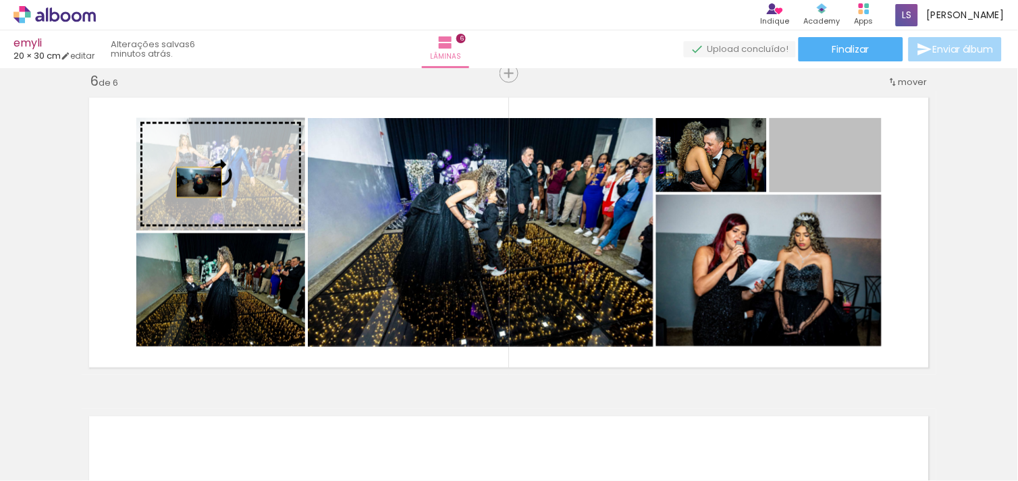
drag, startPoint x: 832, startPoint y: 178, endPoint x: 182, endPoint y: 182, distance: 649.3
click at [0, 0] on slot at bounding box center [0, 0] width 0 height 0
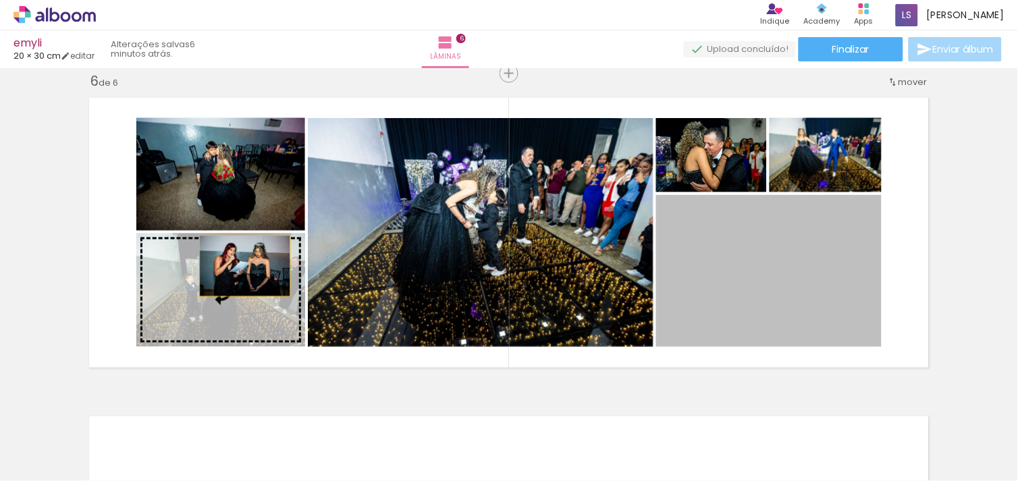
drag, startPoint x: 710, startPoint y: 308, endPoint x: 234, endPoint y: 265, distance: 478.5
click at [0, 0] on slot at bounding box center [0, 0] width 0 height 0
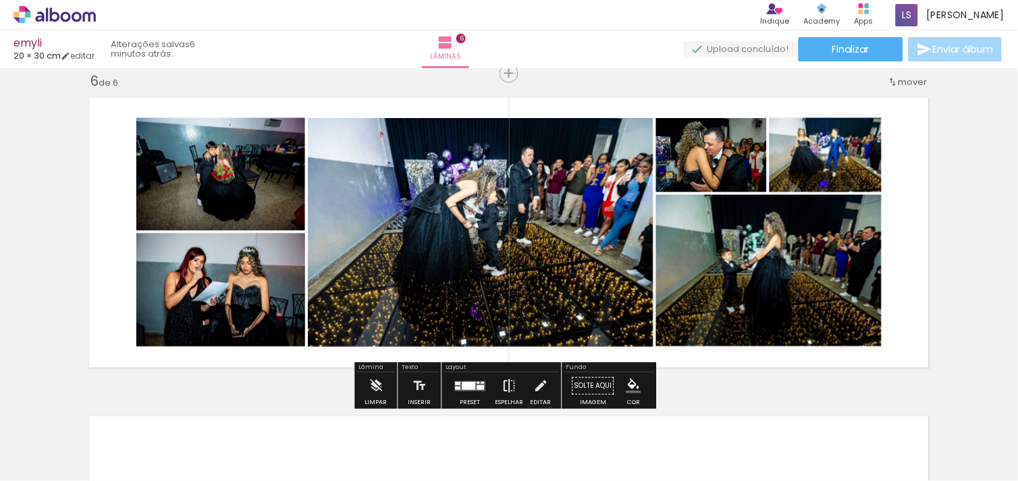
click at [510, 380] on iron-icon at bounding box center [509, 386] width 15 height 27
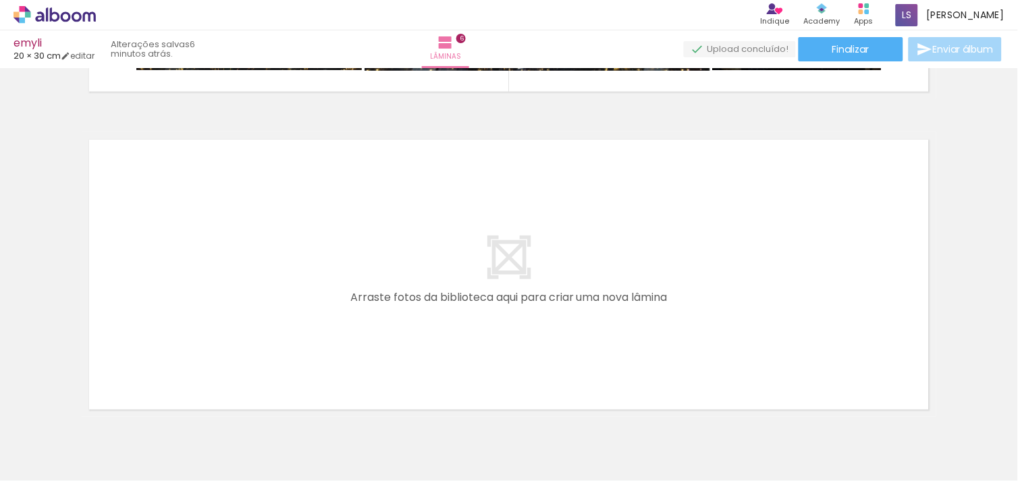
scroll to position [1953, 0]
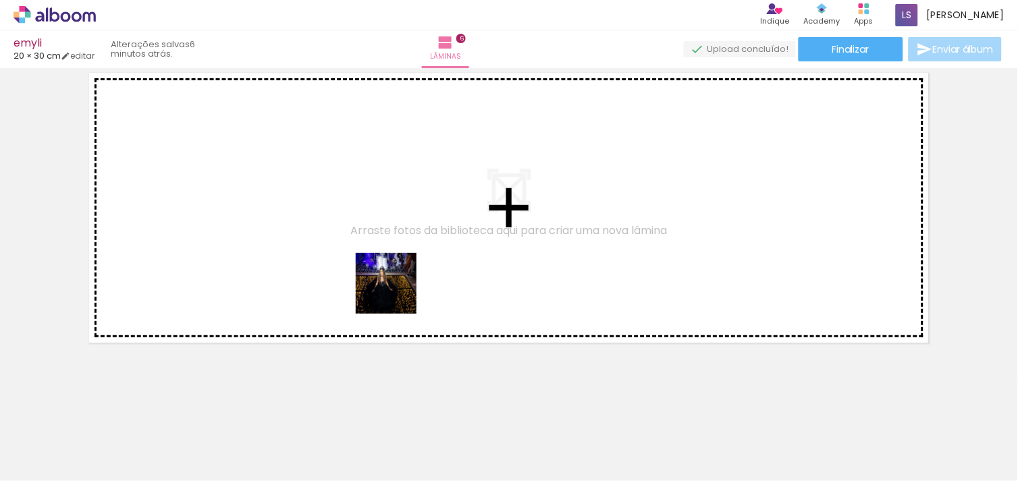
drag, startPoint x: 441, startPoint y: 439, endPoint x: 396, endPoint y: 293, distance: 152.6
click at [396, 293] on quentale-workspace at bounding box center [509, 240] width 1018 height 481
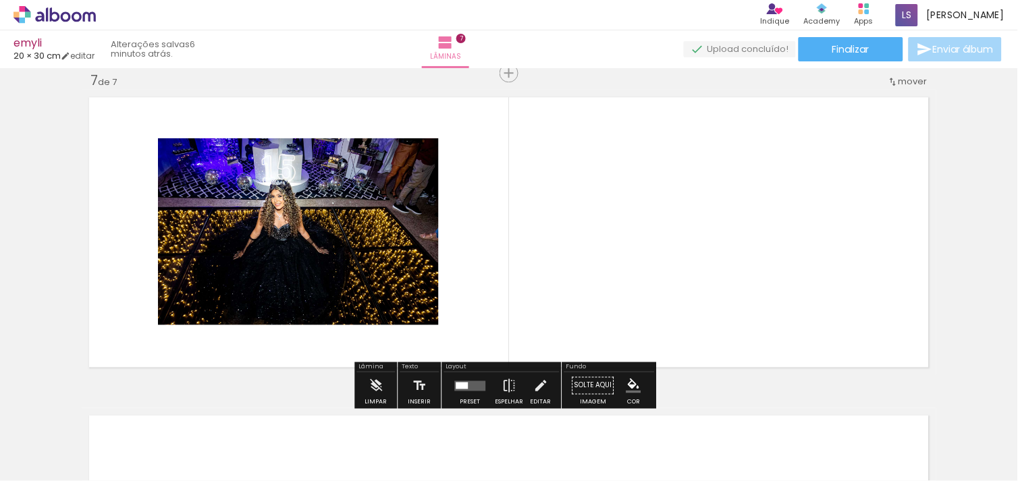
scroll to position [1928, 0]
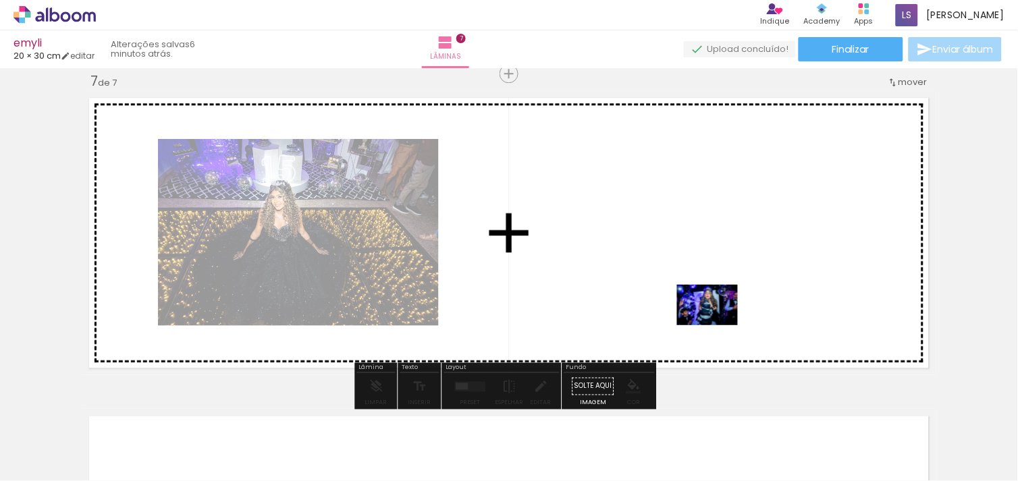
drag, startPoint x: 729, startPoint y: 364, endPoint x: 714, endPoint y: 315, distance: 52.1
click at [714, 315] on quentale-workspace at bounding box center [509, 240] width 1018 height 481
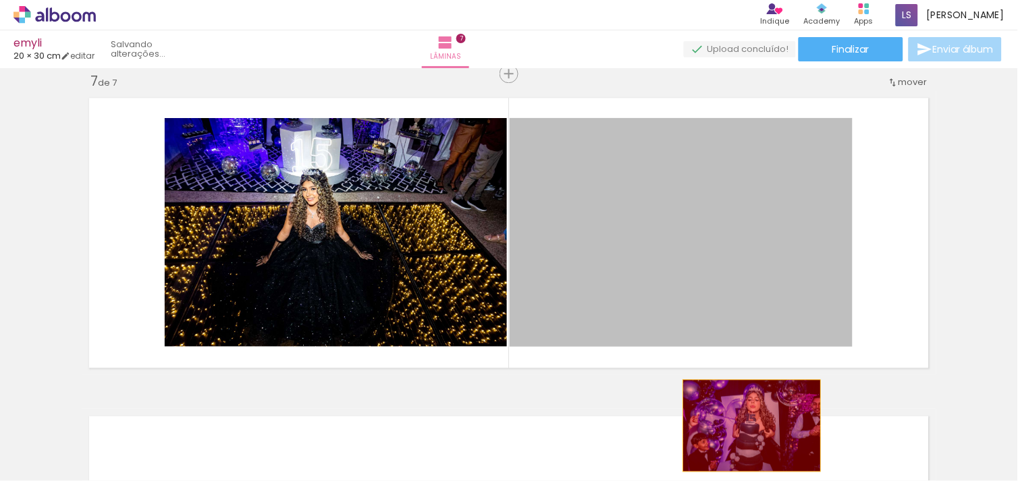
drag, startPoint x: 697, startPoint y: 302, endPoint x: 749, endPoint y: 433, distance: 141.1
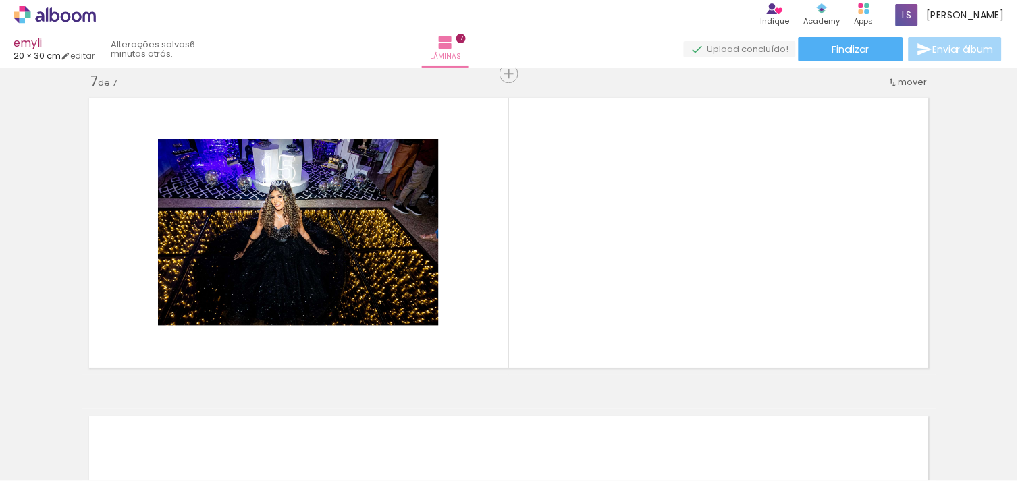
scroll to position [0, 1288]
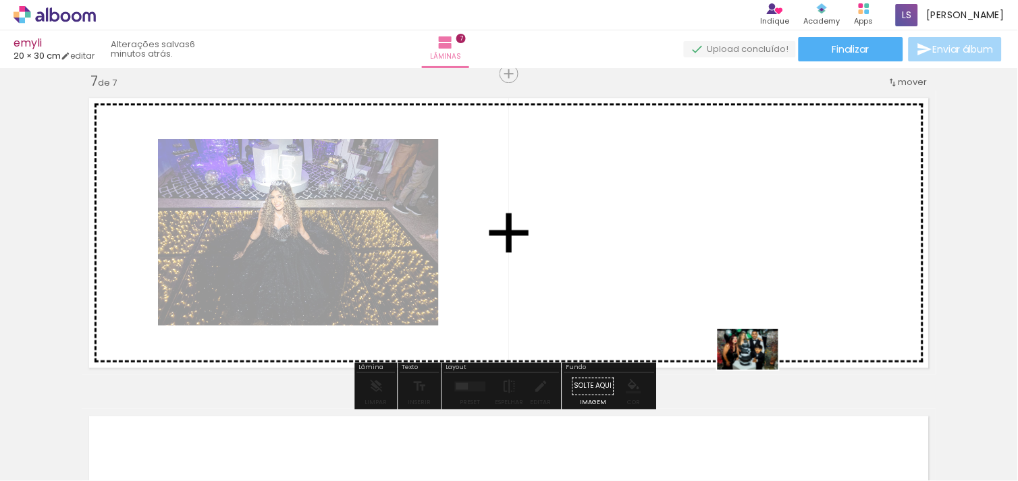
drag, startPoint x: 742, startPoint y: 441, endPoint x: 740, endPoint y: 311, distance: 130.3
click at [740, 311] on quentale-workspace at bounding box center [509, 240] width 1018 height 481
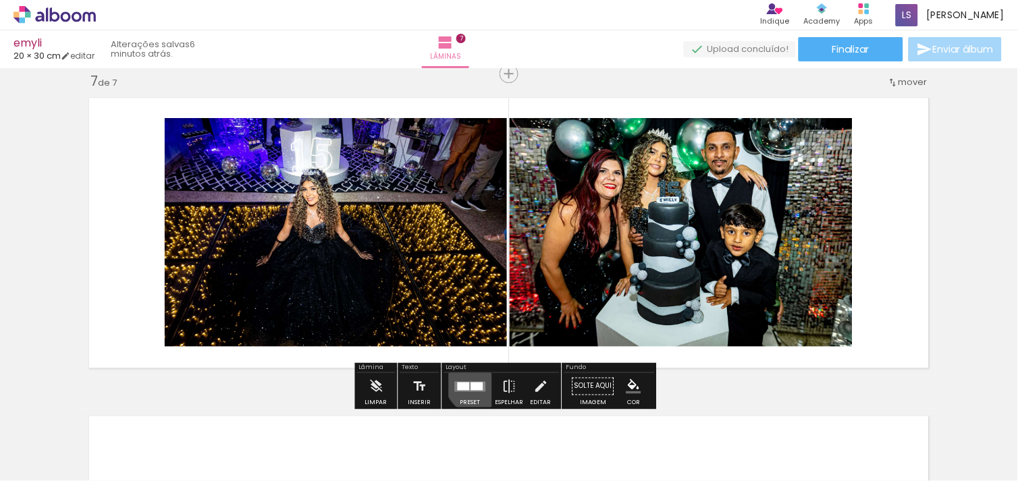
click at [477, 379] on div at bounding box center [470, 386] width 36 height 27
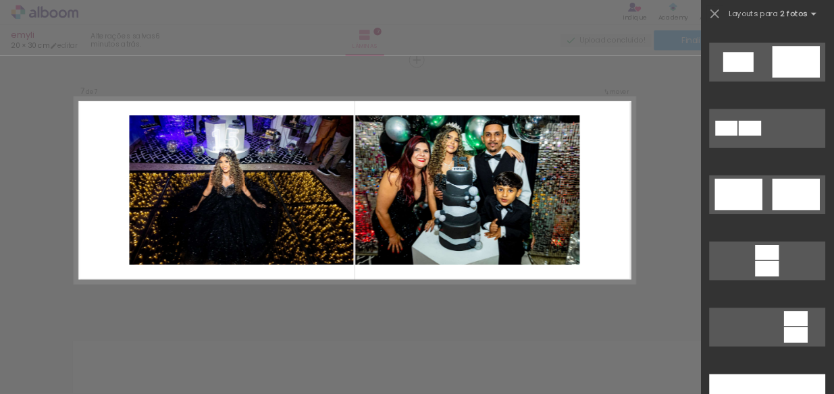
scroll to position [787, 0]
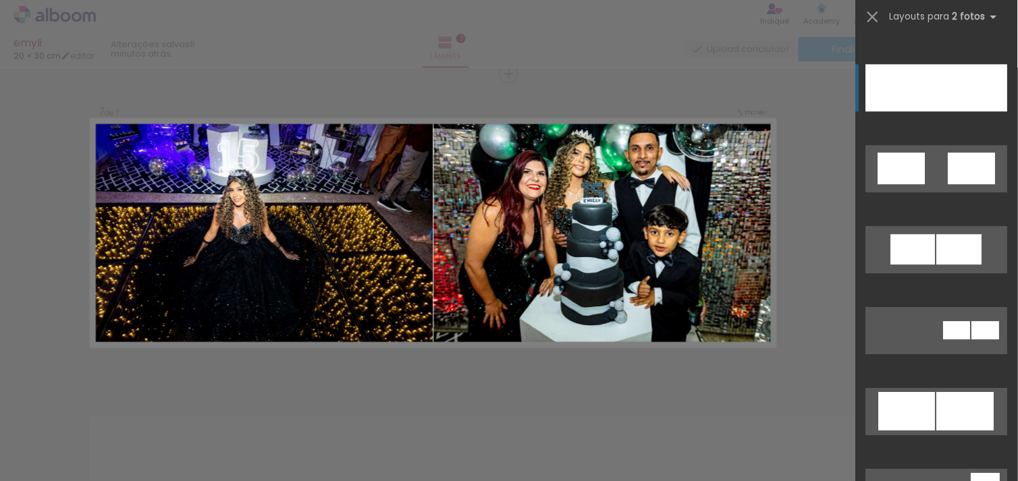
click at [937, 91] on div at bounding box center [972, 87] width 71 height 47
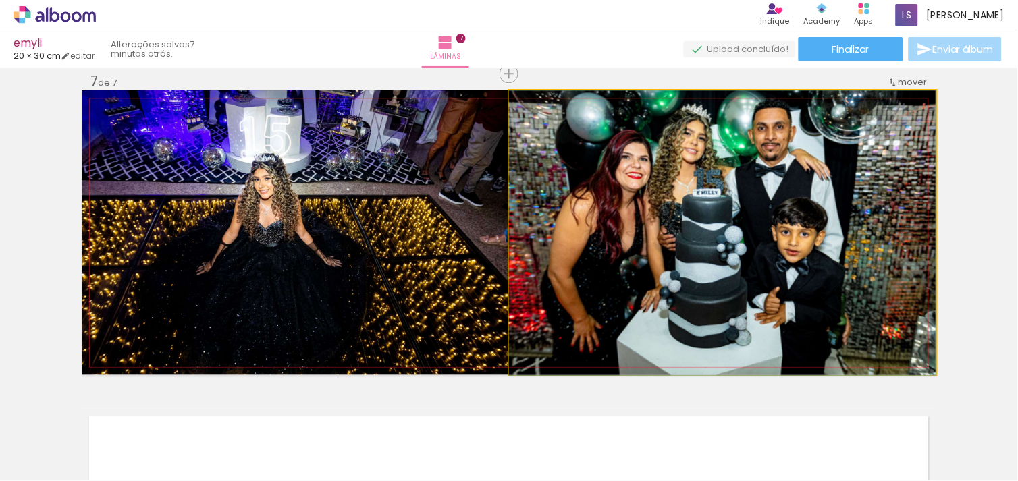
drag, startPoint x: 773, startPoint y: 117, endPoint x: 776, endPoint y: 137, distance: 19.9
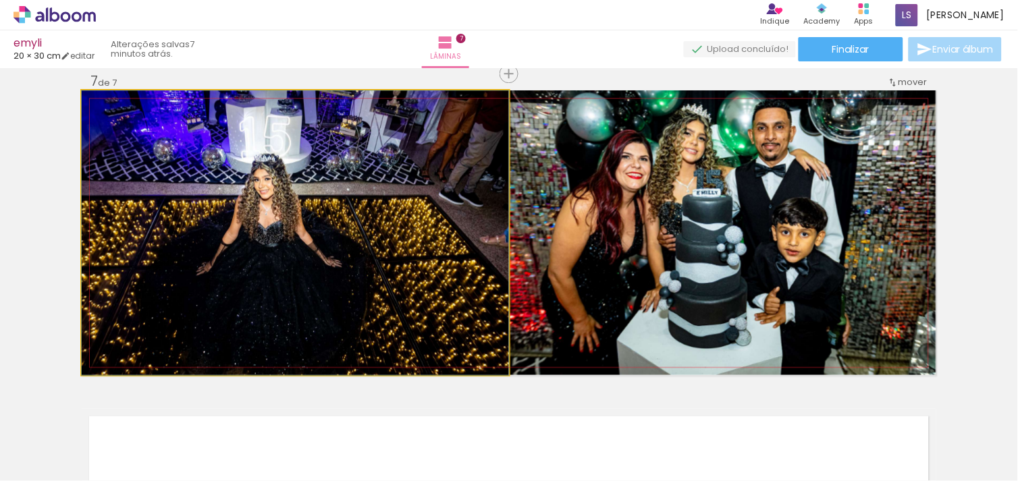
drag, startPoint x: 332, startPoint y: 232, endPoint x: 344, endPoint y: 233, distance: 12.2
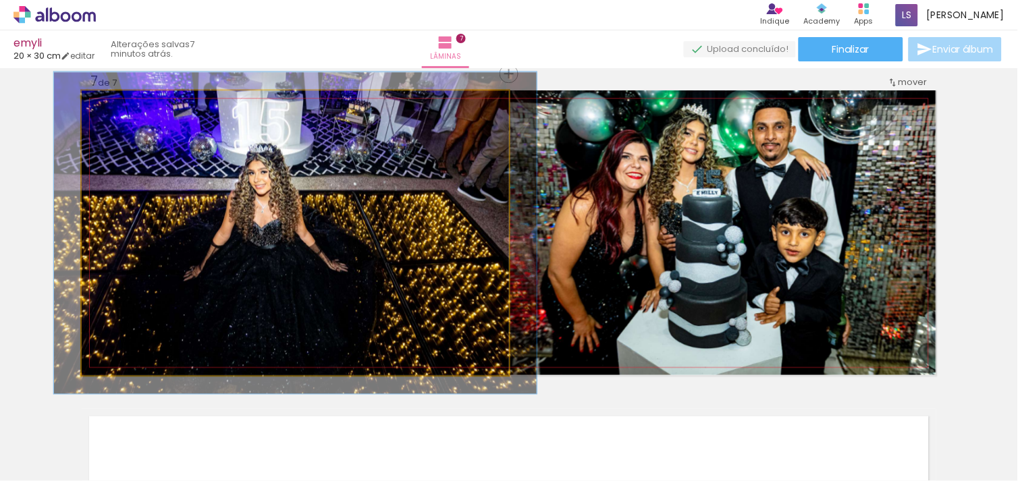
type paper-slider "113"
click at [117, 105] on div at bounding box center [119, 105] width 12 height 12
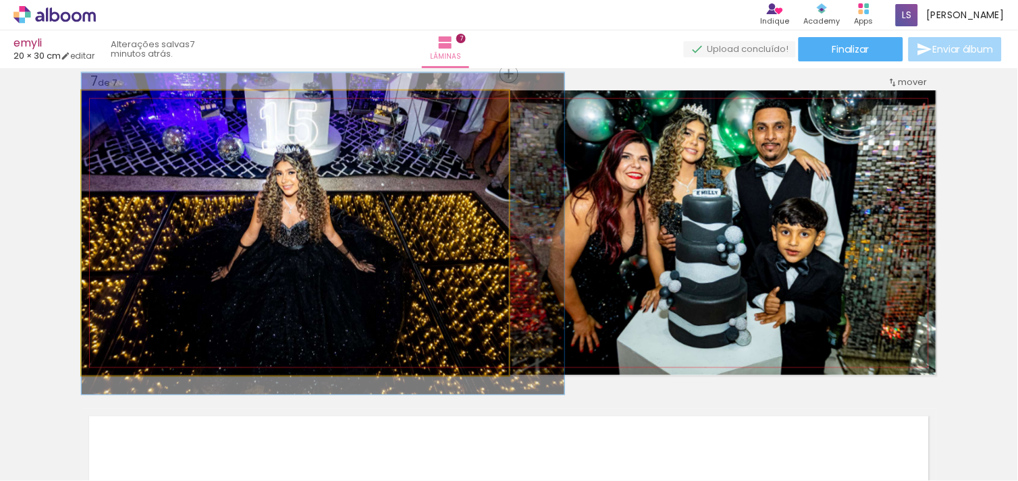
drag, startPoint x: 338, startPoint y: 219, endPoint x: 430, endPoint y: 220, distance: 91.8
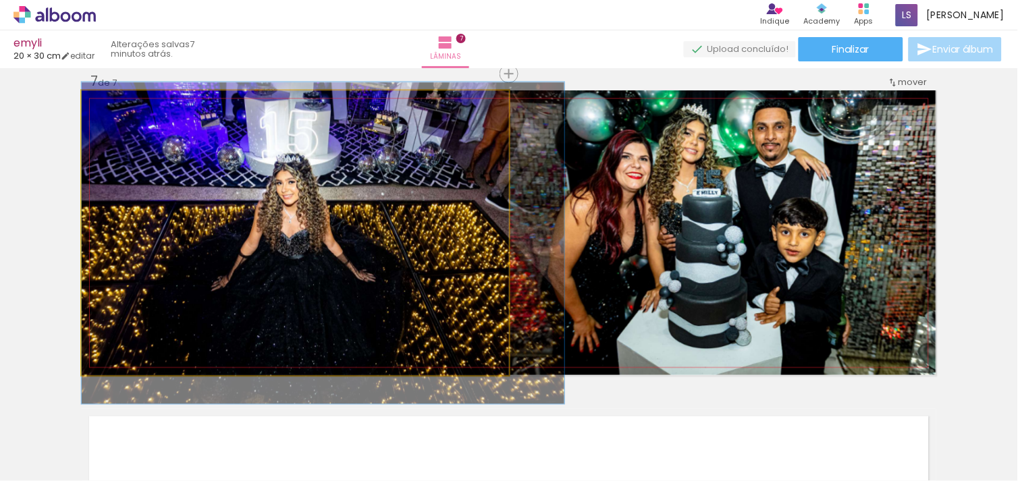
drag, startPoint x: 431, startPoint y: 220, endPoint x: 433, endPoint y: 229, distance: 9.8
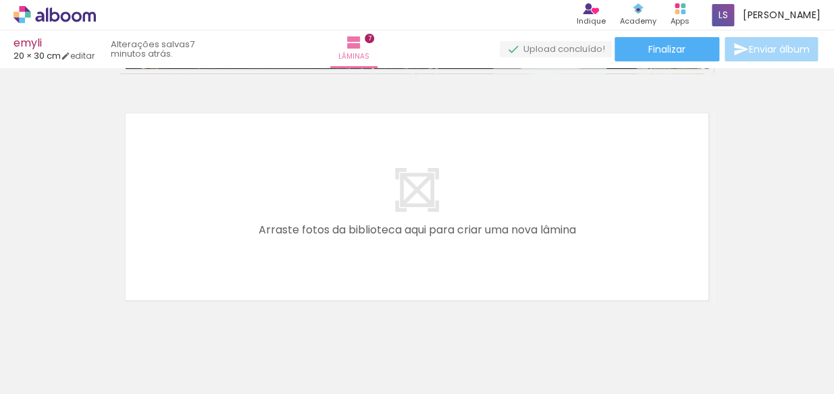
scroll to position [1663, 0]
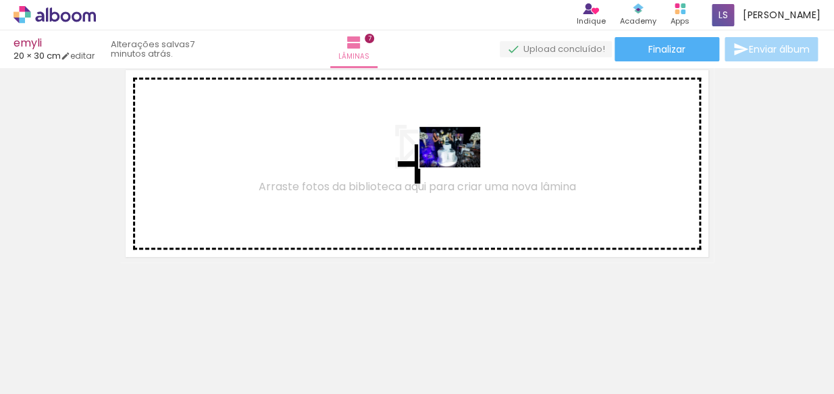
drag, startPoint x: 597, startPoint y: 351, endPoint x: 537, endPoint y: 229, distance: 136.1
click at [459, 165] on quentale-workspace at bounding box center [417, 197] width 834 height 394
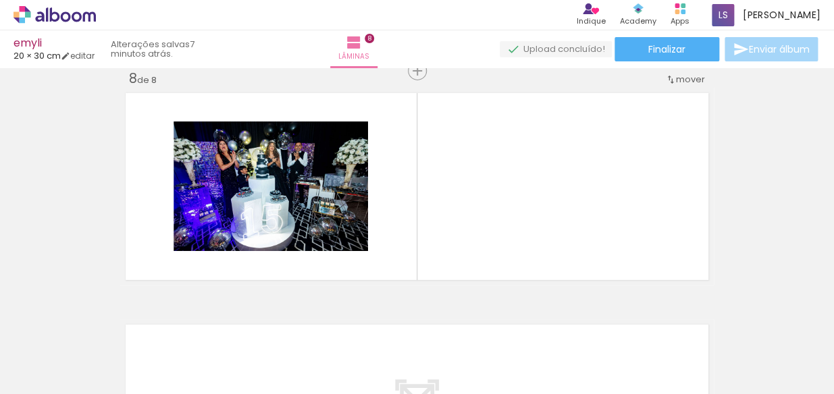
scroll to position [1637, 0]
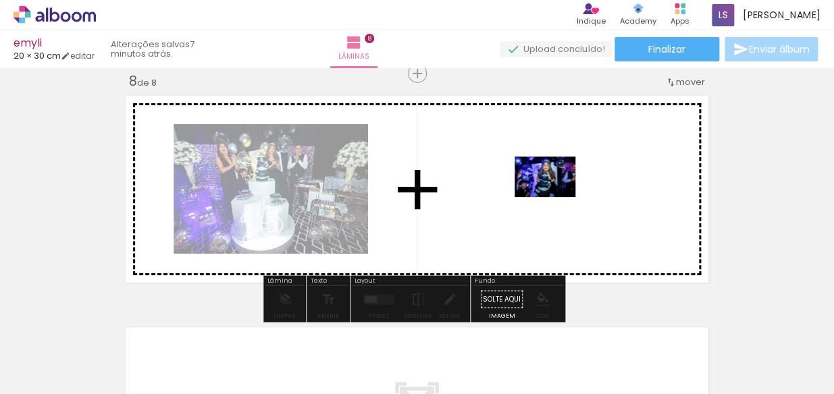
drag, startPoint x: 686, startPoint y: 362, endPoint x: 553, endPoint y: 196, distance: 213.2
click at [553, 196] on quentale-workspace at bounding box center [417, 197] width 834 height 394
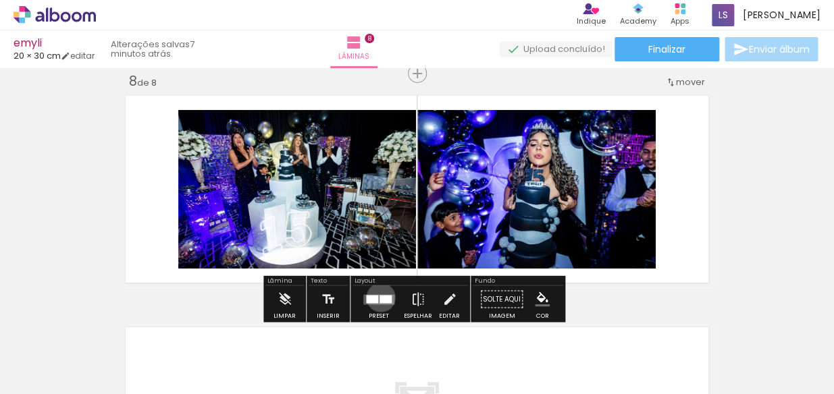
click at [379, 297] on div at bounding box center [385, 299] width 12 height 8
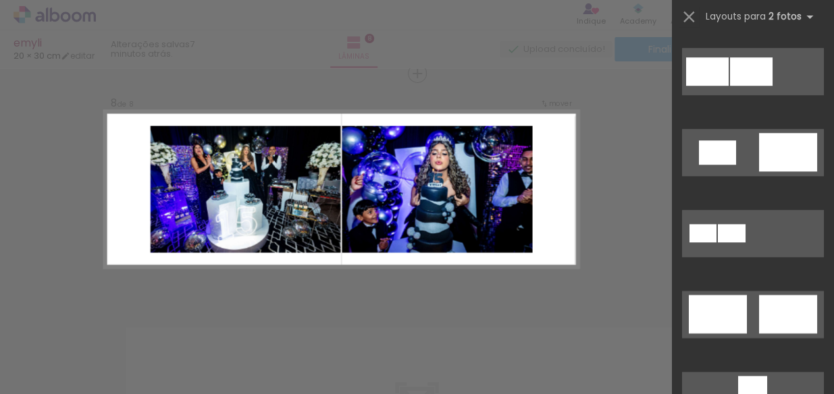
scroll to position [634, 0]
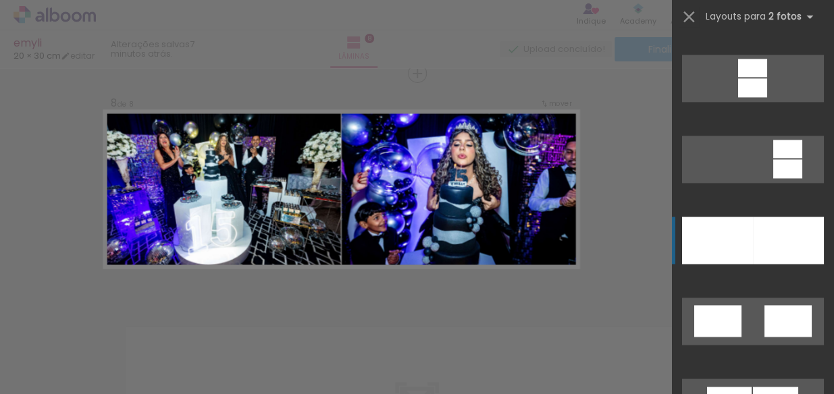
click at [745, 232] on div at bounding box center [717, 240] width 71 height 47
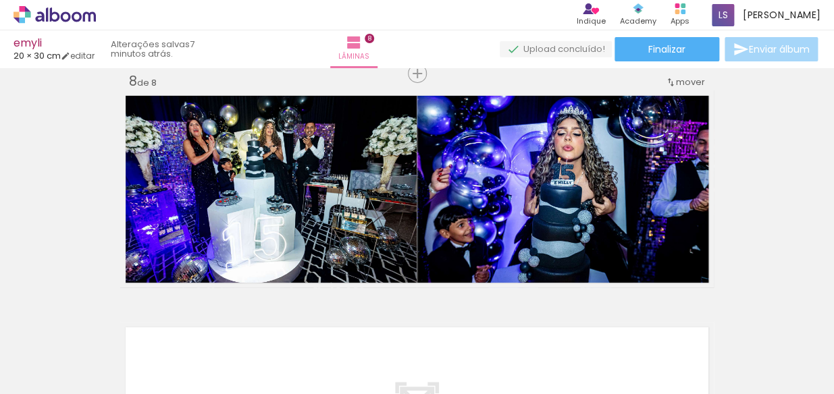
scroll to position [708, 0]
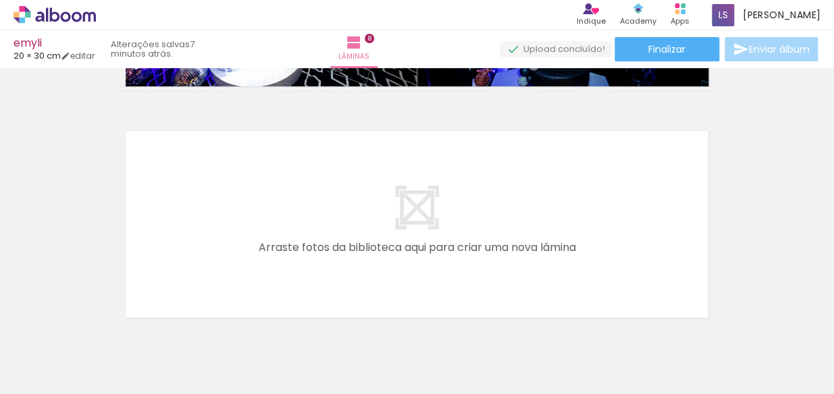
scroll to position [0, 1473]
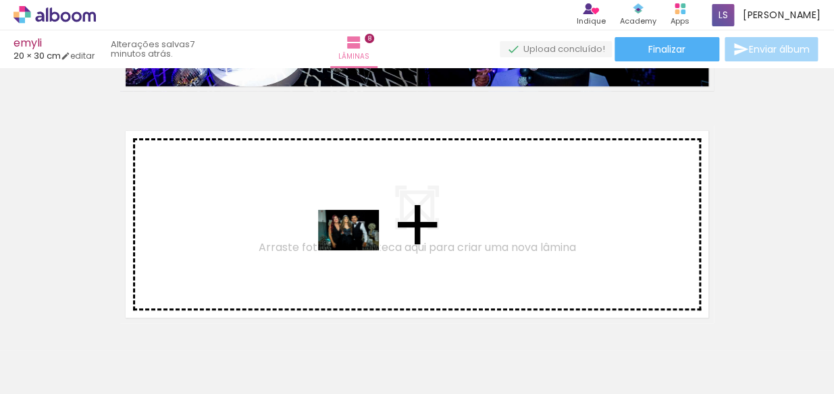
drag, startPoint x: 627, startPoint y: 348, endPoint x: 358, endPoint y: 250, distance: 285.7
click at [358, 250] on quentale-workspace at bounding box center [417, 197] width 834 height 394
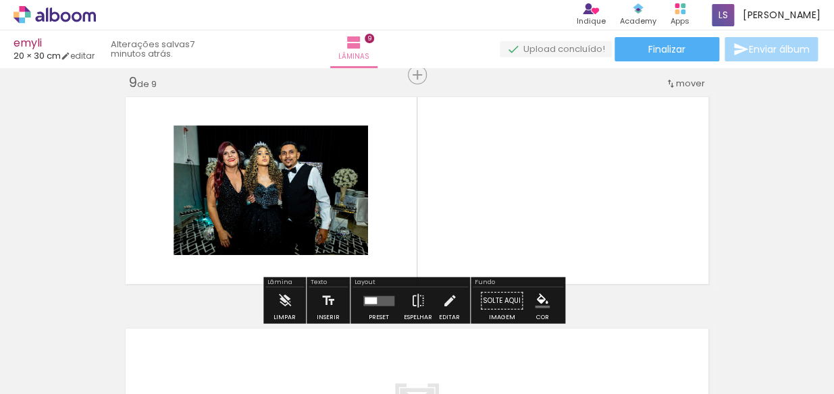
scroll to position [1870, 0]
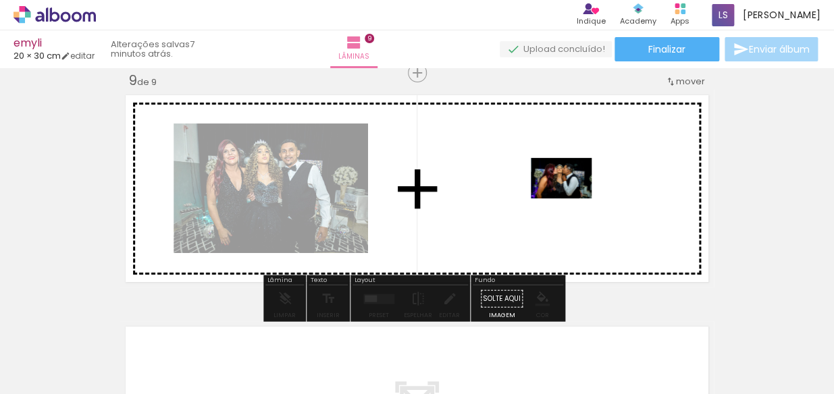
drag, startPoint x: 707, startPoint y: 344, endPoint x: 571, endPoint y: 198, distance: 199.6
click at [571, 198] on quentale-workspace at bounding box center [417, 197] width 834 height 394
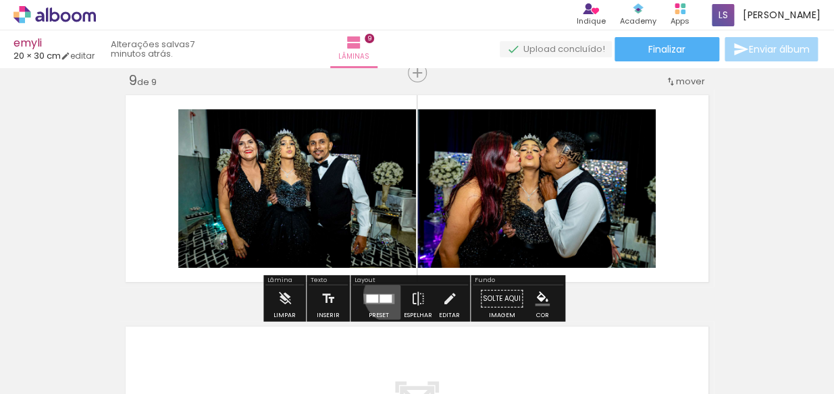
click at [388, 294] on quentale-layouter at bounding box center [378, 299] width 31 height 10
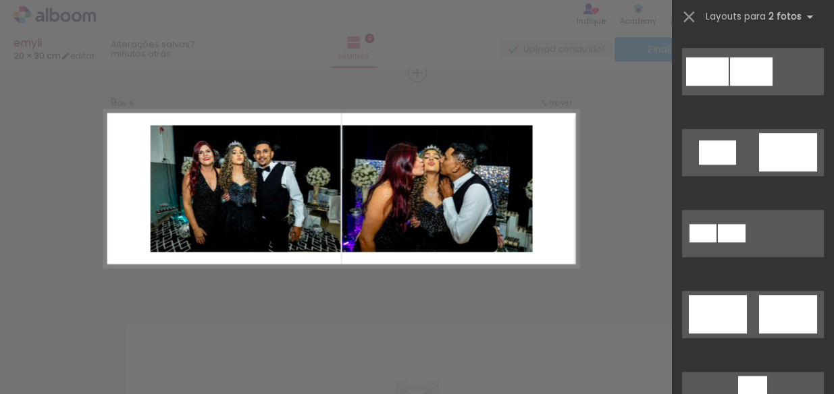
scroll to position [634, 0]
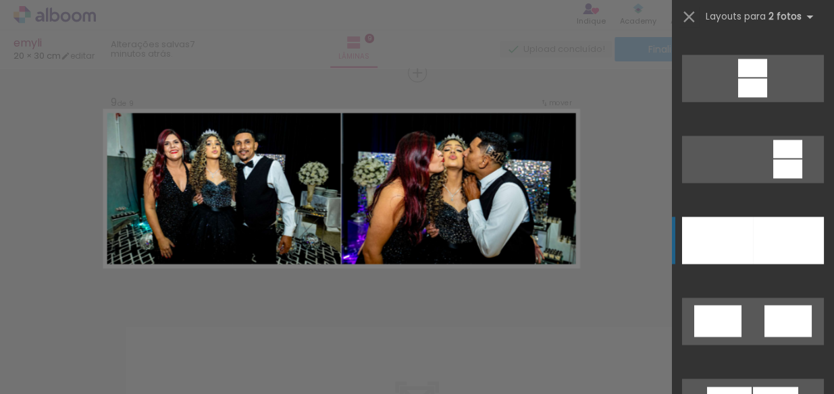
click at [757, 225] on div at bounding box center [788, 240] width 71 height 47
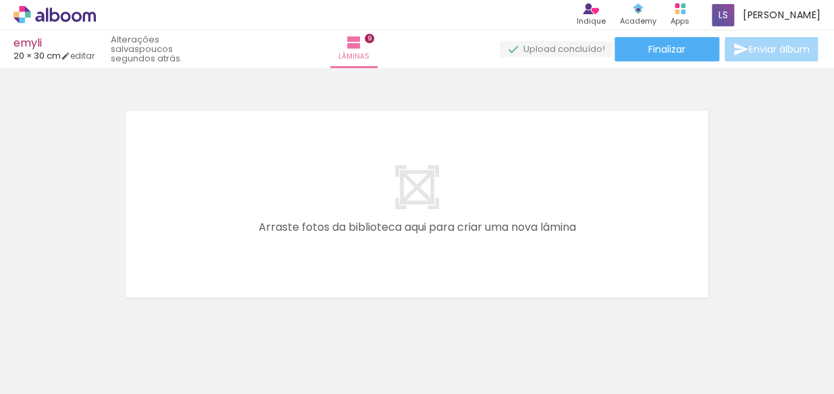
scroll to position [2126, 0]
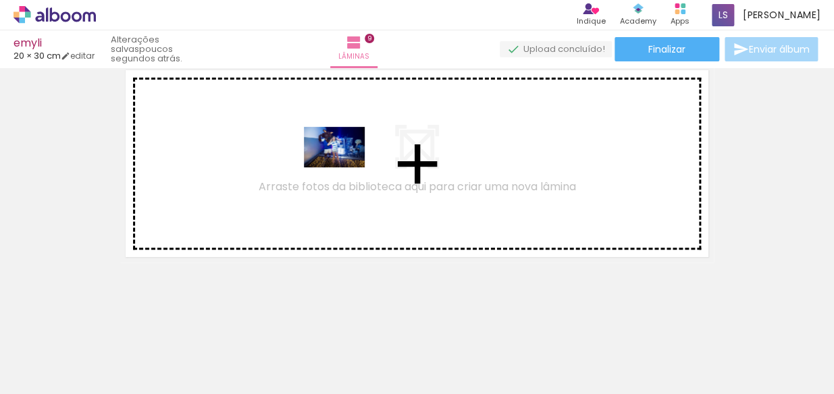
drag, startPoint x: 715, startPoint y: 300, endPoint x: 344, endPoint y: 167, distance: 394.1
click at [344, 167] on quentale-workspace at bounding box center [417, 197] width 834 height 394
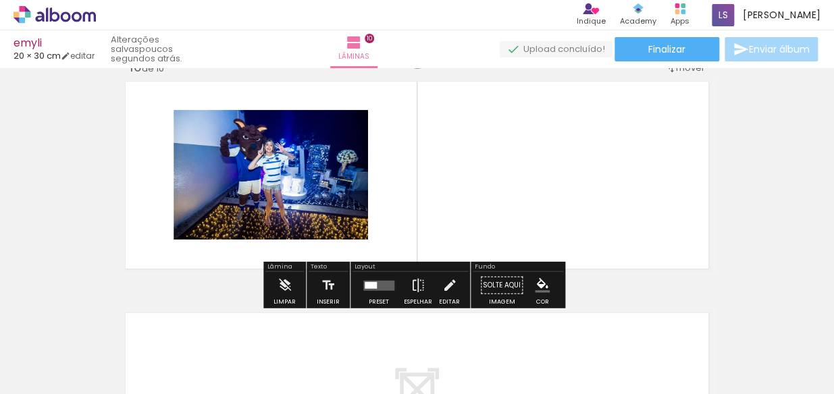
scroll to position [2100, 0]
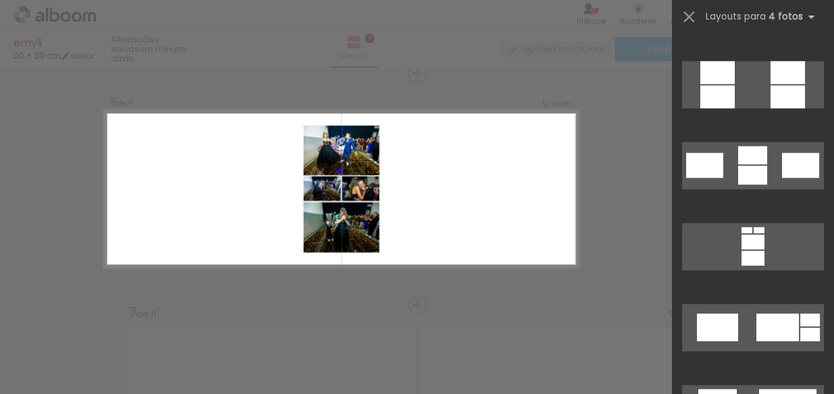
scroll to position [5076, 0]
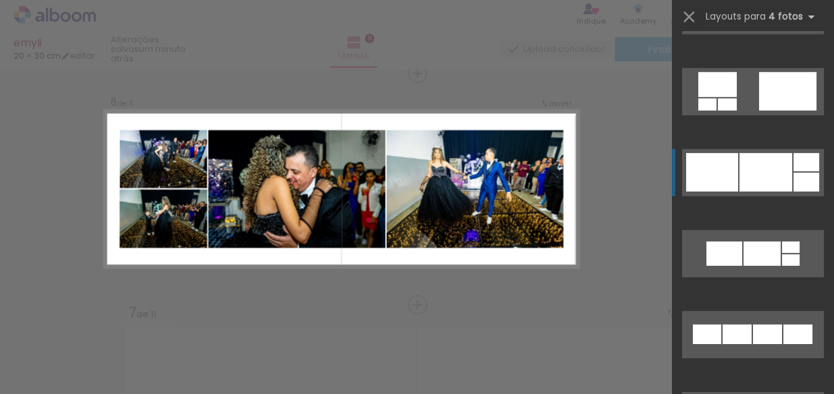
click at [783, 169] on div at bounding box center [765, 172] width 53 height 38
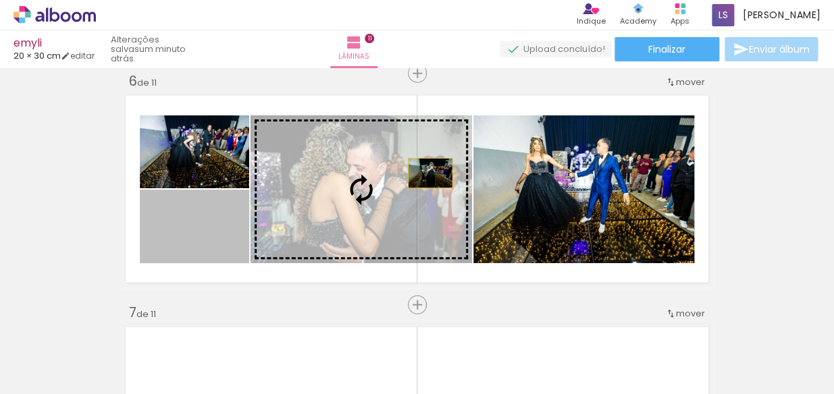
drag, startPoint x: 191, startPoint y: 236, endPoint x: 431, endPoint y: 173, distance: 247.7
click at [0, 0] on slot at bounding box center [0, 0] width 0 height 0
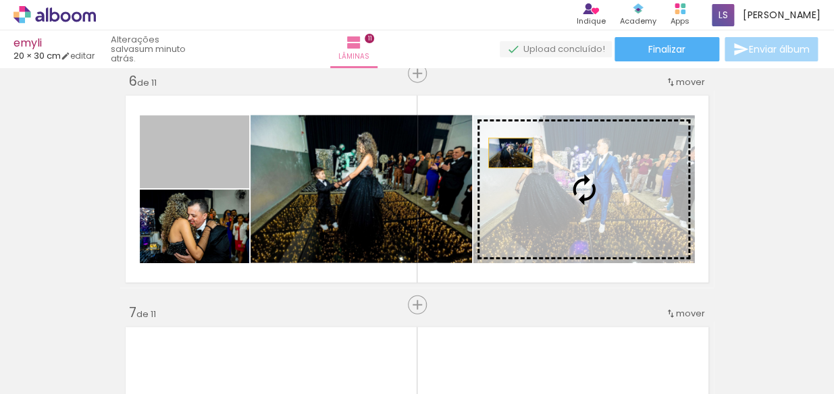
drag, startPoint x: 205, startPoint y: 155, endPoint x: 557, endPoint y: 163, distance: 351.8
click at [0, 0] on slot at bounding box center [0, 0] width 0 height 0
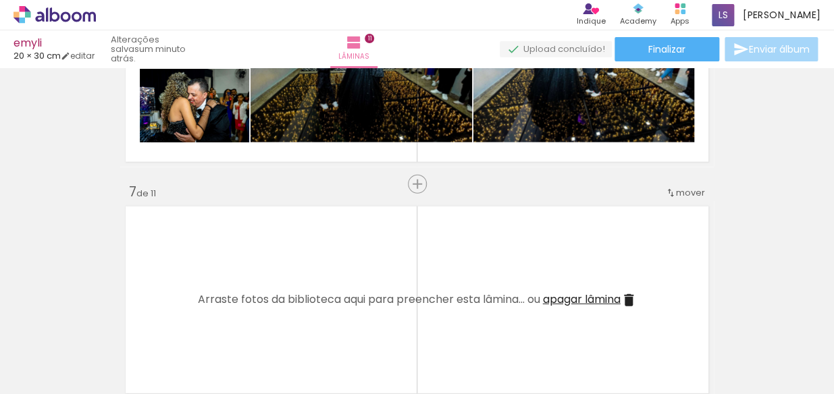
scroll to position [1307, 0]
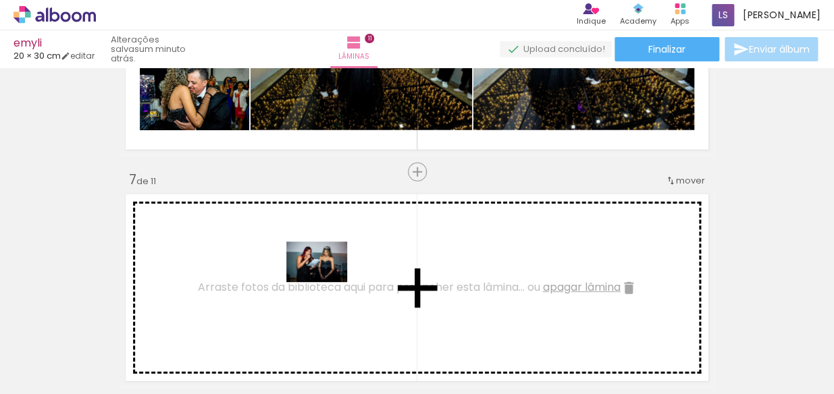
drag, startPoint x: 509, startPoint y: 360, endPoint x: 323, endPoint y: 281, distance: 201.7
click at [323, 281] on quentale-workspace at bounding box center [417, 197] width 834 height 394
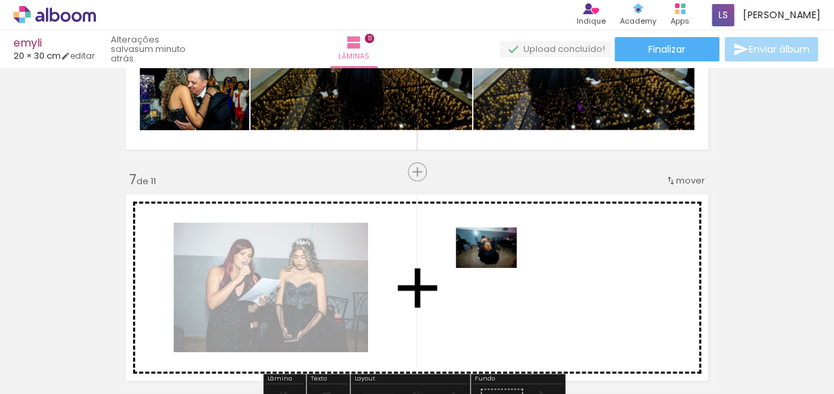
drag, startPoint x: 559, startPoint y: 351, endPoint x: 496, endPoint y: 268, distance: 104.1
click at [496, 268] on quentale-workspace at bounding box center [417, 197] width 834 height 394
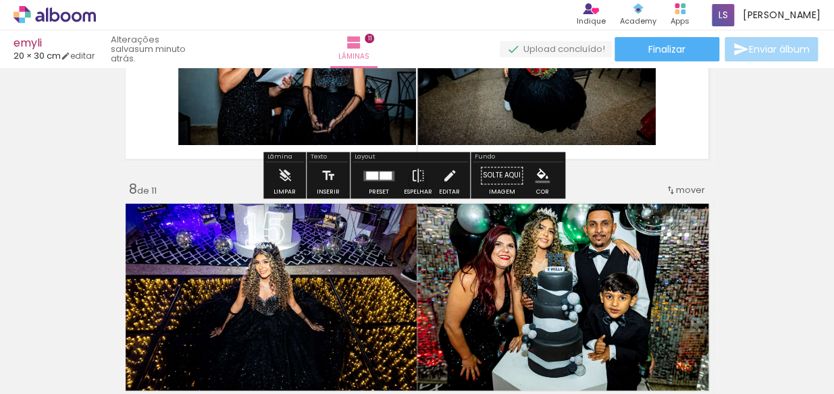
scroll to position [1547, 0]
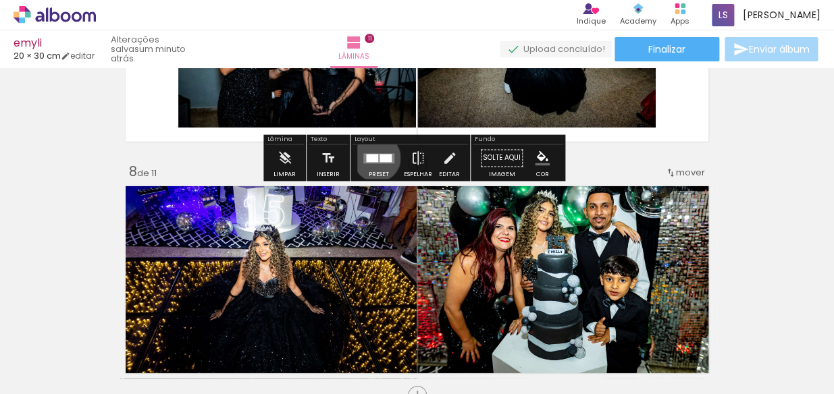
click at [373, 157] on div at bounding box center [372, 158] width 12 height 8
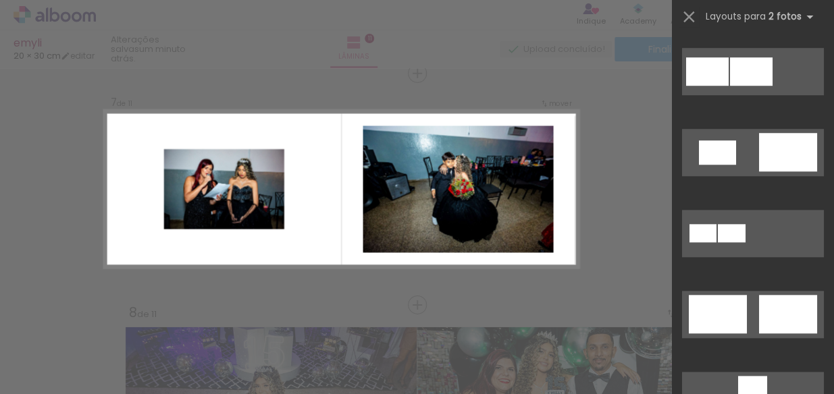
scroll to position [634, 0]
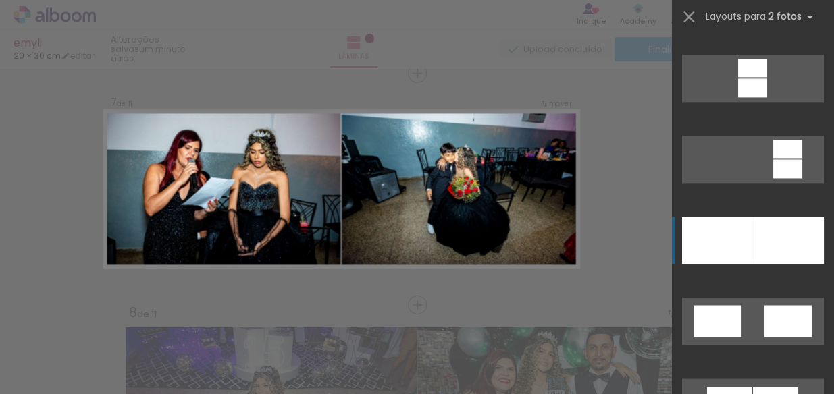
click at [782, 235] on div at bounding box center [788, 240] width 71 height 47
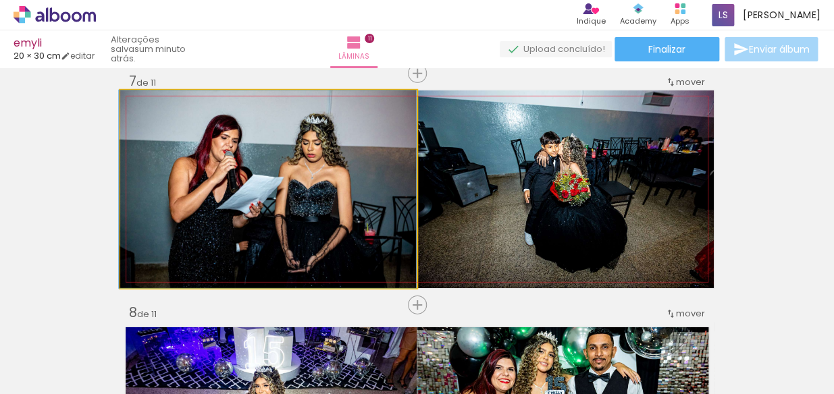
drag, startPoint x: 387, startPoint y: 197, endPoint x: 387, endPoint y: 187, distance: 10.1
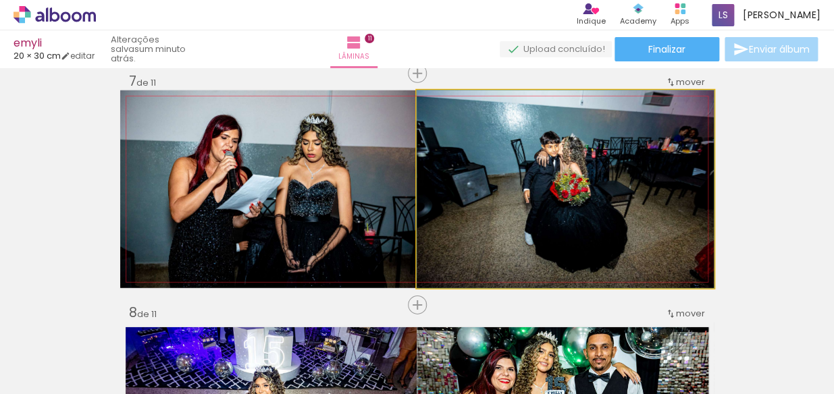
drag, startPoint x: 585, startPoint y: 188, endPoint x: 554, endPoint y: 194, distance: 31.5
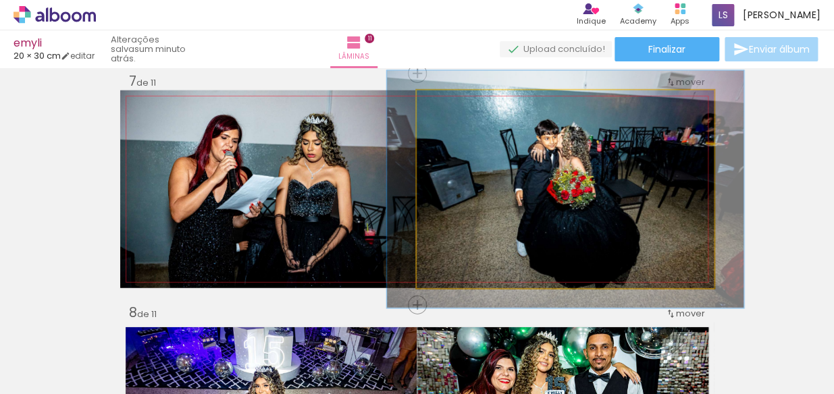
drag, startPoint x: 443, startPoint y: 105, endPoint x: 452, endPoint y: 105, distance: 9.5
type paper-slider "120"
click at [452, 105] on div at bounding box center [458, 105] width 12 height 12
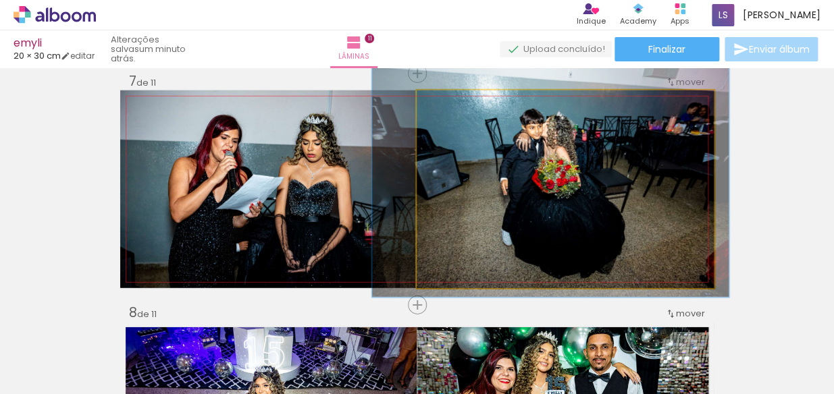
drag, startPoint x: 583, startPoint y: 183, endPoint x: 568, endPoint y: 172, distance: 18.4
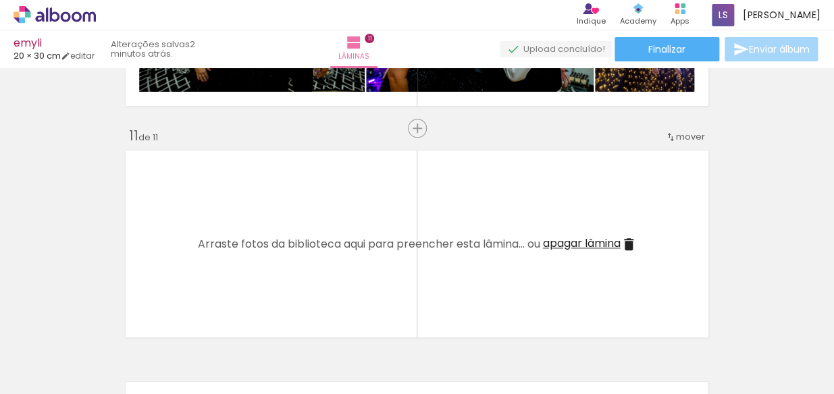
scroll to position [2283, 0]
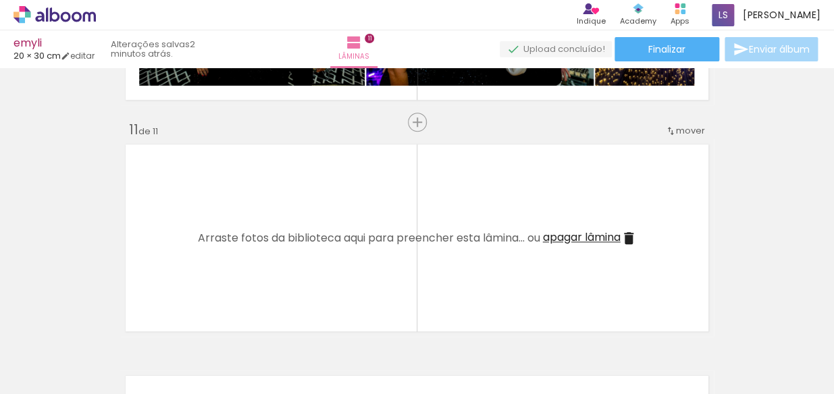
click at [624, 240] on iron-icon at bounding box center [628, 238] width 16 height 16
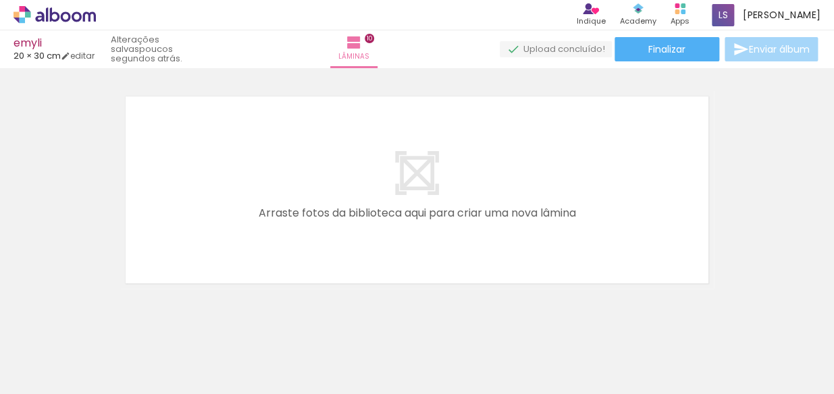
scroll to position [2358, 0]
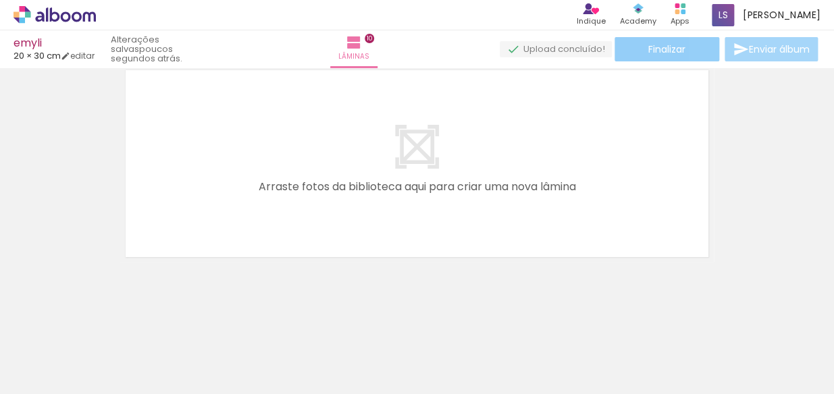
click at [667, 47] on span "Finalizar" at bounding box center [666, 49] width 37 height 9
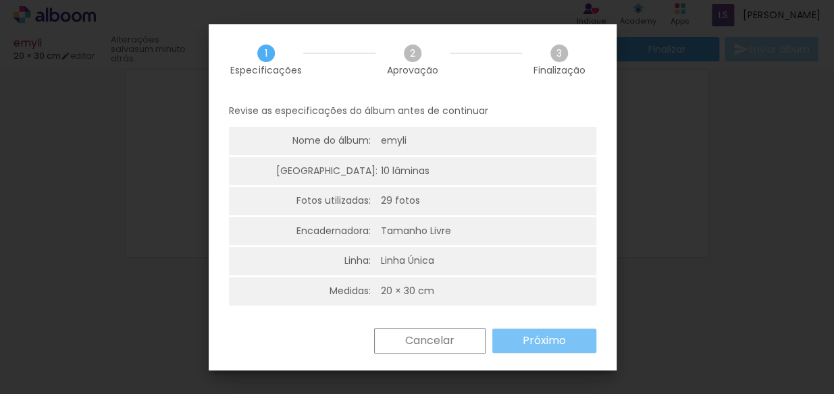
click at [0, 0] on slot "Próximo" at bounding box center [0, 0] width 0 height 0
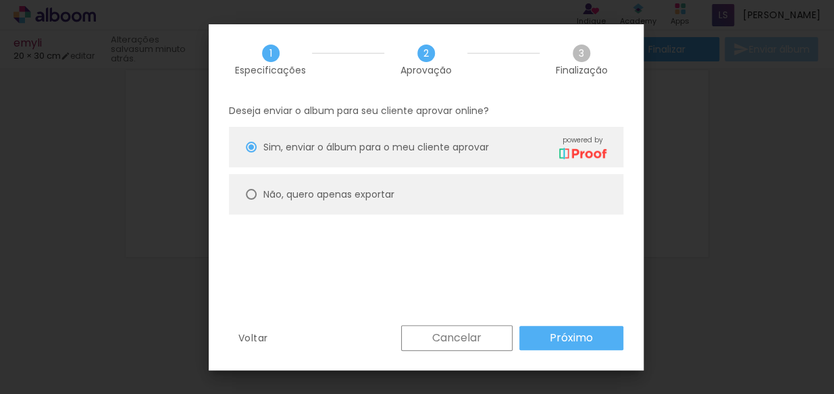
click at [0, 0] on slot "Não, quero apenas exportar" at bounding box center [0, 0] width 0 height 0
type paper-radio-button "on"
click at [0, 0] on slot "Próximo" at bounding box center [0, 0] width 0 height 0
type input "Alta, 300 DPI"
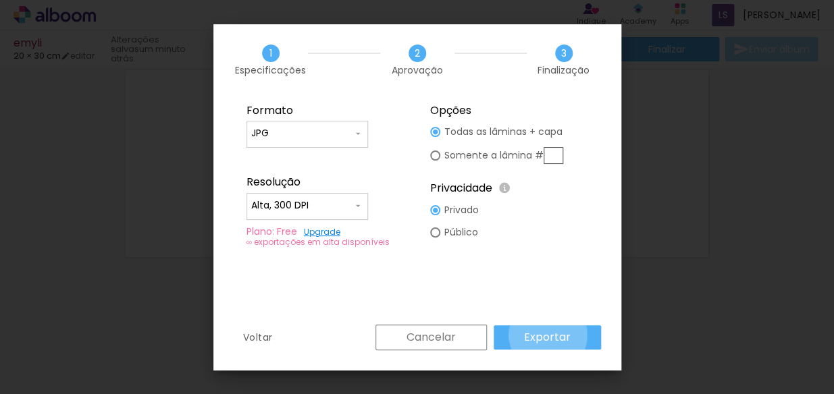
click at [0, 0] on slot "Exportar" at bounding box center [0, 0] width 0 height 0
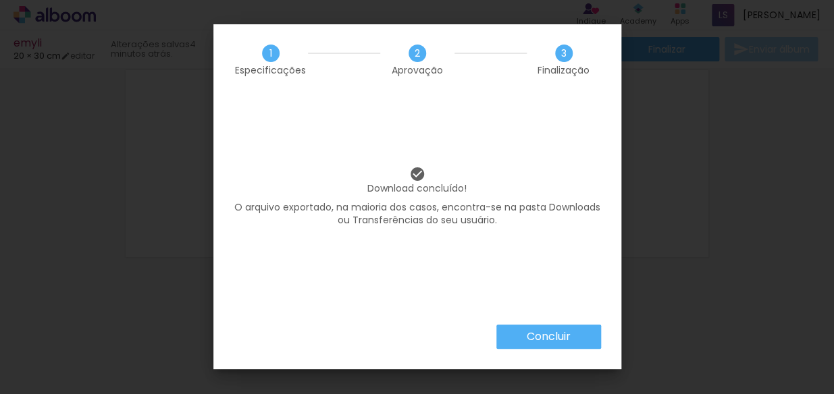
scroll to position [0, 1473]
click at [0, 0] on slot "Concluir" at bounding box center [0, 0] width 0 height 0
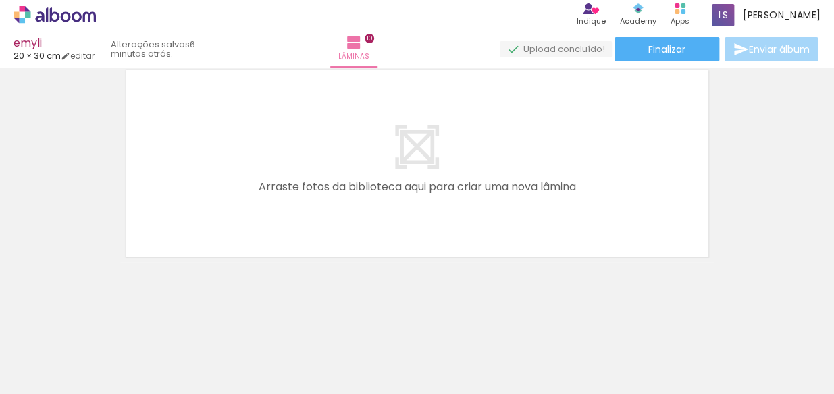
scroll to position [0, 1473]
